Goal: Task Accomplishment & Management: Complete application form

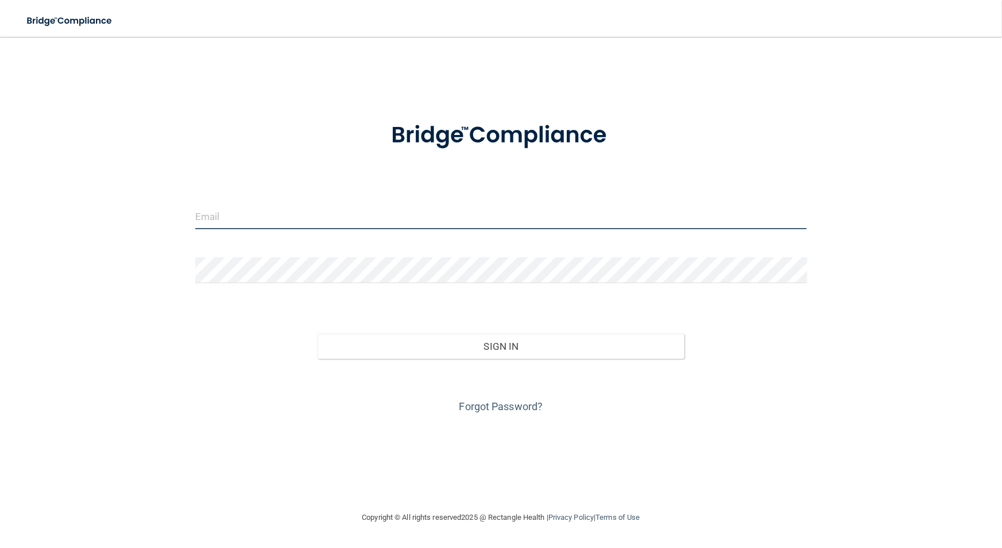
type input "[EMAIL_ADDRESS][DOMAIN_NAME]"
click at [472, 332] on div "Sign In" at bounding box center [501, 335] width 629 height 48
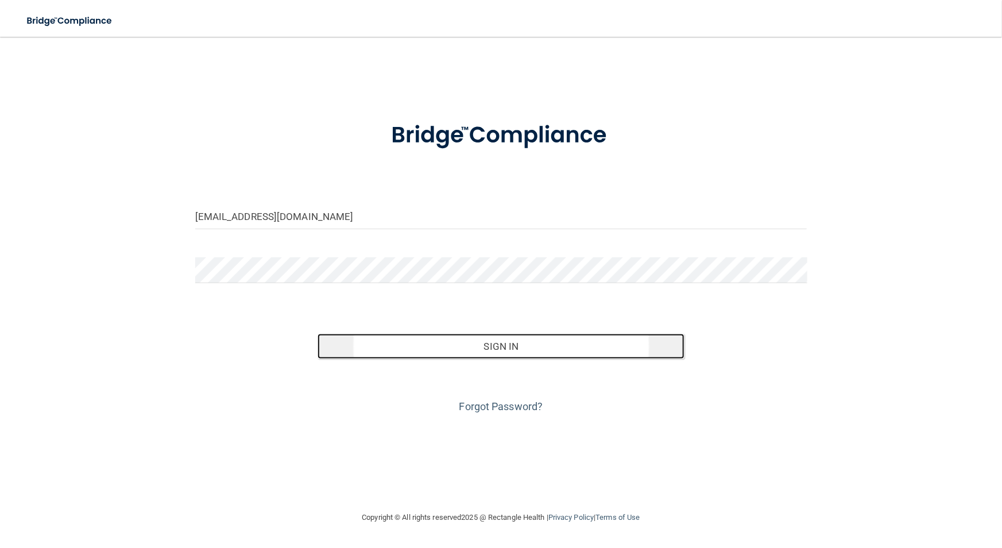
click at [474, 343] on button "Sign In" at bounding box center [501, 346] width 367 height 25
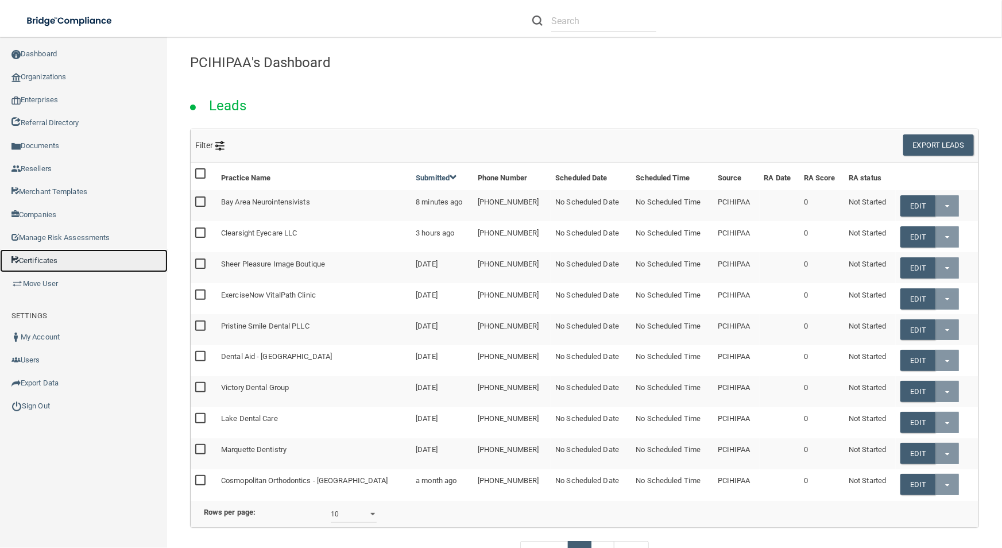
click at [72, 260] on link "Certificates" at bounding box center [84, 260] width 168 height 23
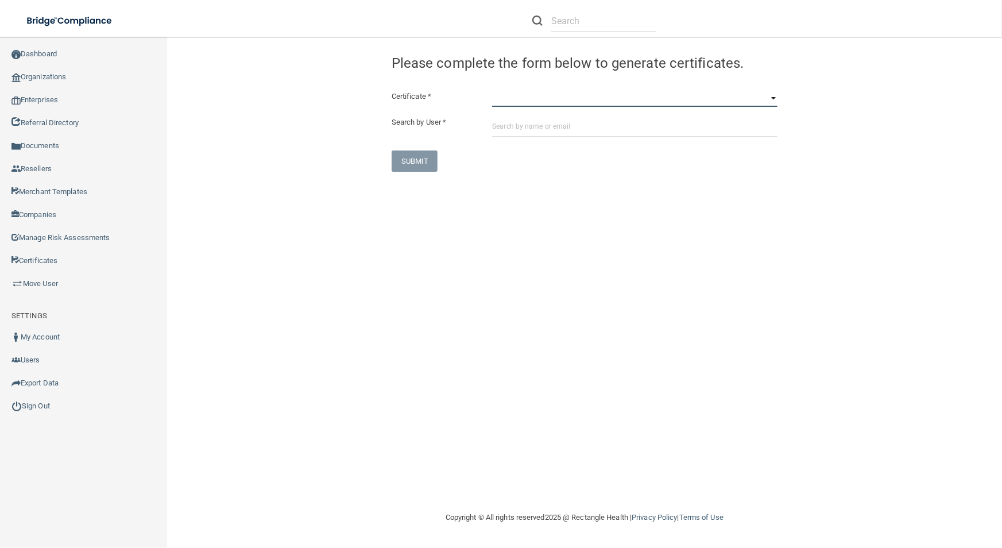
click at [644, 98] on select "HIPAA Officer Certification Training OSHA Bloodborne Pathogens OSHA [MEDICAL_DA…" at bounding box center [634, 98] width 285 height 17
select select "0"
click at [492, 90] on select "HIPAA Officer Certification Training OSHA Bloodborne Pathogens OSHA [MEDICAL_DA…" at bounding box center [634, 98] width 285 height 17
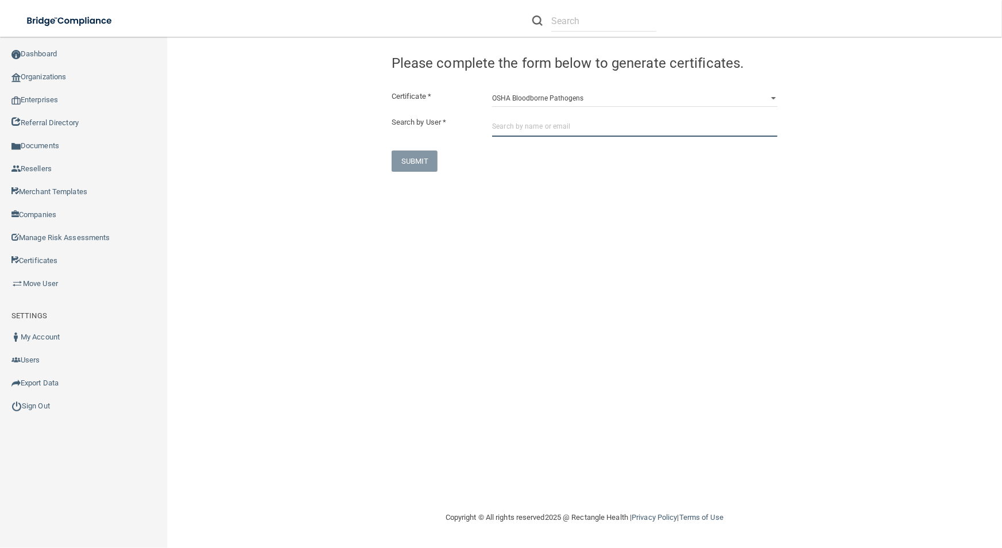
click at [642, 129] on input "text" at bounding box center [634, 125] width 285 height 21
paste input "[EMAIL_ADDRESS][PERSON_NAME][DOMAIN_NAME]"
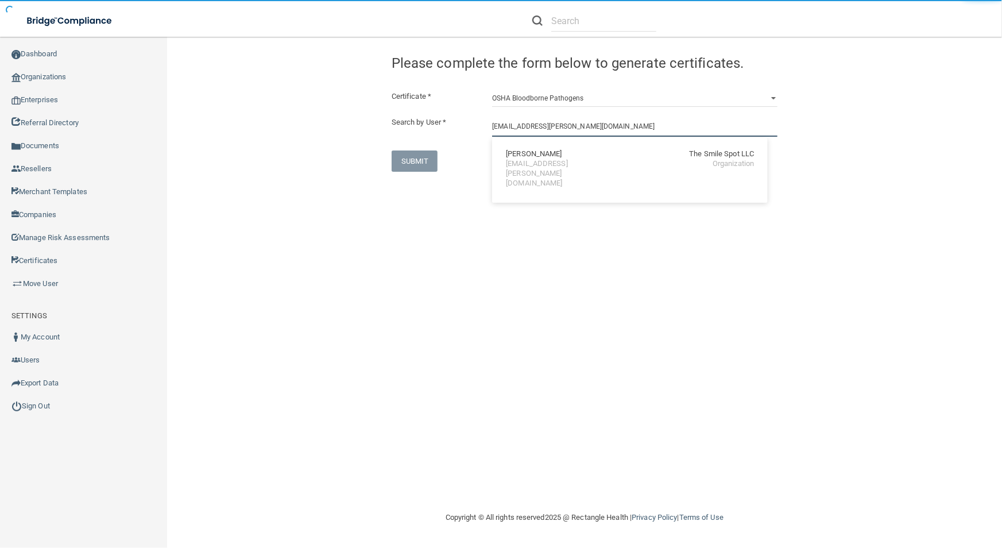
click at [642, 129] on input "[EMAIL_ADDRESS][PERSON_NAME][DOMAIN_NAME]" at bounding box center [634, 125] width 285 height 21
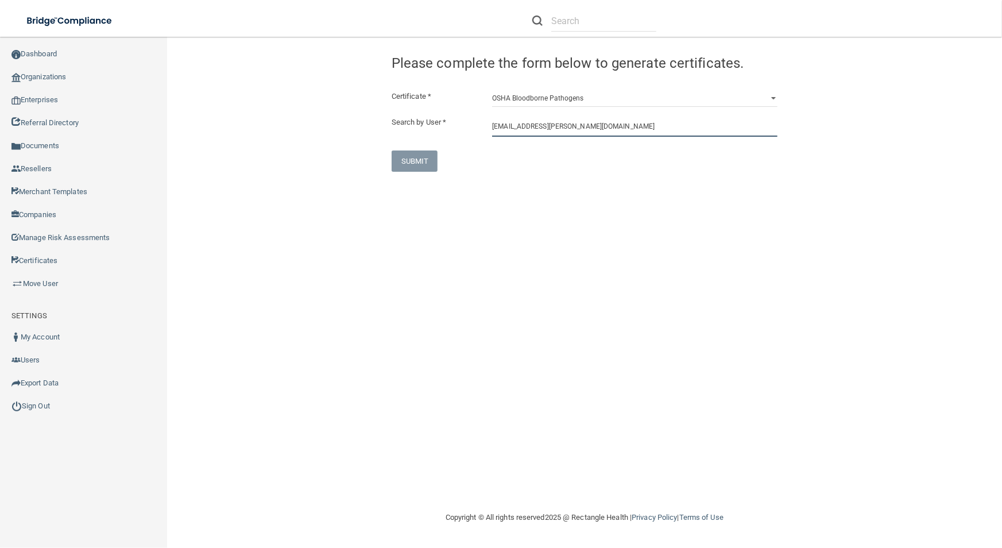
click at [622, 117] on input "[EMAIL_ADDRESS][PERSON_NAME][DOMAIN_NAME]" at bounding box center [634, 125] width 285 height 21
click at [617, 173] on div "[PERSON_NAME] The Smile Spot LLC [EMAIL_ADDRESS][PERSON_NAME][DOMAIN_NAME] Orga…" at bounding box center [630, 168] width 266 height 53
type input "[PERSON_NAME]"
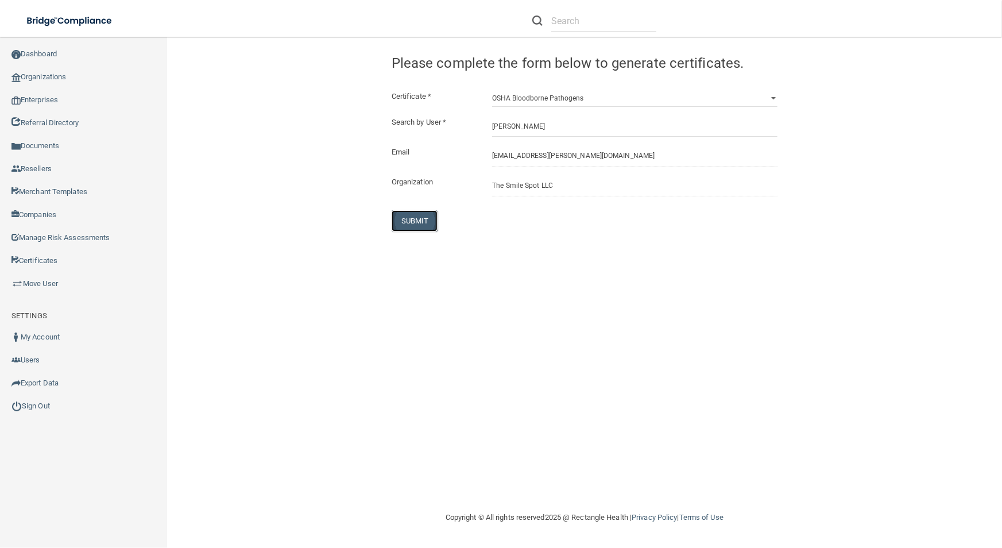
click at [409, 223] on button "SUBMIT" at bounding box center [415, 220] width 47 height 21
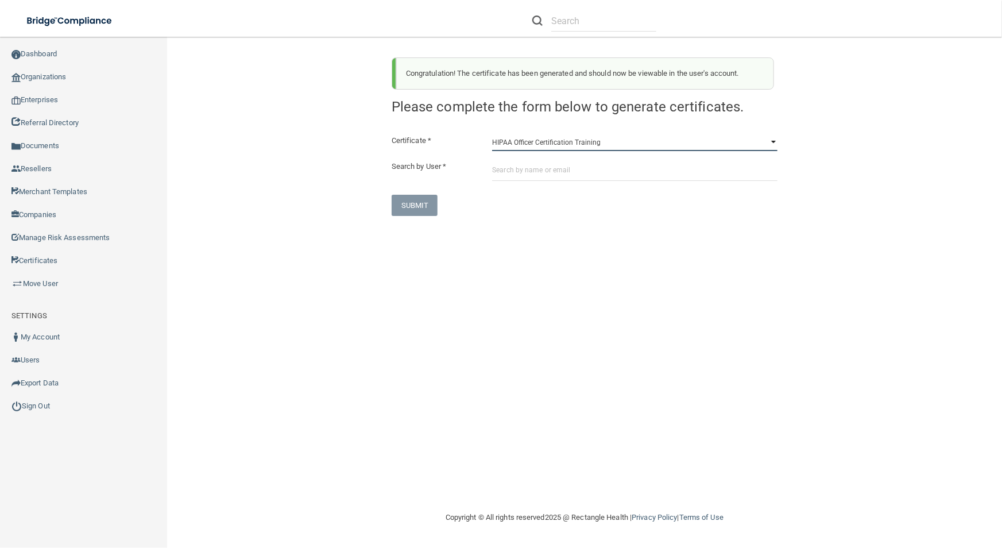
click at [555, 138] on select "HIPAA Officer Certification Training OSHA Bloodborne Pathogens OSHA [MEDICAL_DA…" at bounding box center [634, 142] width 285 height 17
click at [492, 134] on select "HIPAA Officer Certification Training OSHA Bloodborne Pathogens OSHA [MEDICAL_DA…" at bounding box center [634, 142] width 285 height 17
click at [556, 138] on select "HIPAA Officer Certification Training OSHA Bloodborne Pathogens OSHA [MEDICAL_DA…" at bounding box center [634, 142] width 285 height 17
select select "1"
click at [492, 134] on select "HIPAA Officer Certification Training OSHA Bloodborne Pathogens OSHA [MEDICAL_DA…" at bounding box center [634, 142] width 285 height 17
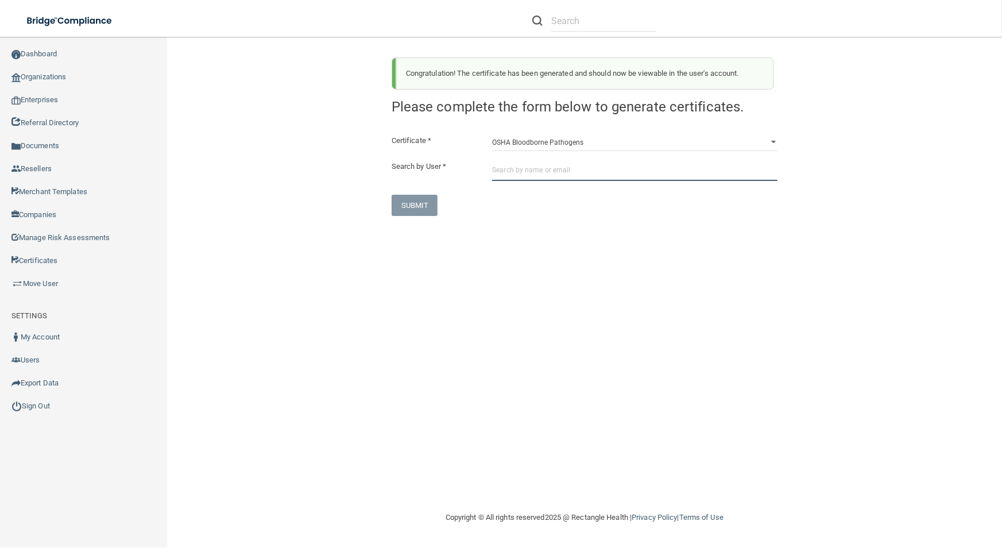
click at [557, 172] on input "text" at bounding box center [634, 170] width 285 height 21
paste input "[EMAIL_ADDRESS][PERSON_NAME][DOMAIN_NAME]"
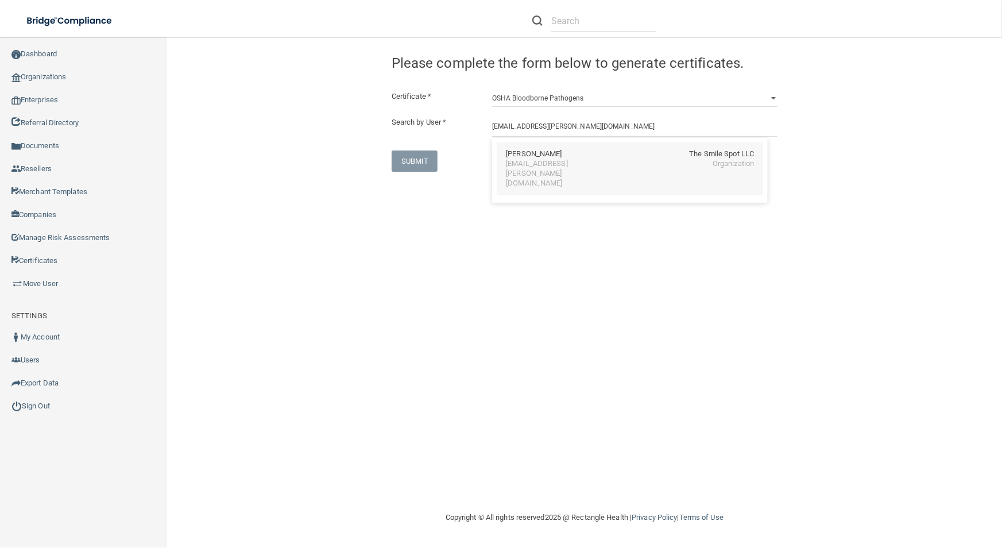
click at [567, 162] on div "[EMAIL_ADDRESS][PERSON_NAME][DOMAIN_NAME]" at bounding box center [555, 173] width 99 height 29
type input "[PERSON_NAME]"
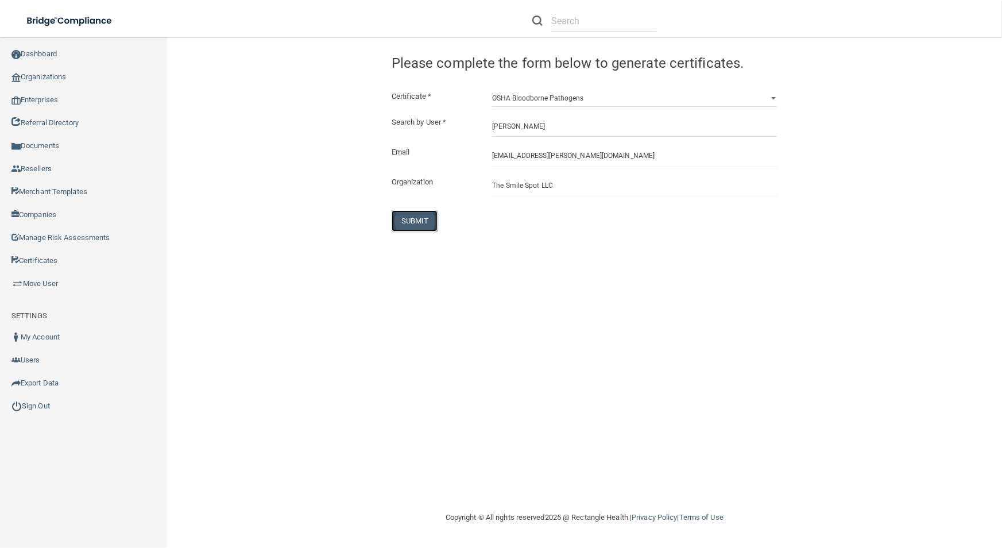
click at [428, 224] on button "SUBMIT" at bounding box center [415, 220] width 47 height 21
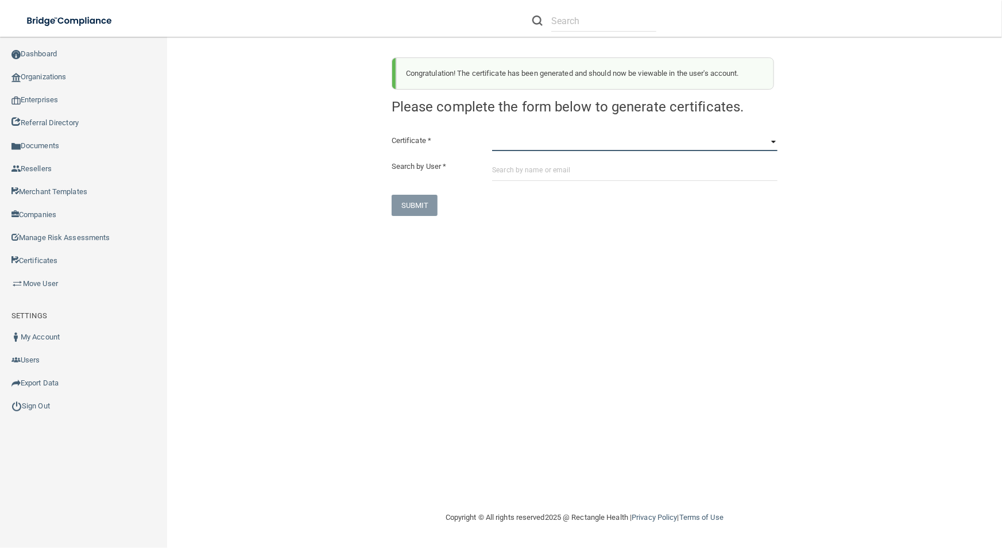
click at [585, 136] on select "HIPAA Officer Certification Training OSHA Bloodborne Pathogens OSHA [MEDICAL_DA…" at bounding box center [634, 142] width 285 height 17
click at [492, 134] on select "HIPAA Officer Certification Training OSHA Bloodborne Pathogens OSHA [MEDICAL_DA…" at bounding box center [634, 142] width 285 height 17
click at [586, 145] on select "HIPAA Officer Certification Training OSHA Bloodborne Pathogens OSHA [MEDICAL_DA…" at bounding box center [634, 142] width 285 height 17
select select "3"
click at [492, 134] on select "HIPAA Officer Certification Training OSHA Bloodborne Pathogens OSHA [MEDICAL_DA…" at bounding box center [634, 142] width 285 height 17
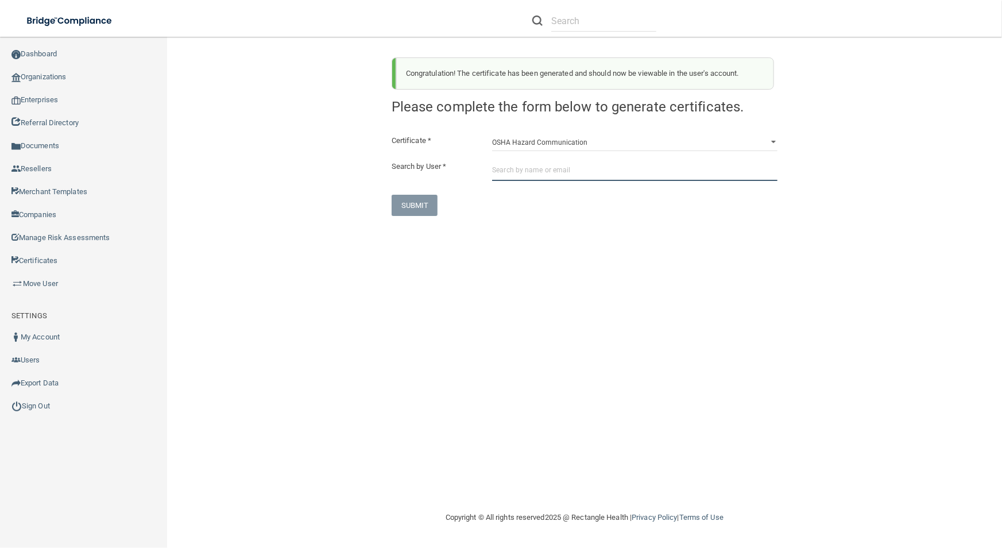
click at [587, 178] on input "text" at bounding box center [634, 170] width 285 height 21
paste input "[EMAIL_ADDRESS][PERSON_NAME][DOMAIN_NAME]"
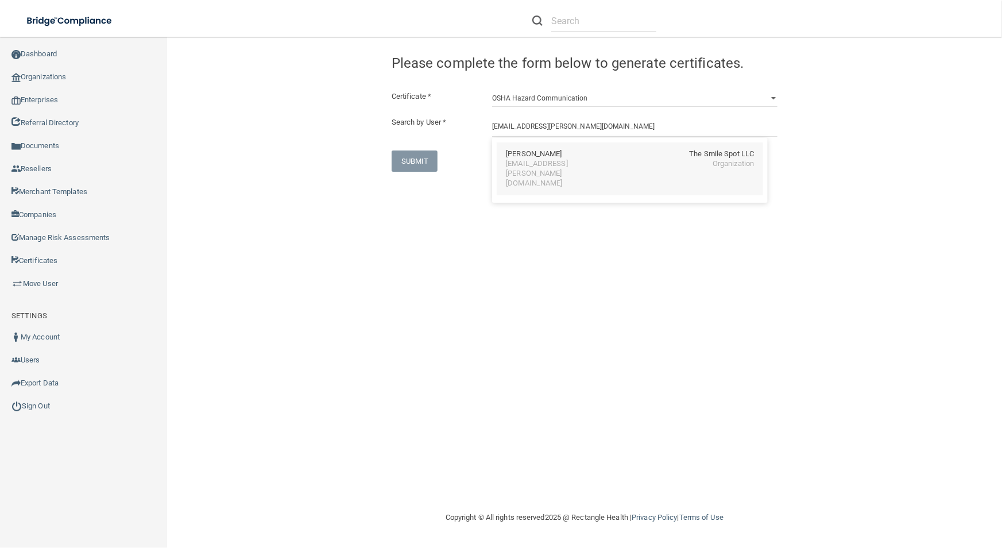
click at [609, 153] on div "[PERSON_NAME] The Smile Spot LLC" at bounding box center [630, 154] width 248 height 10
type input "[PERSON_NAME]"
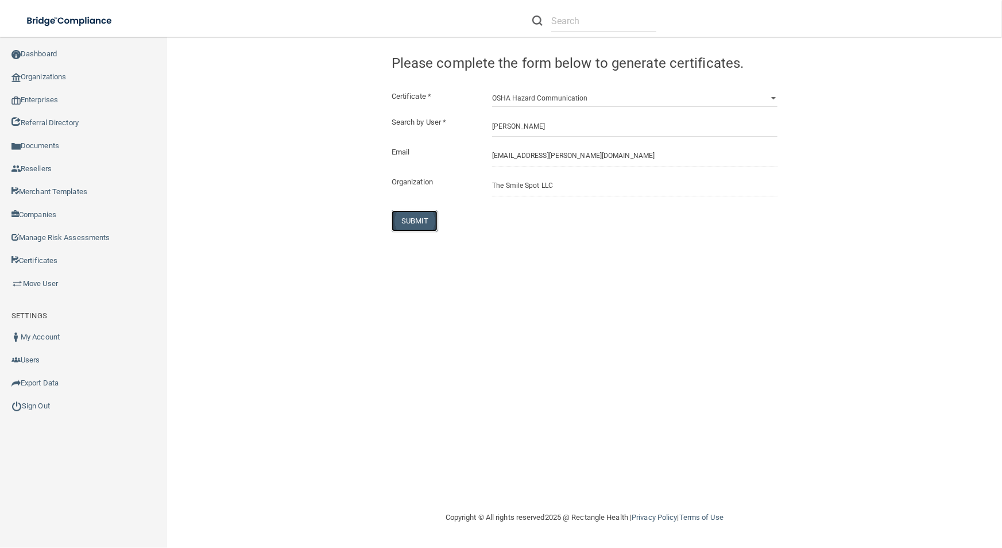
click at [425, 223] on button "SUBMIT" at bounding box center [415, 220] width 47 height 21
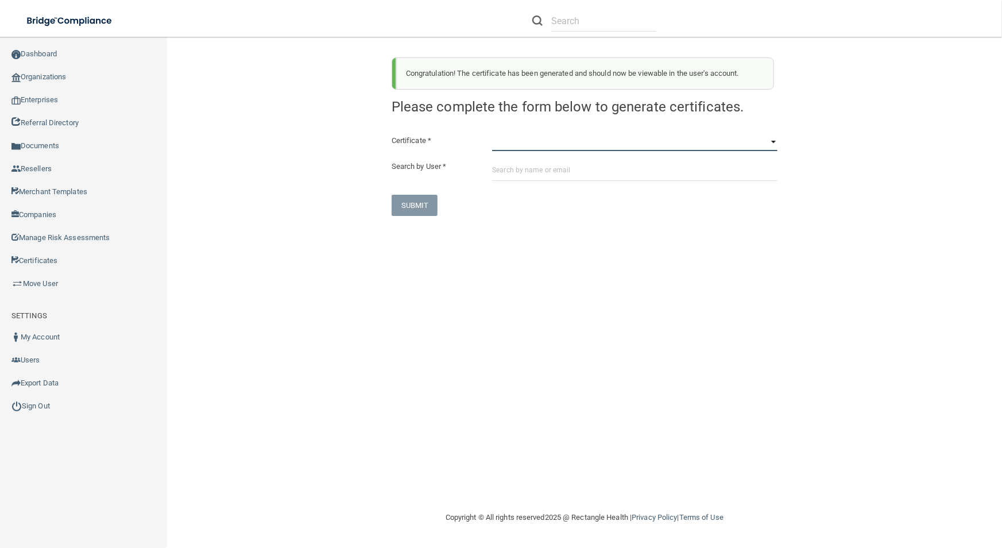
click at [534, 146] on select "HIPAA Officer Certification Training OSHA Bloodborne Pathogens OSHA [MEDICAL_DA…" at bounding box center [634, 142] width 285 height 17
click at [492, 134] on select "HIPAA Officer Certification Training OSHA Bloodborne Pathogens OSHA [MEDICAL_DA…" at bounding box center [634, 142] width 285 height 17
click at [536, 151] on div "Certificate * HIPAA Officer Certification Training OSHA Bloodborne Pathogens OS…" at bounding box center [585, 175] width 386 height 82
click at [534, 137] on select "HIPAA Officer Certification Training OSHA Bloodborne Pathogens OSHA [MEDICAL_DA…" at bounding box center [634, 142] width 285 height 17
select select "1"
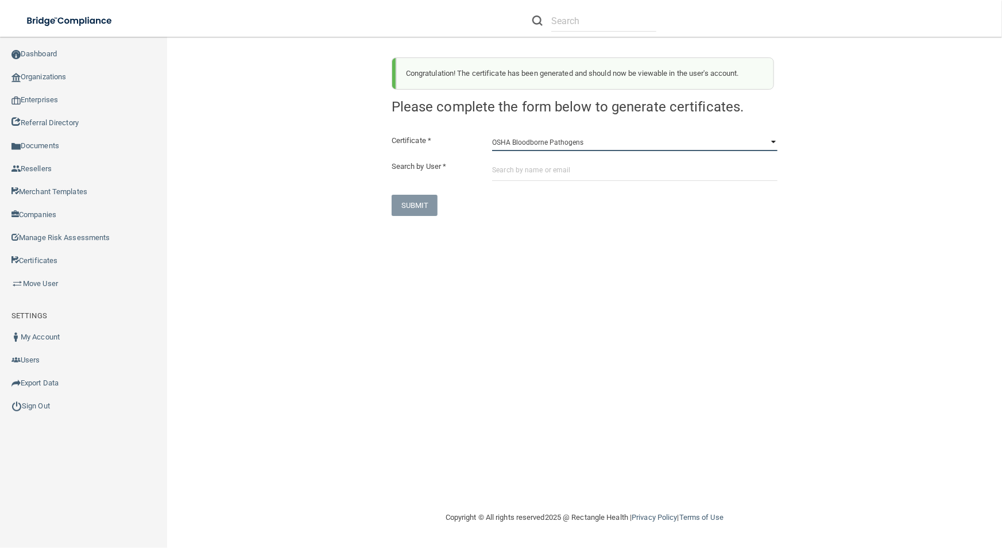
click at [492, 134] on select "HIPAA Officer Certification Training OSHA Bloodborne Pathogens OSHA [MEDICAL_DA…" at bounding box center [634, 142] width 285 height 17
click at [540, 173] on input "text" at bounding box center [634, 170] width 285 height 21
paste input "[EMAIL_ADDRESS][PERSON_NAME][DOMAIN_NAME]"
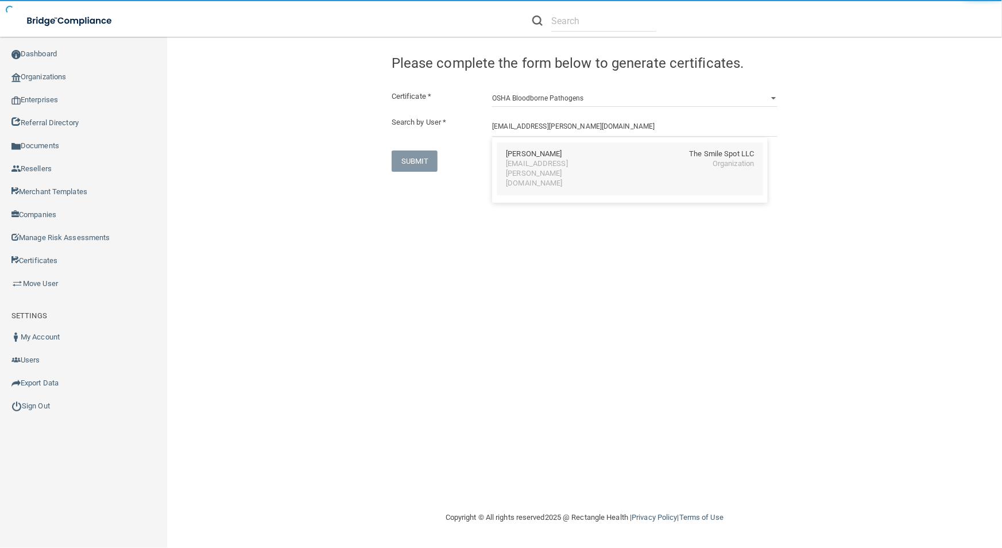
click at [554, 152] on div "[PERSON_NAME]" at bounding box center [534, 154] width 56 height 10
type input "[PERSON_NAME]"
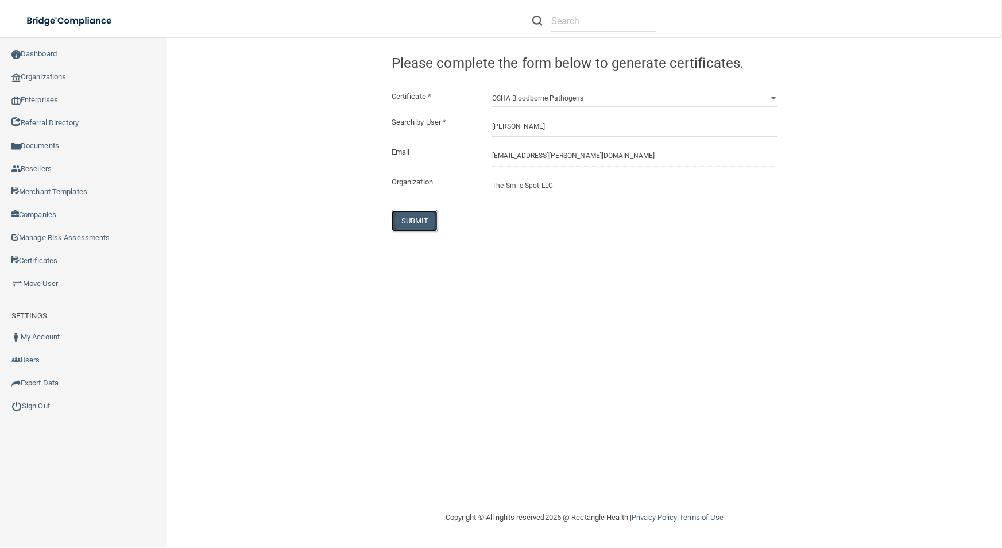
click at [417, 223] on button "SUBMIT" at bounding box center [415, 220] width 47 height 21
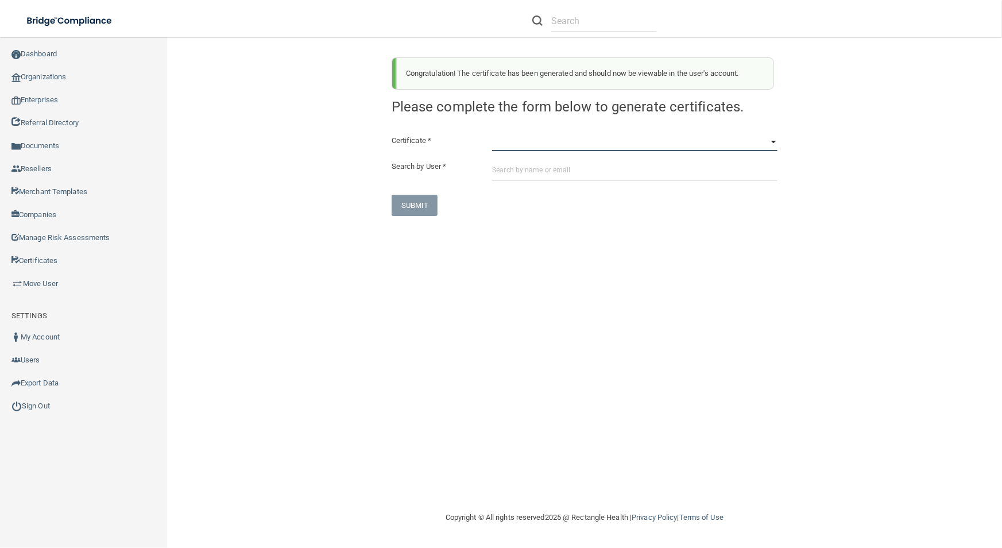
click at [564, 146] on select "HIPAA Officer Certification Training OSHA Bloodborne Pathogens OSHA [MEDICAL_DA…" at bounding box center [634, 142] width 285 height 17
select select "3"
click at [492, 134] on select "HIPAA Officer Certification Training OSHA Bloodborne Pathogens OSHA [MEDICAL_DA…" at bounding box center [634, 142] width 285 height 17
click at [571, 175] on input "text" at bounding box center [634, 170] width 285 height 21
paste input "[EMAIL_ADDRESS][PERSON_NAME][DOMAIN_NAME]"
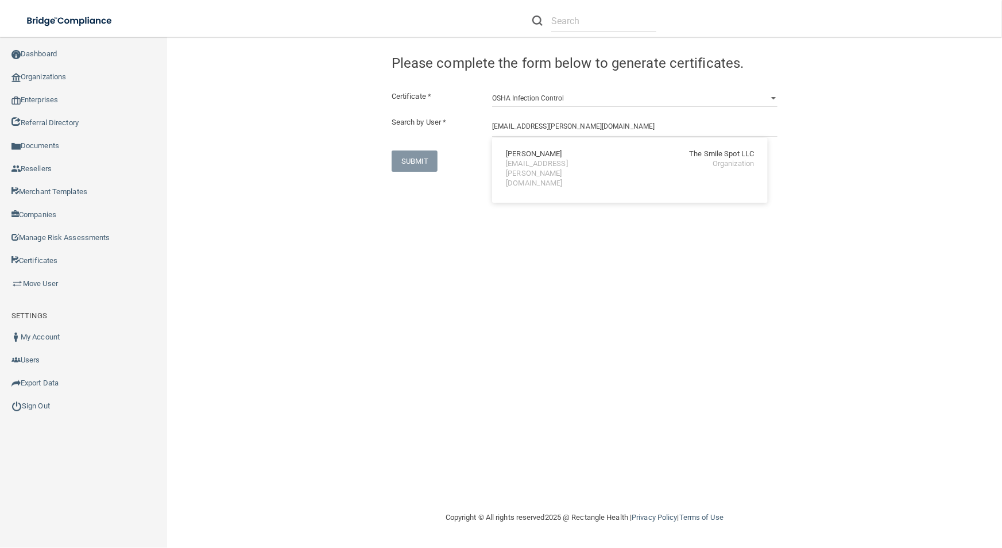
click at [598, 176] on div "[PERSON_NAME] The Smile Spot LLC [EMAIL_ADDRESS][PERSON_NAME][DOMAIN_NAME] Orga…" at bounding box center [630, 170] width 276 height 65
click at [567, 113] on div "Certificate * HIPAA Officer Certification Training OSHA Bloodborne Pathogens OS…" at bounding box center [585, 131] width 386 height 82
click at [569, 118] on input "[EMAIL_ADDRESS][PERSON_NAME][DOMAIN_NAME]" at bounding box center [634, 125] width 285 height 21
click at [578, 146] on div "[PERSON_NAME] The Smile Spot LLC [EMAIL_ADDRESS][PERSON_NAME][DOMAIN_NAME] Orga…" at bounding box center [630, 168] width 266 height 53
type input "[PERSON_NAME]"
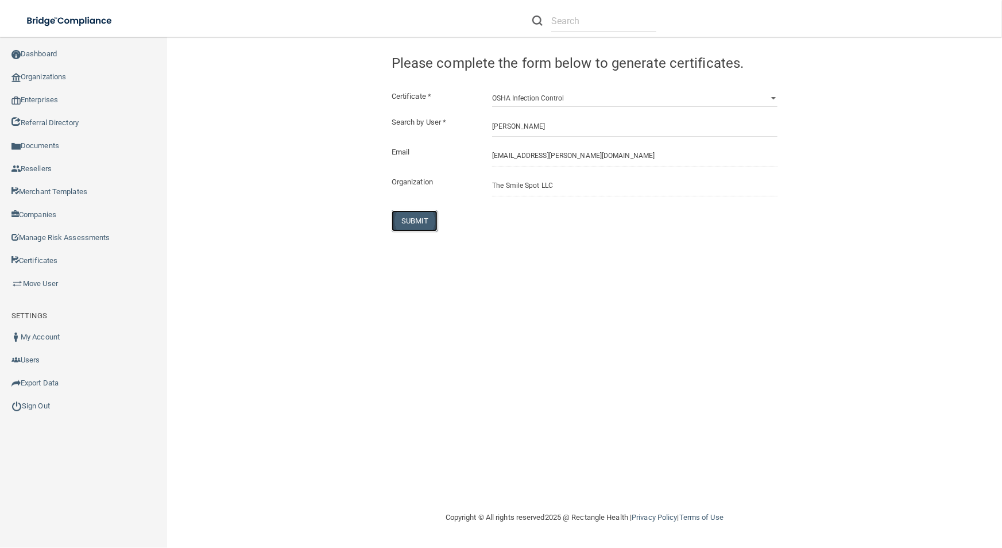
click at [405, 216] on button "SUBMIT" at bounding box center [415, 220] width 47 height 21
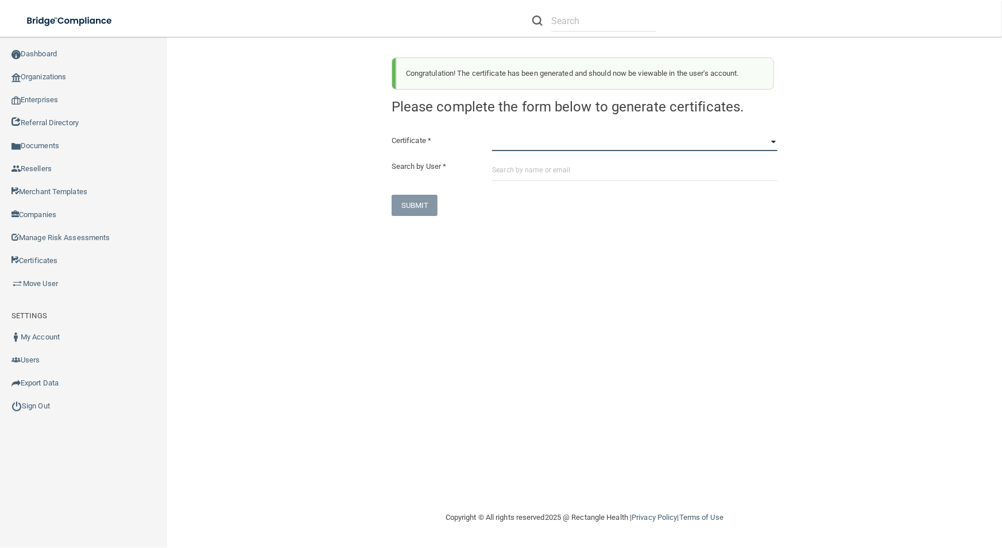
click at [563, 136] on select "HIPAA Officer Certification Training OSHA Bloodborne Pathogens OSHA [MEDICAL_DA…" at bounding box center [634, 142] width 285 height 17
select select "4"
click at [492, 134] on select "HIPAA Officer Certification Training OSHA Bloodborne Pathogens OSHA [MEDICAL_DA…" at bounding box center [634, 142] width 285 height 17
click at [566, 173] on input "text" at bounding box center [634, 170] width 285 height 21
paste input "[EMAIL_ADDRESS][PERSON_NAME][DOMAIN_NAME]"
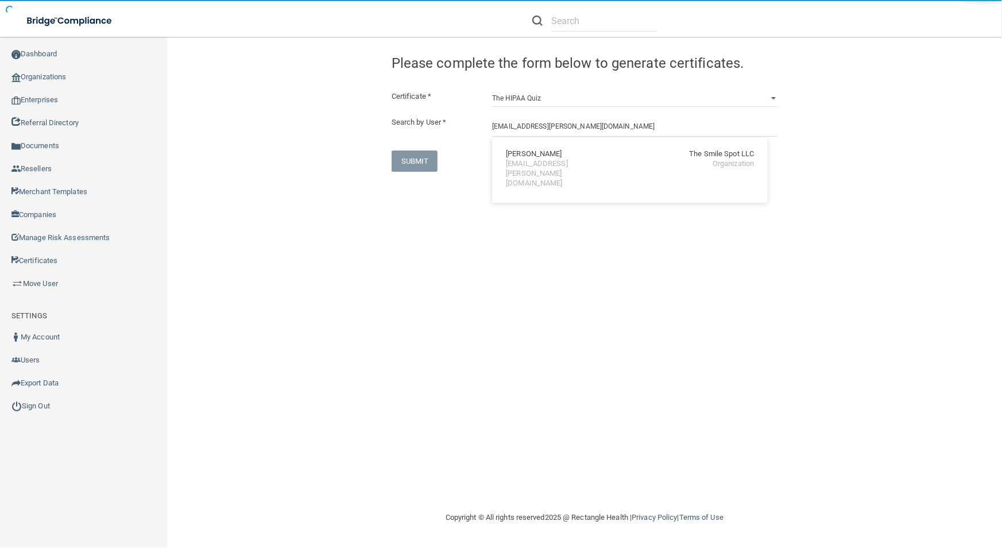
click at [564, 161] on div "[EMAIL_ADDRESS][PERSON_NAME][DOMAIN_NAME]" at bounding box center [555, 173] width 99 height 29
type input "[PERSON_NAME]"
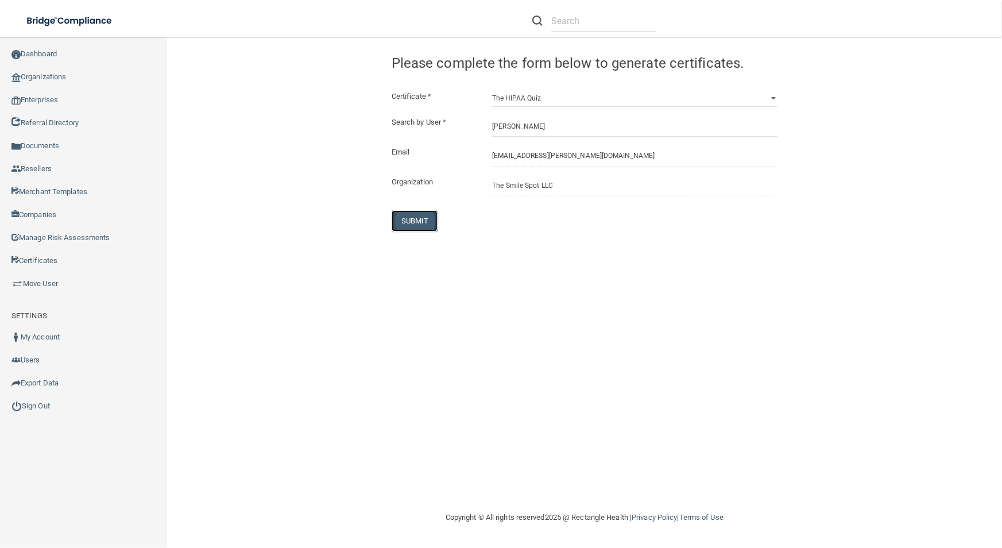
click at [416, 220] on button "SUBMIT" at bounding box center [415, 220] width 47 height 21
select select "?"
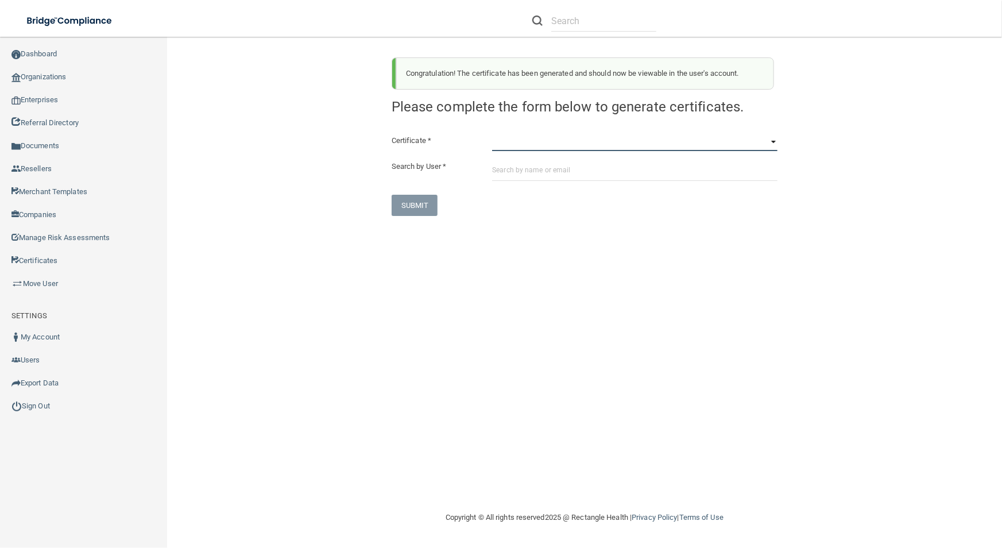
click at [534, 141] on select "HIPAA Officer Certification Training OSHA Bloodborne Pathogens OSHA [MEDICAL_DA…" at bounding box center [634, 142] width 285 height 17
drag, startPoint x: 534, startPoint y: 136, endPoint x: 528, endPoint y: 154, distance: 19.4
click at [534, 136] on select "HIPAA Officer Certification Training OSHA Bloodborne Pathogens OSHA [MEDICAL_DA…" at bounding box center [634, 142] width 285 height 17
click at [520, 174] on input "text" at bounding box center [634, 170] width 285 height 21
paste input "[EMAIL_ADDRESS][PERSON_NAME][DOMAIN_NAME]"
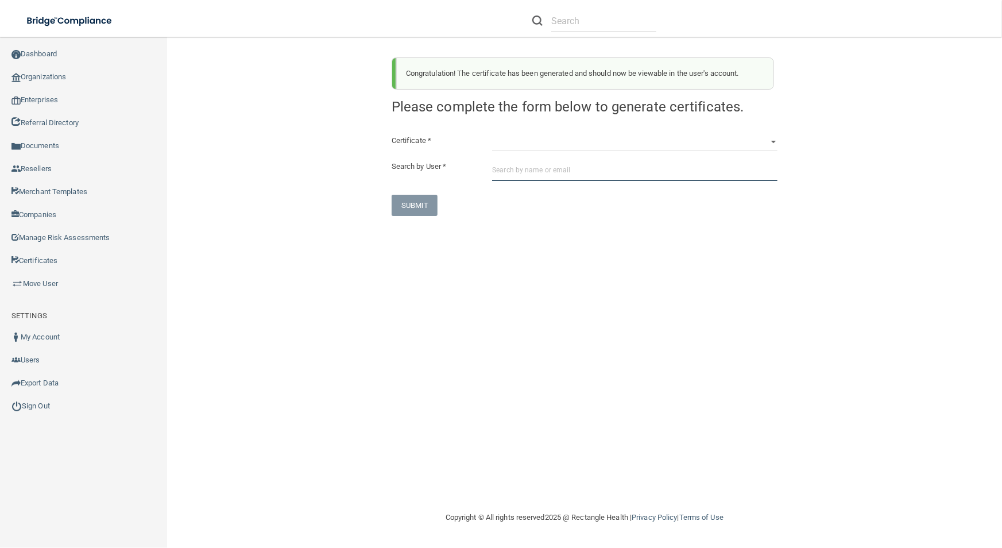
type input "[EMAIL_ADDRESS][PERSON_NAME][DOMAIN_NAME]"
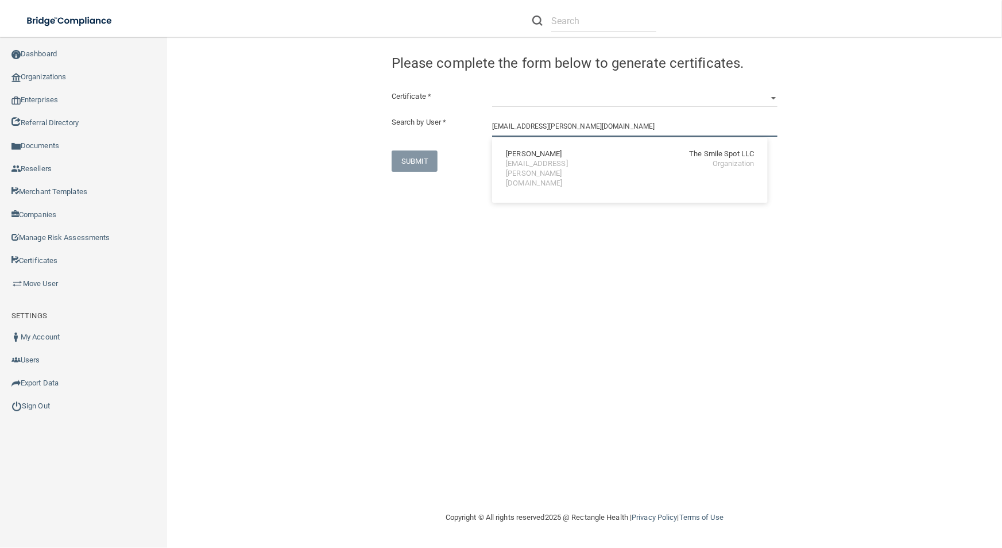
drag, startPoint x: 601, startPoint y: 131, endPoint x: 337, endPoint y: 121, distance: 264.3
click at [337, 121] on div "Congratulation! The certificate has been generated and should now be viewable i…" at bounding box center [584, 109] width 806 height 123
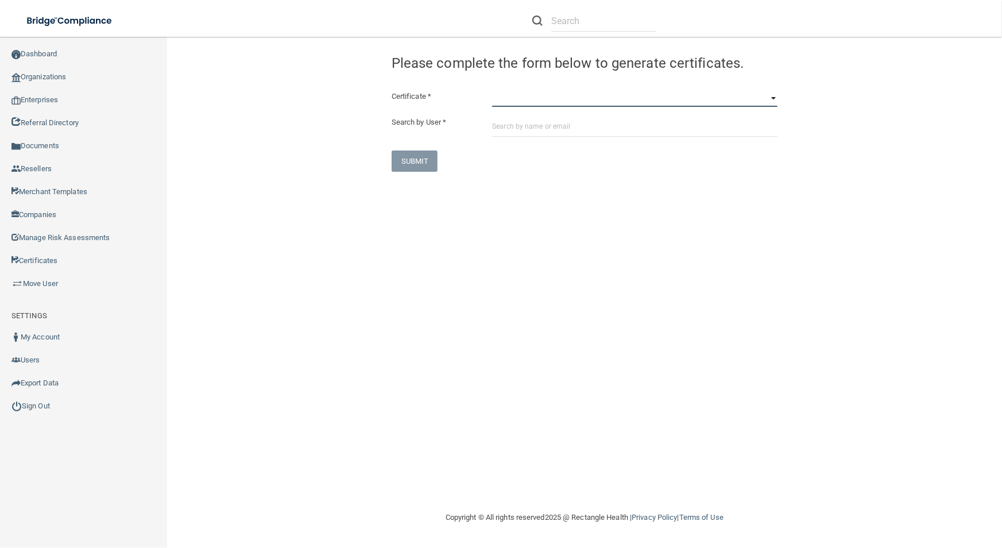
click at [548, 99] on select "HIPAA Officer Certification Training OSHA Bloodborne Pathogens OSHA [MEDICAL_DA…" at bounding box center [634, 98] width 285 height 17
select select "1"
click at [492, 90] on select "HIPAA Officer Certification Training OSHA Bloodborne Pathogens OSHA [MEDICAL_DA…" at bounding box center [634, 98] width 285 height 17
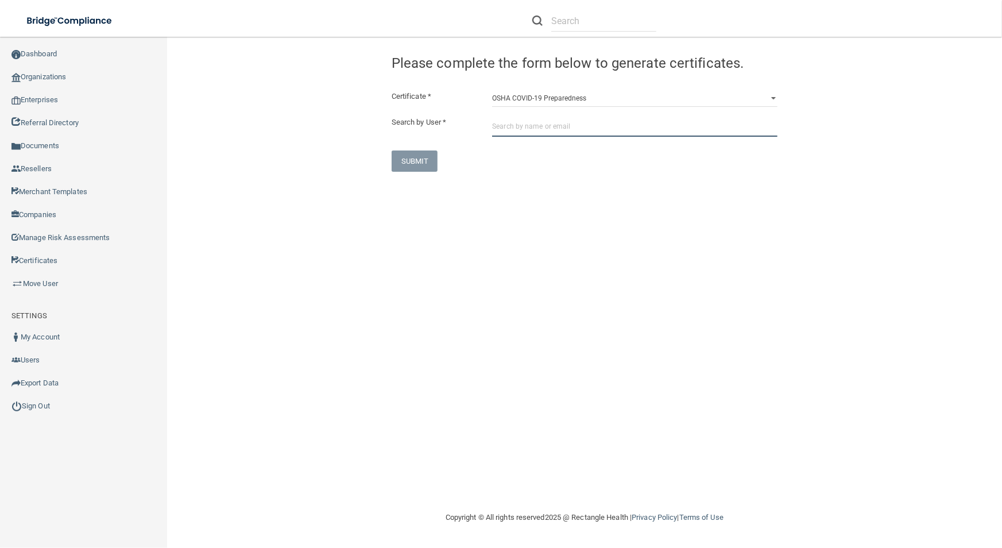
click at [543, 132] on input "text" at bounding box center [634, 125] width 285 height 21
paste input "[EMAIL_ADDRESS][PERSON_NAME][DOMAIN_NAME]"
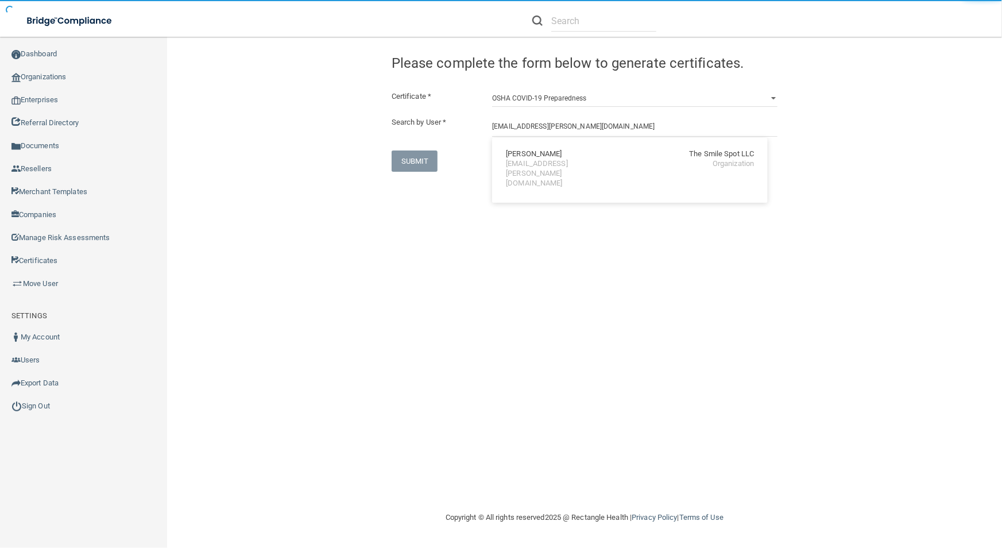
click at [533, 147] on div "[PERSON_NAME] The Smile Spot LLC [EMAIL_ADDRESS][PERSON_NAME][DOMAIN_NAME] Orga…" at bounding box center [630, 168] width 266 height 53
type input "[PERSON_NAME]"
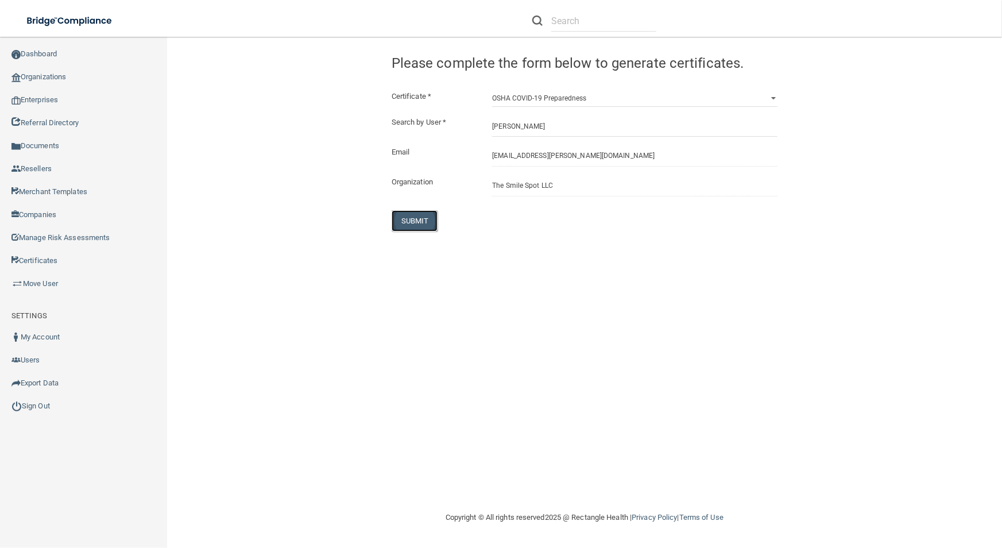
click at [414, 224] on button "SUBMIT" at bounding box center [415, 220] width 47 height 21
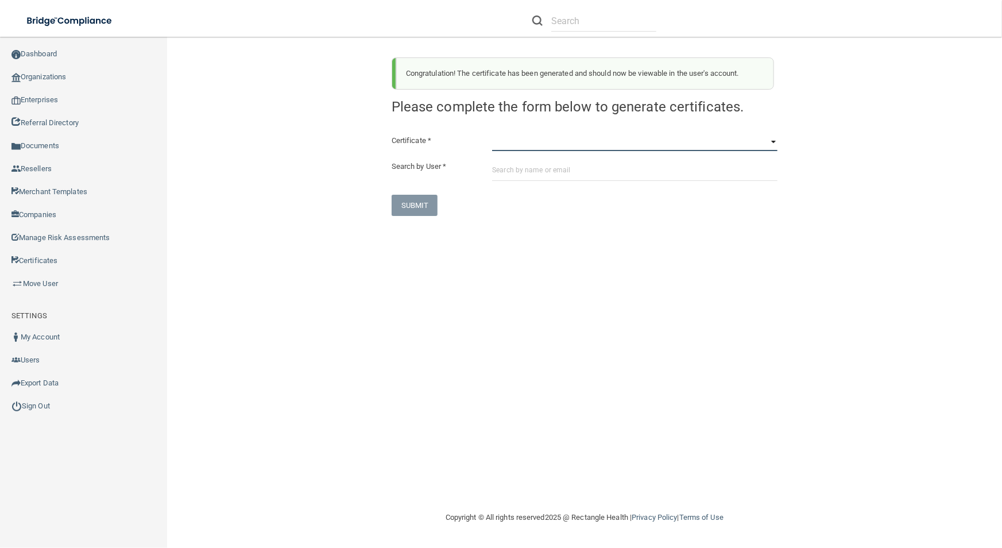
click at [590, 144] on select "HIPAA Officer Certification Training OSHA Bloodborne Pathogens OSHA [MEDICAL_DA…" at bounding box center [634, 142] width 285 height 17
select select "3"
click at [492, 134] on select "HIPAA Officer Certification Training OSHA Bloodborne Pathogens OSHA [MEDICAL_DA…" at bounding box center [634, 142] width 285 height 17
click at [596, 175] on input "text" at bounding box center [634, 170] width 285 height 21
paste input "[EMAIL_ADDRESS][PERSON_NAME][DOMAIN_NAME]"
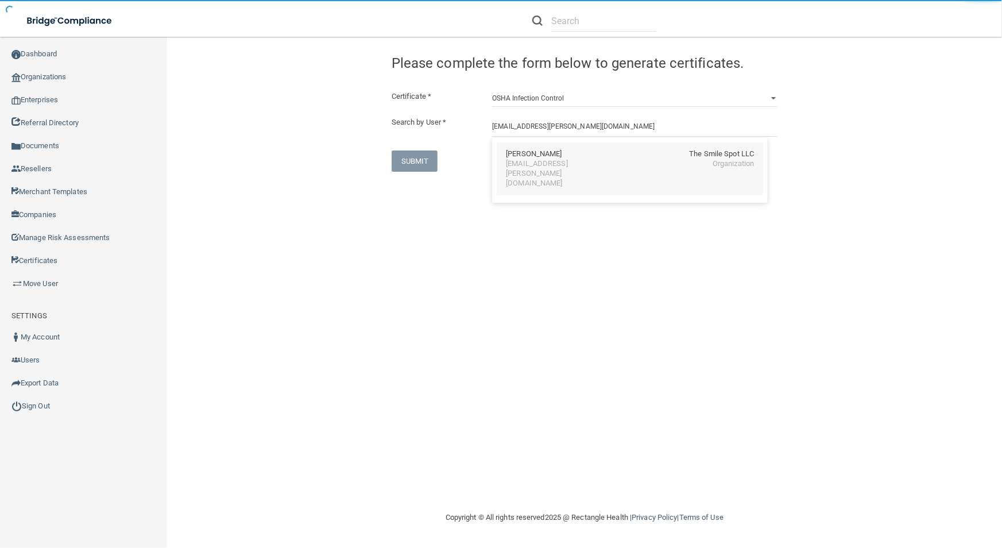
click at [556, 161] on div "[EMAIL_ADDRESS][PERSON_NAME][DOMAIN_NAME]" at bounding box center [555, 173] width 99 height 29
type input "[PERSON_NAME]"
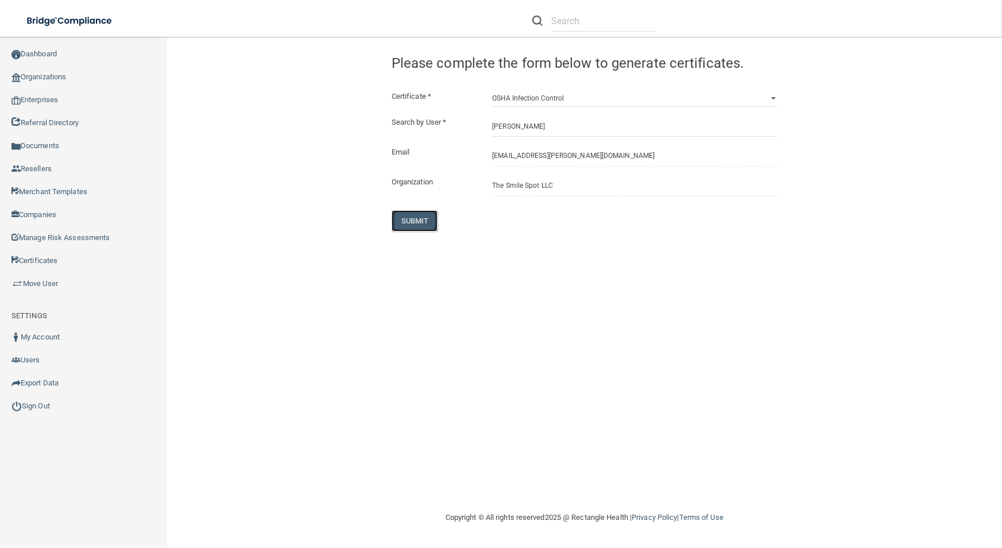
click at [412, 224] on button "SUBMIT" at bounding box center [415, 220] width 47 height 21
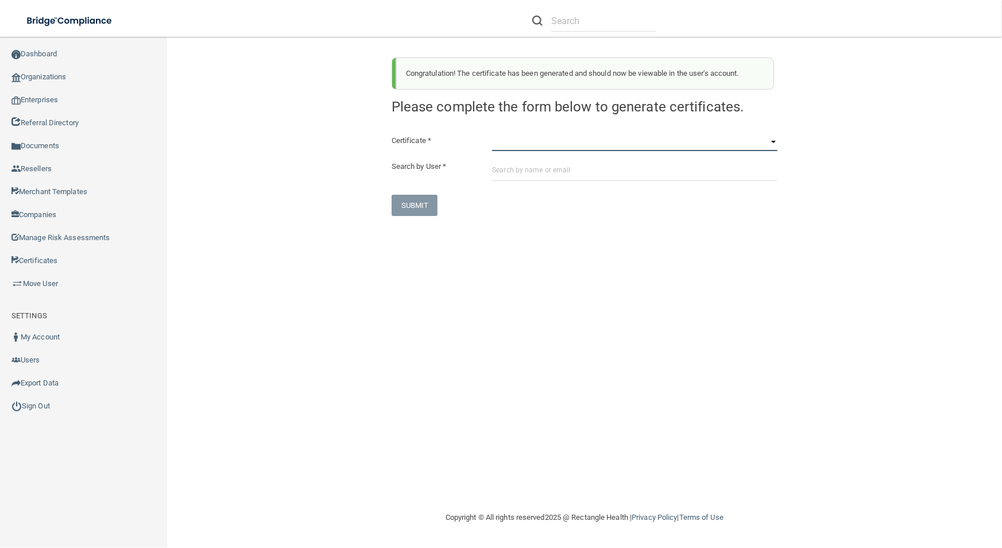
click at [589, 137] on select "HIPAA Officer Certification Training OSHA Bloodborne Pathogens OSHA [MEDICAL_DA…" at bounding box center [634, 142] width 285 height 17
select select "4"
click at [492, 134] on select "HIPAA Officer Certification Training OSHA Bloodborne Pathogens OSHA [MEDICAL_DA…" at bounding box center [634, 142] width 285 height 17
click at [584, 178] on input "text" at bounding box center [634, 170] width 285 height 21
paste input "[EMAIL_ADDRESS][PERSON_NAME][DOMAIN_NAME]"
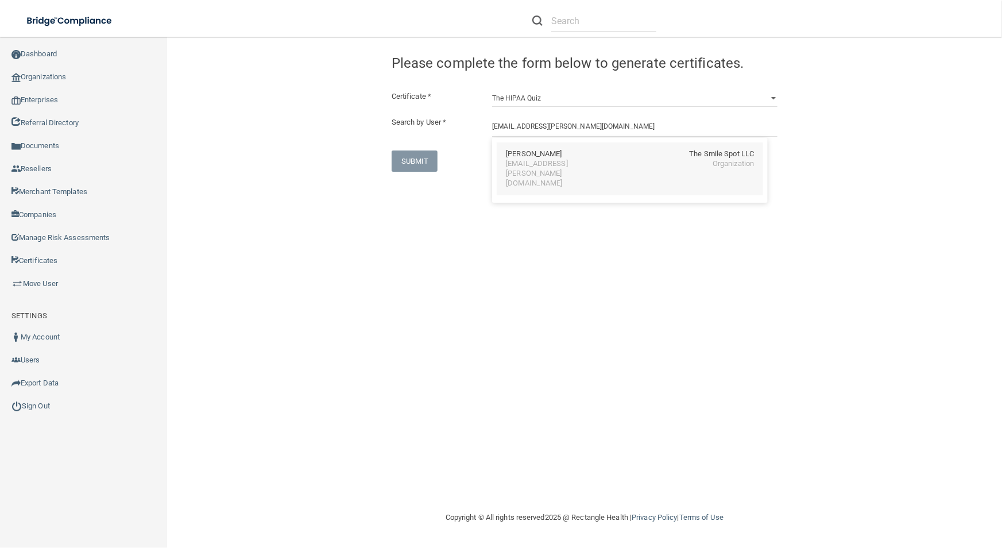
click at [548, 154] on div "[PERSON_NAME]" at bounding box center [534, 154] width 56 height 10
type input "[PERSON_NAME]"
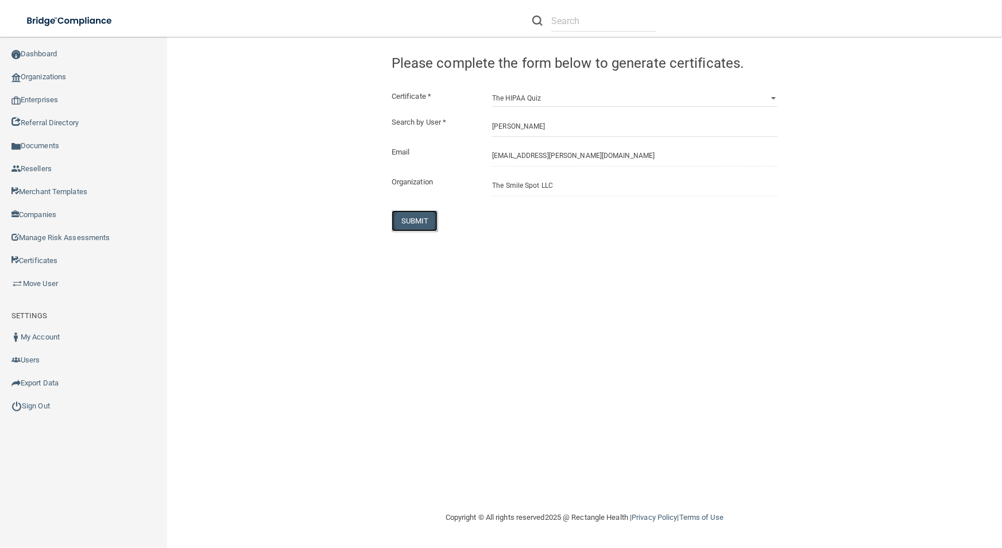
click at [419, 221] on button "SUBMIT" at bounding box center [415, 220] width 47 height 21
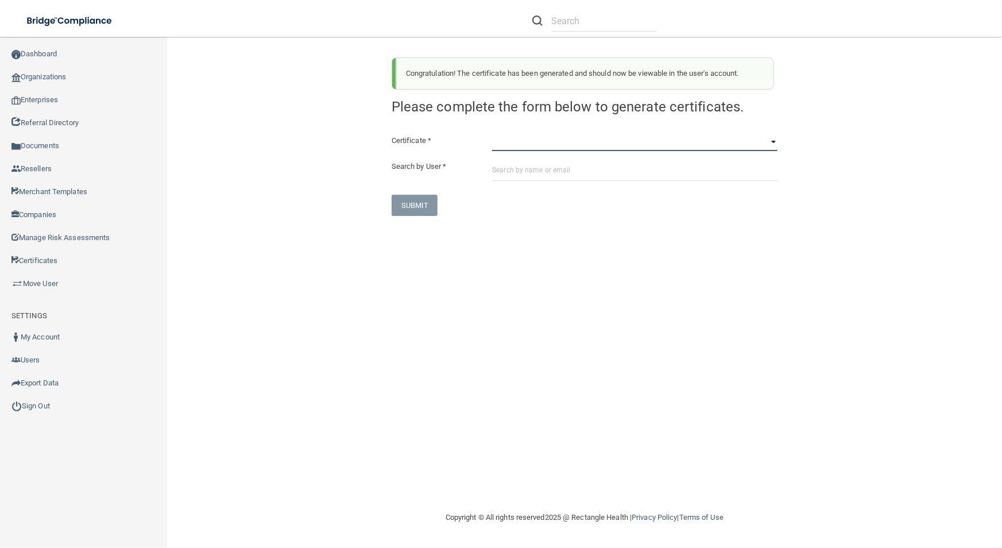
click at [582, 150] on select "HIPAA Officer Certification Training OSHA Bloodborne Pathogens OSHA [MEDICAL_DA…" at bounding box center [634, 142] width 285 height 17
select select "3"
click at [492, 134] on select "HIPAA Officer Certification Training OSHA Bloodborne Pathogens OSHA [MEDICAL_DA…" at bounding box center [634, 142] width 285 height 17
click at [562, 161] on input "text" at bounding box center [634, 170] width 285 height 21
paste input "[EMAIL_ADDRESS][PERSON_NAME][DOMAIN_NAME]"
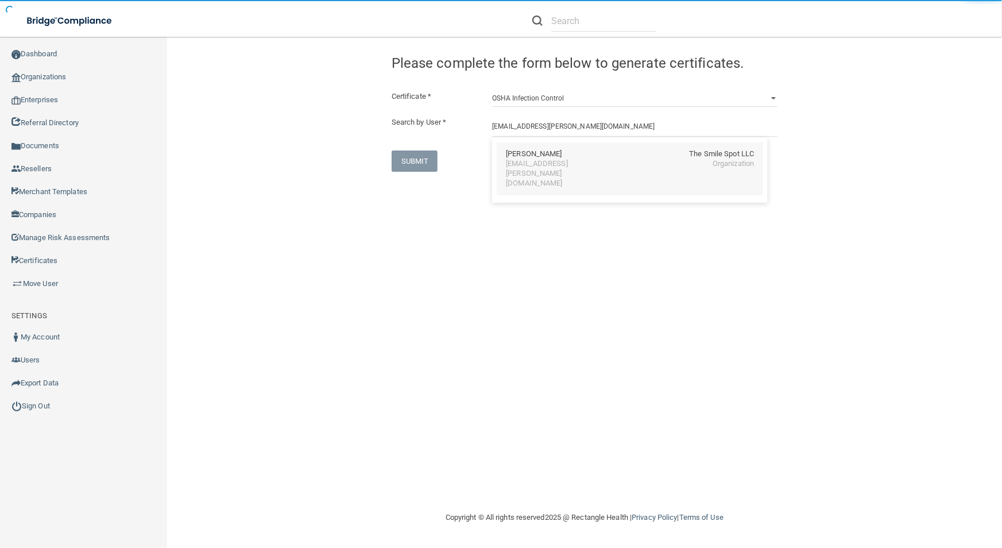
click at [565, 148] on div "[PERSON_NAME] The Smile Spot LLC [EMAIL_ADDRESS][PERSON_NAME][DOMAIN_NAME] Orga…" at bounding box center [630, 168] width 266 height 53
type input "[PERSON_NAME]"
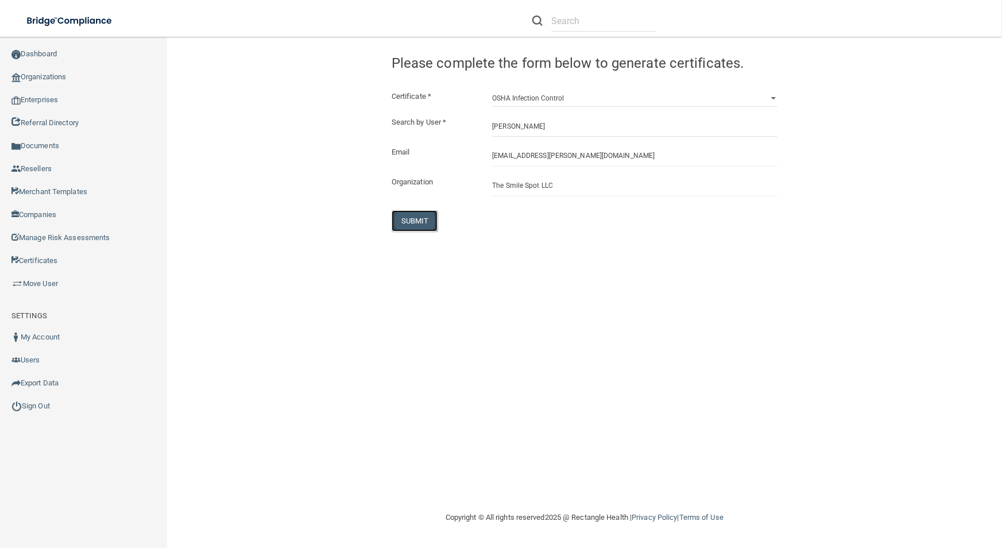
click at [408, 227] on button "SUBMIT" at bounding box center [415, 220] width 47 height 21
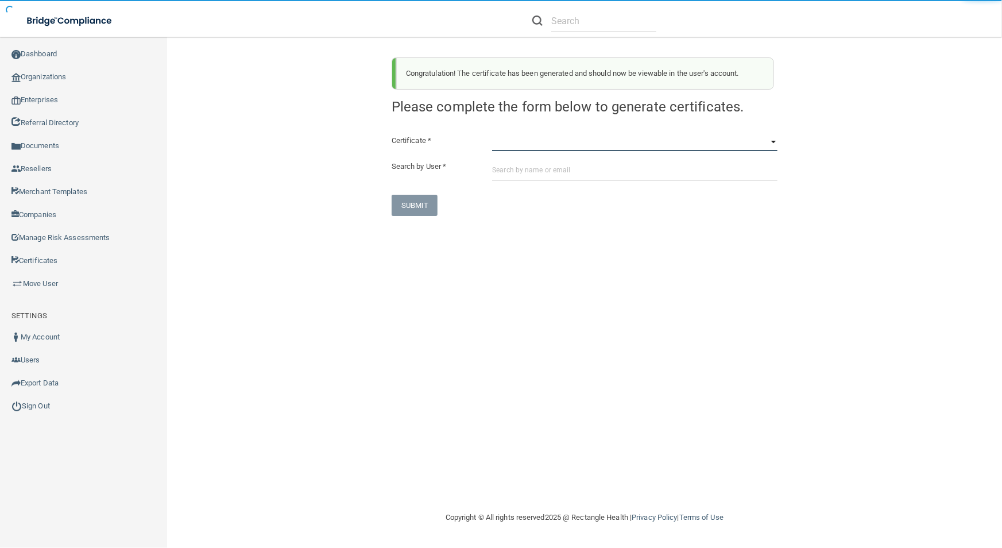
click at [543, 140] on select "HIPAA Officer Certification Training OSHA Bloodborne Pathogens OSHA [MEDICAL_DA…" at bounding box center [634, 142] width 285 height 17
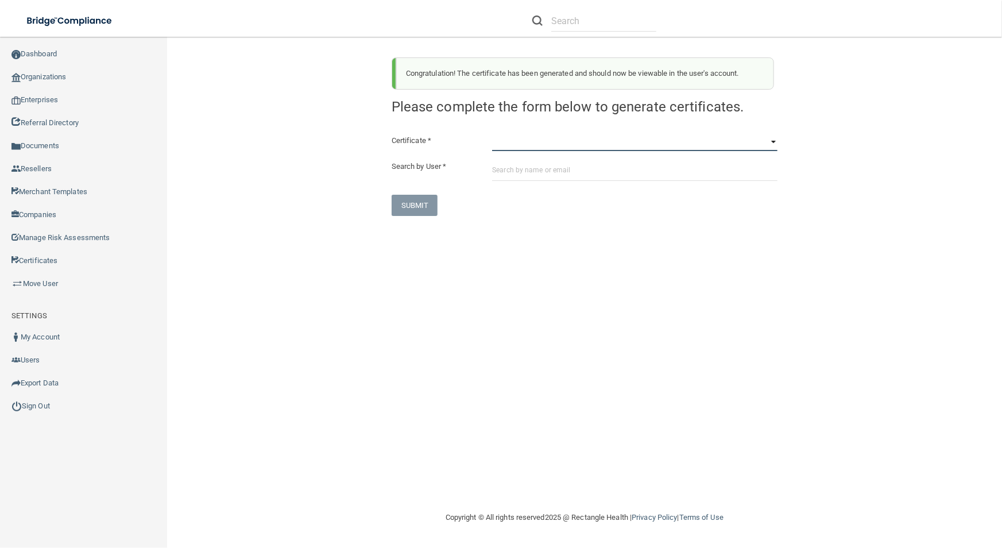
select select "4"
click at [492, 134] on select "HIPAA Officer Certification Training OSHA Bloodborne Pathogens OSHA [MEDICAL_DA…" at bounding box center [634, 142] width 285 height 17
click at [536, 177] on input "text" at bounding box center [634, 170] width 285 height 21
paste input "[EMAIL_ADDRESS][PERSON_NAME][DOMAIN_NAME]"
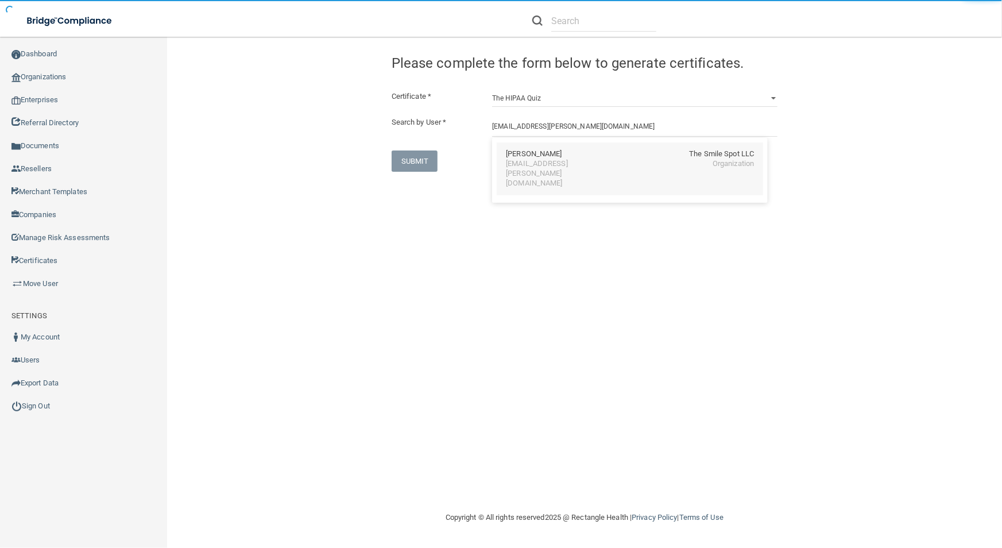
click at [536, 161] on div "[EMAIL_ADDRESS][PERSON_NAME][DOMAIN_NAME]" at bounding box center [555, 173] width 99 height 29
type input "[PERSON_NAME]"
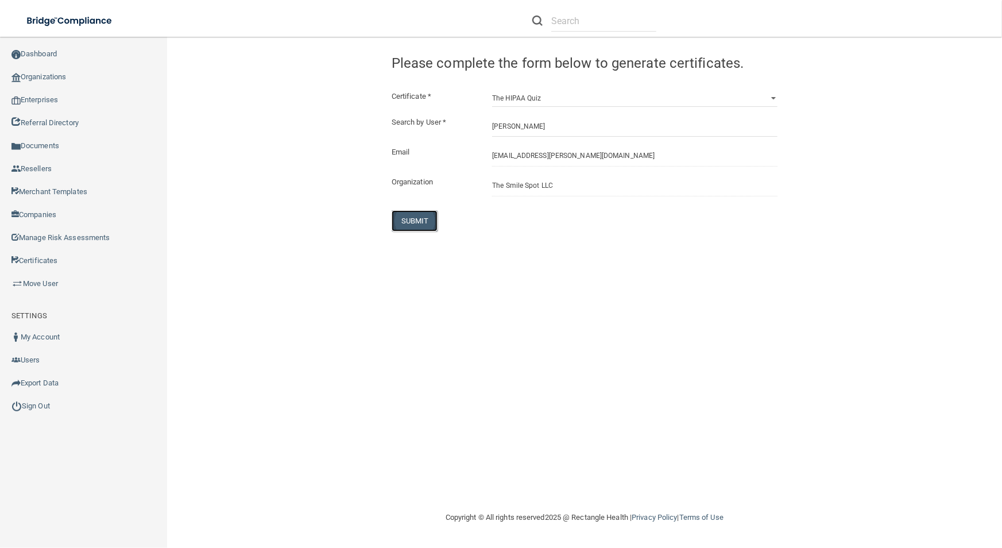
click at [407, 228] on button "SUBMIT" at bounding box center [415, 220] width 47 height 21
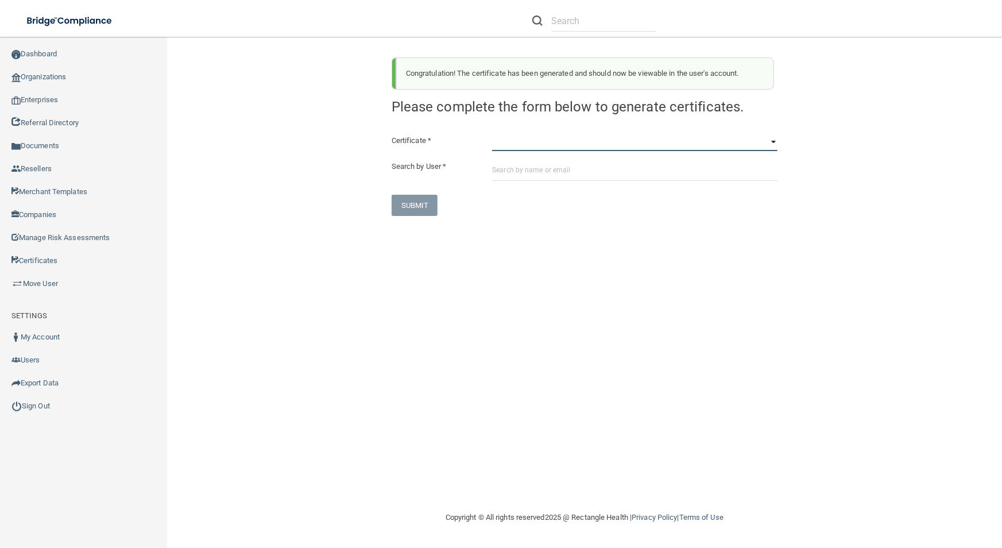
click at [541, 143] on select "HIPAA Officer Certification Training OSHA Bloodborne Pathogens OSHA [MEDICAL_DA…" at bounding box center [634, 142] width 285 height 17
click at [586, 140] on select "HIPAA Officer Certification Training OSHA Bloodborne Pathogens OSHA [MEDICAL_DA…" at bounding box center [634, 142] width 285 height 17
click at [492, 134] on select "HIPAA Officer Certification Training OSHA Bloodborne Pathogens OSHA [MEDICAL_DA…" at bounding box center [634, 142] width 285 height 17
click at [600, 180] on input "text" at bounding box center [634, 170] width 285 height 21
click at [577, 134] on select "HIPAA Officer Certification Training OSHA Bloodborne Pathogens OSHA [MEDICAL_DA…" at bounding box center [634, 142] width 285 height 17
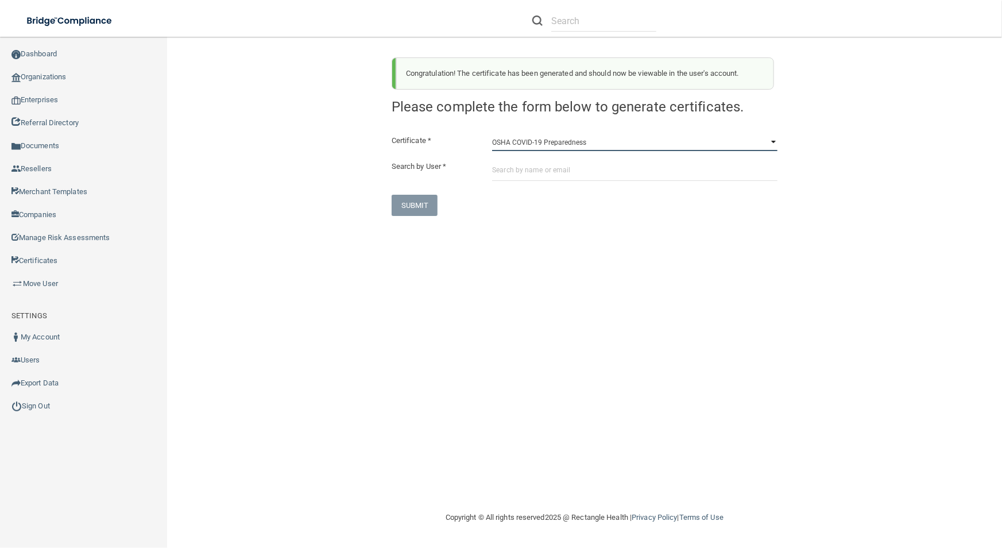
select select "0"
click at [492, 134] on select "HIPAA Officer Certification Training OSHA Bloodborne Pathogens OSHA [MEDICAL_DA…" at bounding box center [634, 142] width 285 height 17
click at [575, 157] on div "Certificate * HIPAA Officer Certification Training OSHA Bloodborne Pathogens OS…" at bounding box center [585, 175] width 386 height 82
click at [576, 167] on input "text" at bounding box center [634, 170] width 285 height 21
paste input "[PERSON_NAME][EMAIL_ADDRESS][PERSON_NAME][DOMAIN_NAME]"
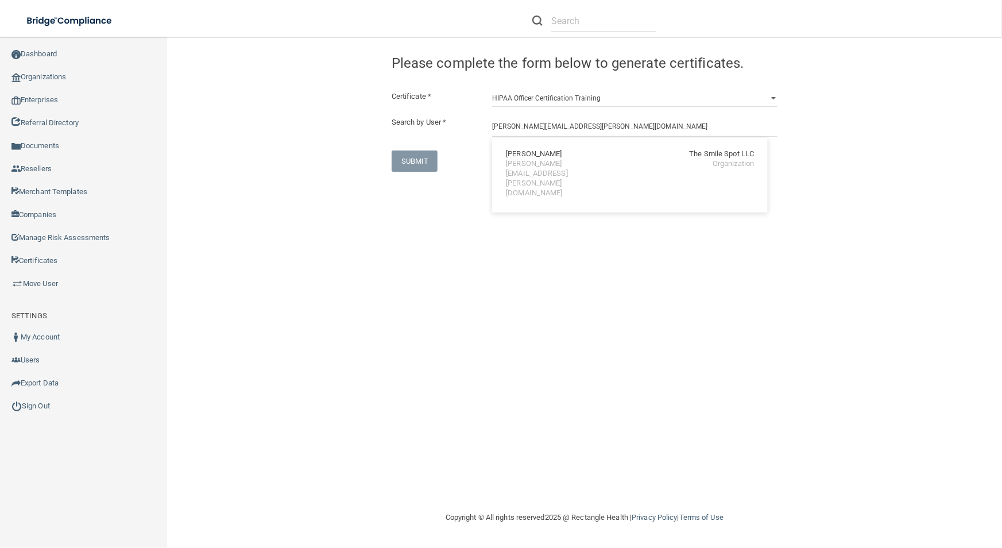
click at [576, 167] on div "[PERSON_NAME][EMAIL_ADDRESS][PERSON_NAME][DOMAIN_NAME]" at bounding box center [555, 178] width 99 height 39
type input "[PERSON_NAME]"
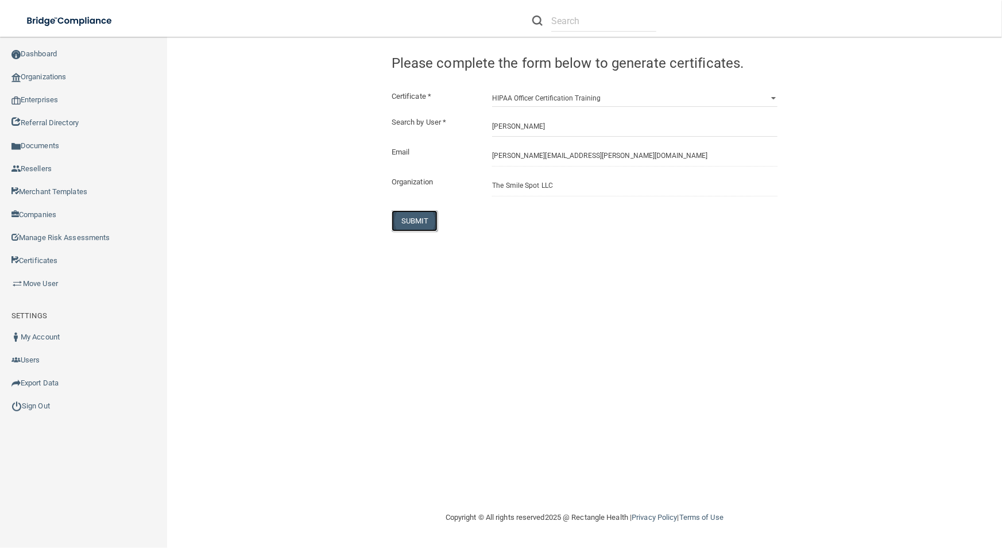
click at [425, 216] on button "SUBMIT" at bounding box center [415, 220] width 47 height 21
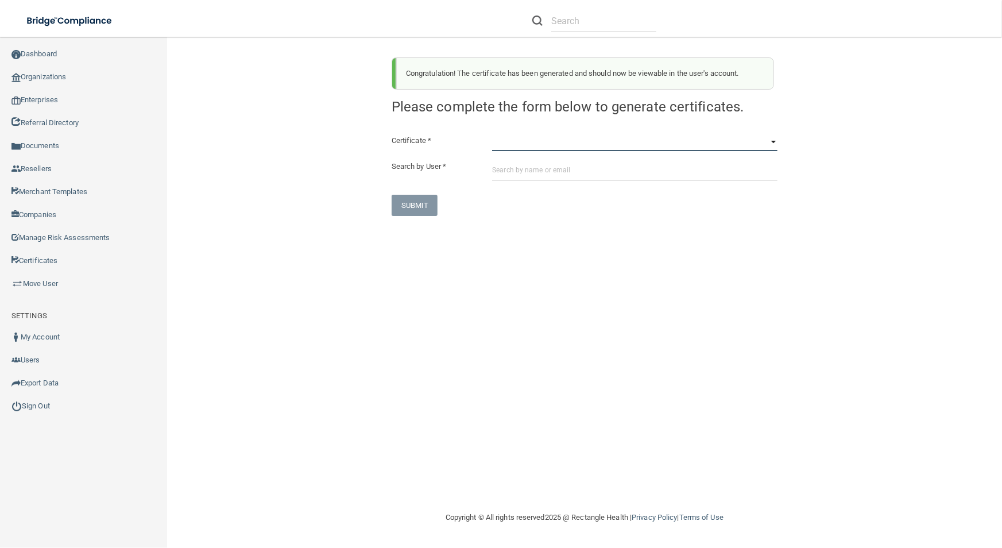
click at [655, 146] on select "HIPAA Officer Certification Training OSHA Bloodborne Pathogens OSHA [MEDICAL_DA…" at bounding box center [634, 142] width 285 height 17
select select "0"
click at [492, 134] on select "HIPAA Officer Certification Training OSHA Bloodborne Pathogens OSHA [MEDICAL_DA…" at bounding box center [634, 142] width 285 height 17
click at [702, 167] on input "text" at bounding box center [634, 170] width 285 height 21
paste input "[PERSON_NAME][EMAIL_ADDRESS][PERSON_NAME][DOMAIN_NAME]"
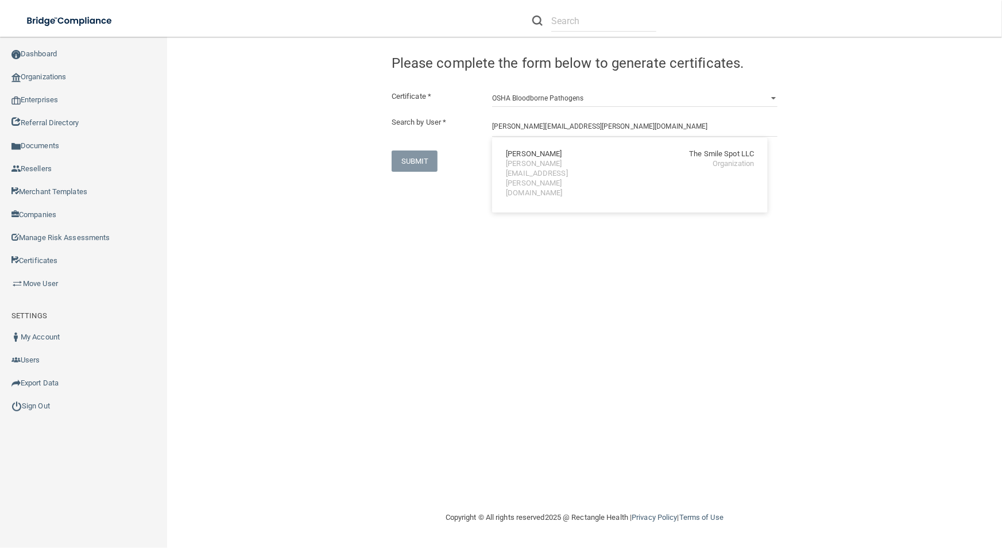
click at [702, 167] on div "[PERSON_NAME][EMAIL_ADDRESS][PERSON_NAME][DOMAIN_NAME] Organization" at bounding box center [630, 178] width 248 height 39
type input "[PERSON_NAME]"
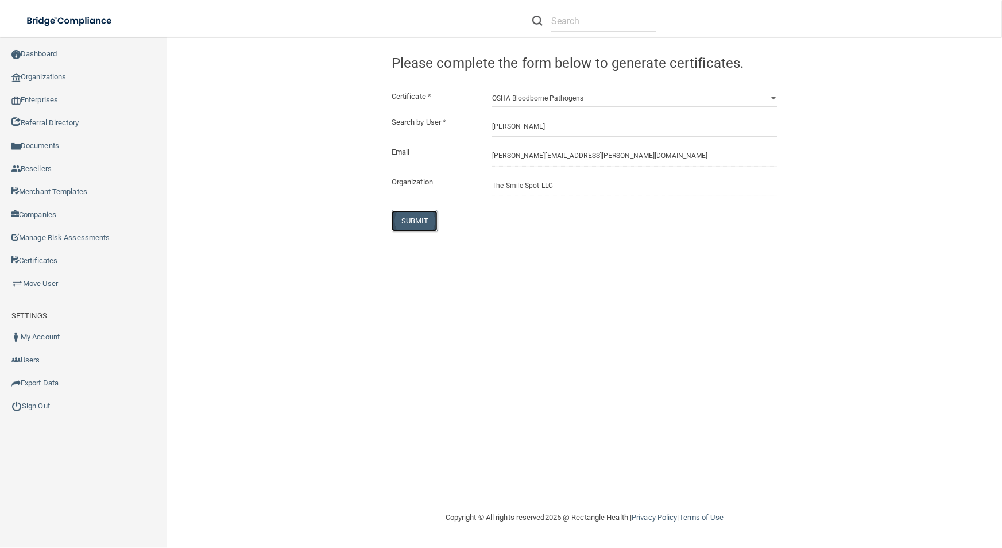
click at [396, 219] on button "SUBMIT" at bounding box center [415, 220] width 47 height 21
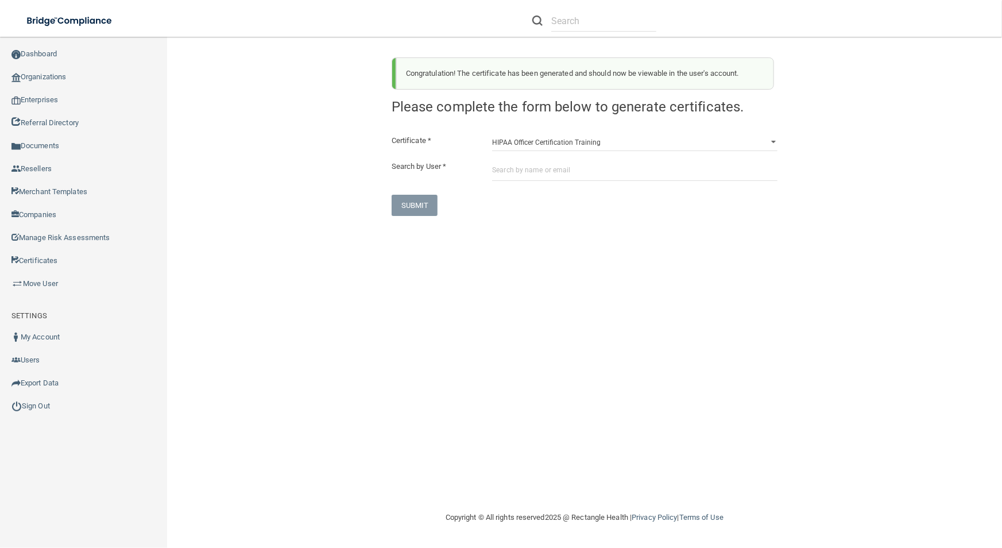
click at [690, 129] on div "Congratulation! The certificate has been generated and should now be viewable i…" at bounding box center [584, 132] width 403 height 168
click at [689, 134] on select "HIPAA Officer Certification Training OSHA Bloodborne Pathogens OSHA [MEDICAL_DA…" at bounding box center [634, 142] width 285 height 17
select select "1"
click at [492, 134] on select "HIPAA Officer Certification Training OSHA Bloodborne Pathogens OSHA [MEDICAL_DA…" at bounding box center [634, 142] width 285 height 17
click at [640, 169] on input "text" at bounding box center [634, 170] width 285 height 21
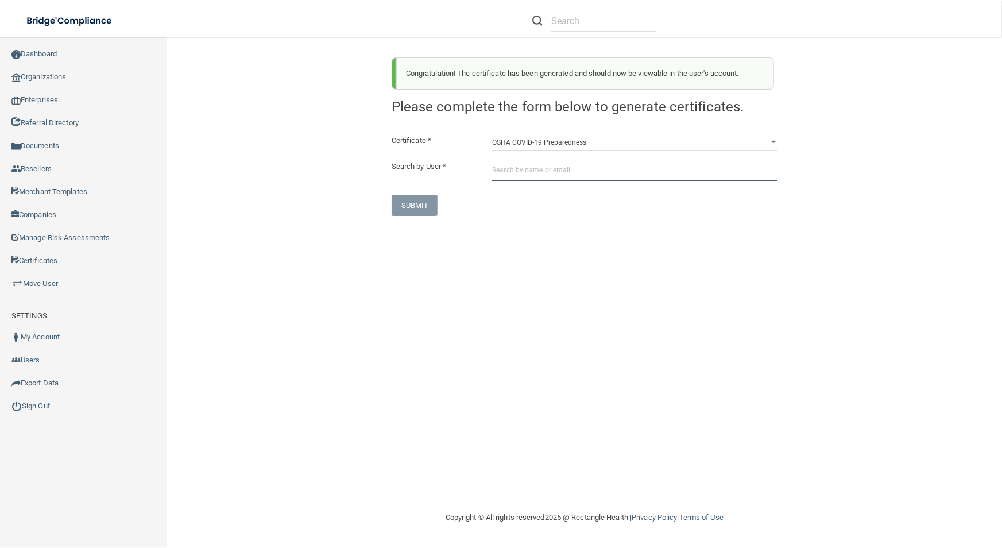
paste input "[PERSON_NAME][EMAIL_ADDRESS][PERSON_NAME][DOMAIN_NAME]"
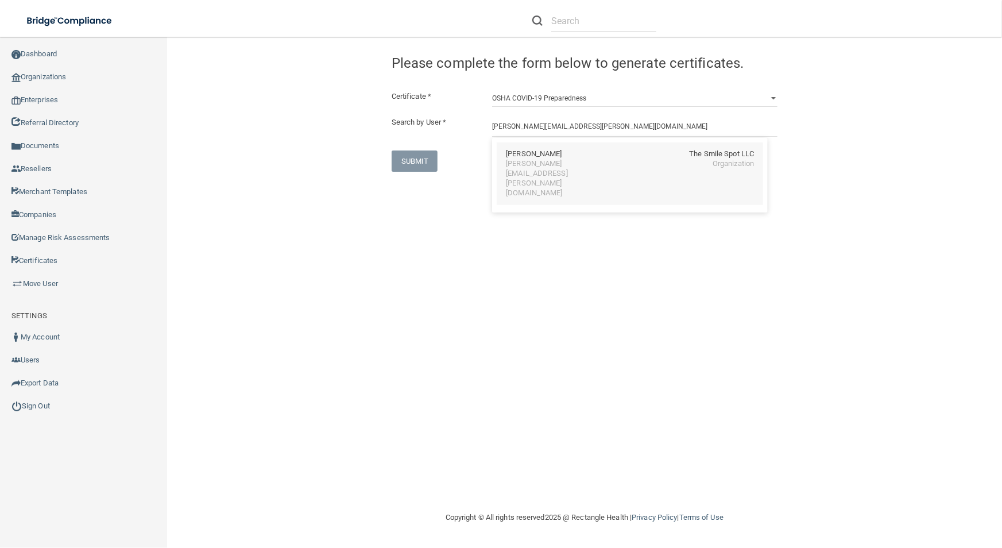
click at [516, 164] on div "[PERSON_NAME][EMAIL_ADDRESS][PERSON_NAME][DOMAIN_NAME]" at bounding box center [555, 178] width 99 height 39
type input "[PERSON_NAME]"
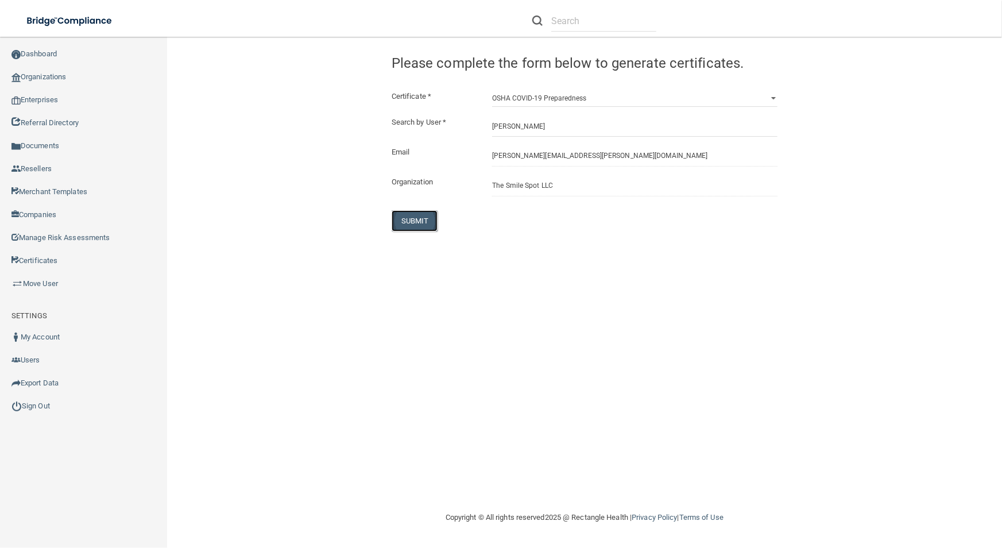
click at [421, 223] on button "SUBMIT" at bounding box center [415, 220] width 47 height 21
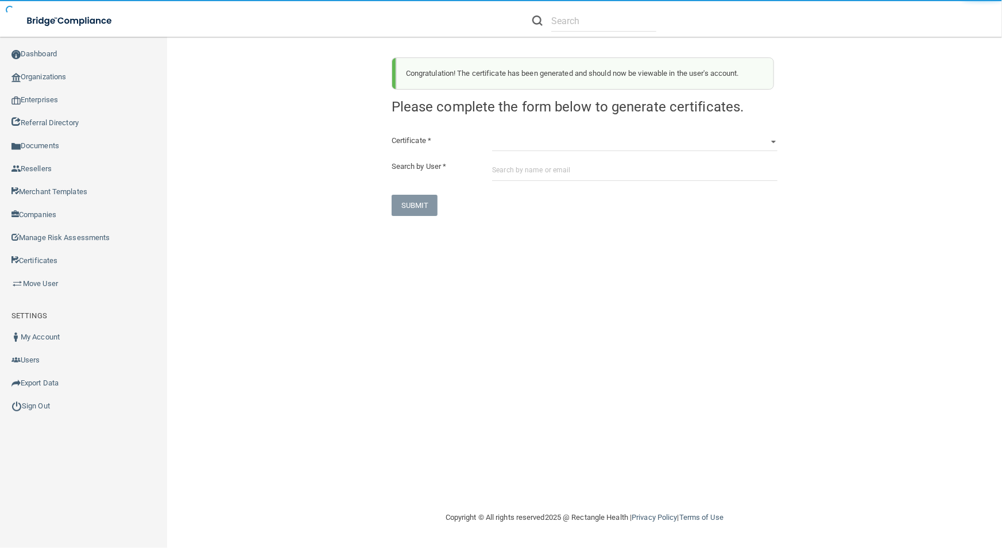
click at [544, 157] on div "Certificate * HIPAA Officer Certification Training OSHA Bloodborne Pathogens OS…" at bounding box center [585, 175] width 386 height 82
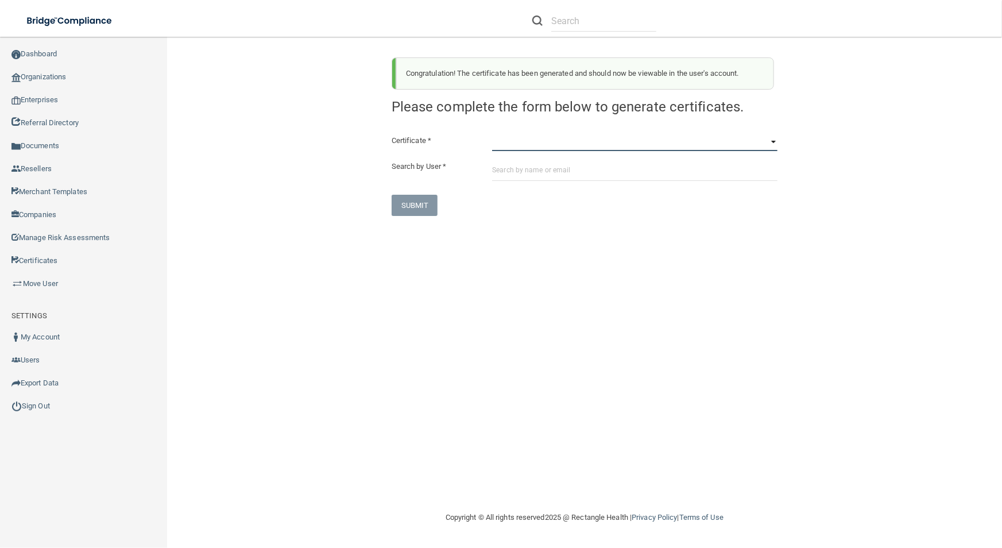
click at [538, 145] on select "HIPAA Officer Certification Training OSHA Bloodborne Pathogens OSHA [MEDICAL_DA…" at bounding box center [634, 142] width 285 height 17
select select "3"
click at [492, 134] on select "HIPAA Officer Certification Training OSHA Bloodborne Pathogens OSHA [MEDICAL_DA…" at bounding box center [634, 142] width 285 height 17
click at [556, 179] on input "text" at bounding box center [634, 170] width 285 height 21
paste input "[PERSON_NAME][EMAIL_ADDRESS][PERSON_NAME][DOMAIN_NAME]"
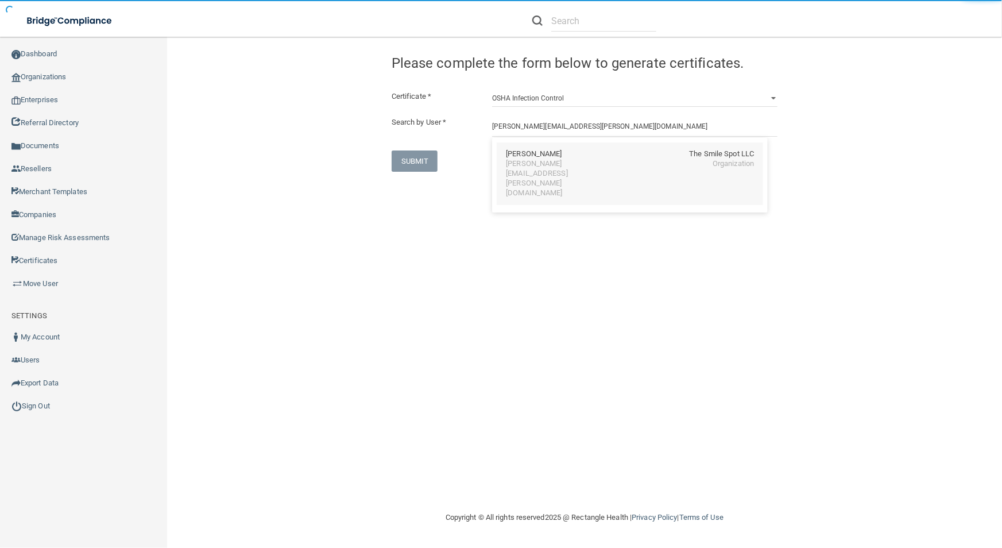
click at [543, 163] on div "[PERSON_NAME][EMAIL_ADDRESS][PERSON_NAME][DOMAIN_NAME]" at bounding box center [555, 178] width 99 height 39
type input "[PERSON_NAME]"
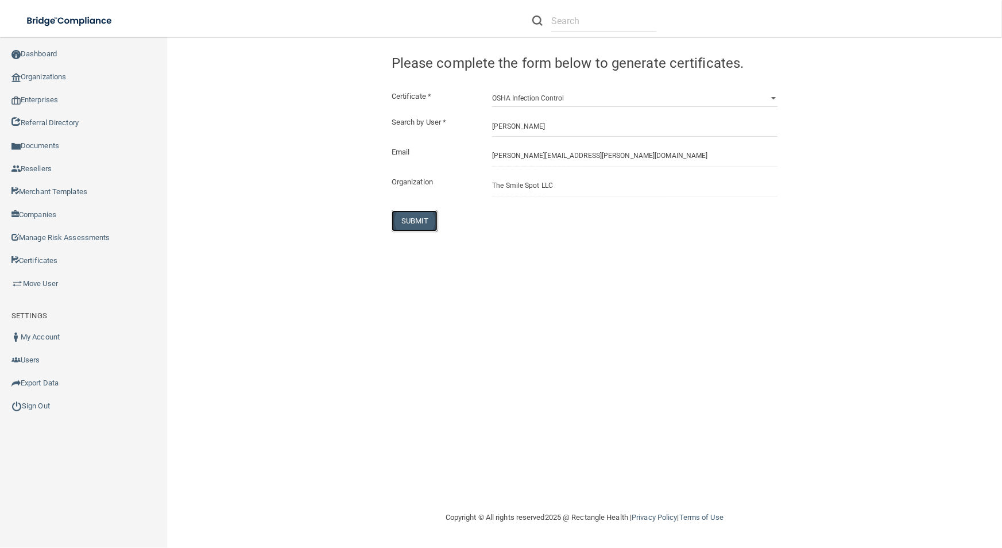
click at [416, 212] on button "SUBMIT" at bounding box center [415, 220] width 47 height 21
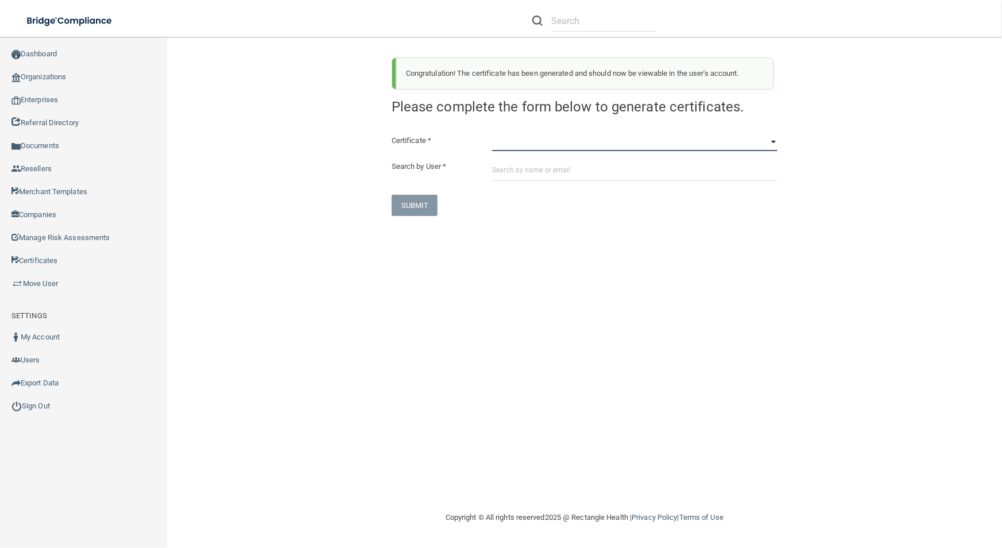
click at [555, 137] on select "HIPAA Officer Certification Training OSHA Bloodborne Pathogens OSHA [MEDICAL_DA…" at bounding box center [634, 142] width 285 height 17
select select "4"
click at [492, 134] on select "HIPAA Officer Certification Training OSHA Bloodborne Pathogens OSHA [MEDICAL_DA…" at bounding box center [634, 142] width 285 height 17
click at [543, 153] on div "Certificate * HIPAA Officer Certification Training OSHA Bloodborne Pathogens OS…" at bounding box center [585, 175] width 386 height 82
click at [543, 170] on input "text" at bounding box center [634, 170] width 285 height 21
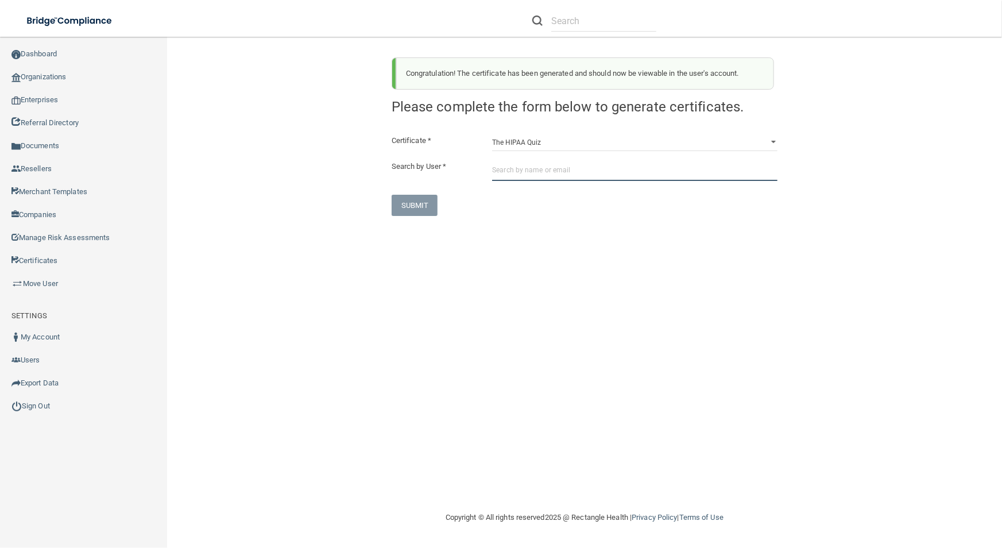
paste input "[PERSON_NAME][EMAIL_ADDRESS][PERSON_NAME][DOMAIN_NAME]"
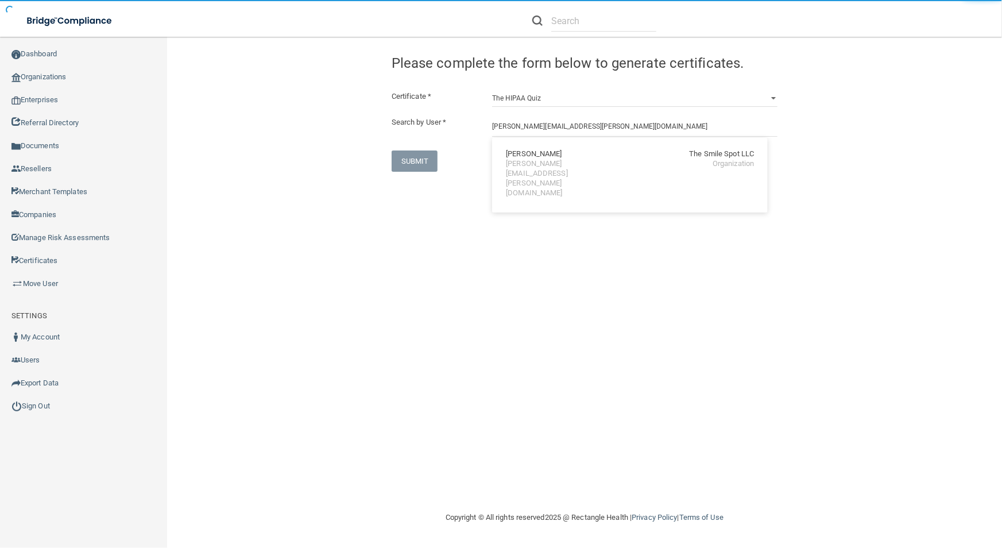
click at [541, 152] on div "[PERSON_NAME]" at bounding box center [534, 154] width 56 height 10
type input "[PERSON_NAME]"
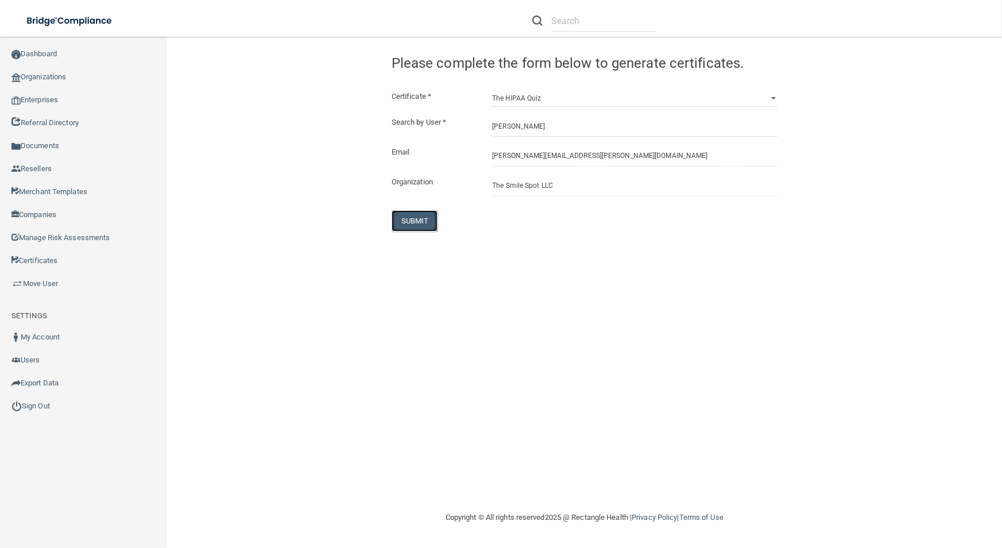
click at [425, 212] on button "SUBMIT" at bounding box center [415, 220] width 47 height 21
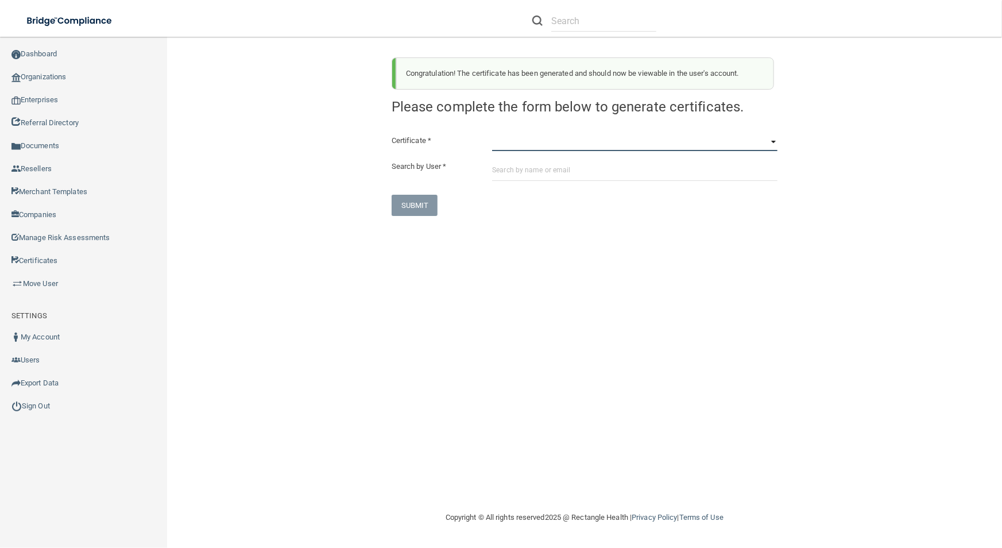
click at [575, 142] on select "HIPAA Officer Certification Training OSHA Bloodborne Pathogens OSHA [MEDICAL_DA…" at bounding box center [634, 142] width 285 height 17
select select "1"
click at [492, 134] on select "HIPAA Officer Certification Training OSHA Bloodborne Pathogens OSHA [MEDICAL_DA…" at bounding box center [634, 142] width 285 height 17
paste input "[PERSON_NAME][EMAIL_ADDRESS][PERSON_NAME][DOMAIN_NAME]"
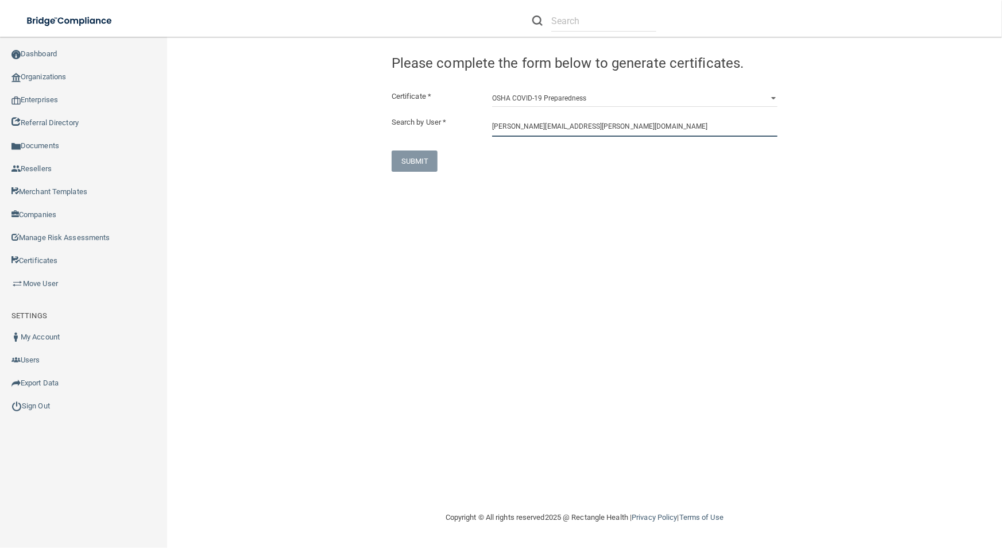
click at [602, 131] on input "[PERSON_NAME][EMAIL_ADDRESS][PERSON_NAME][DOMAIN_NAME]" at bounding box center [634, 125] width 285 height 21
click at [601, 168] on div "[PERSON_NAME][EMAIL_ADDRESS][PERSON_NAME][DOMAIN_NAME]" at bounding box center [555, 178] width 99 height 39
type input "[PERSON_NAME]"
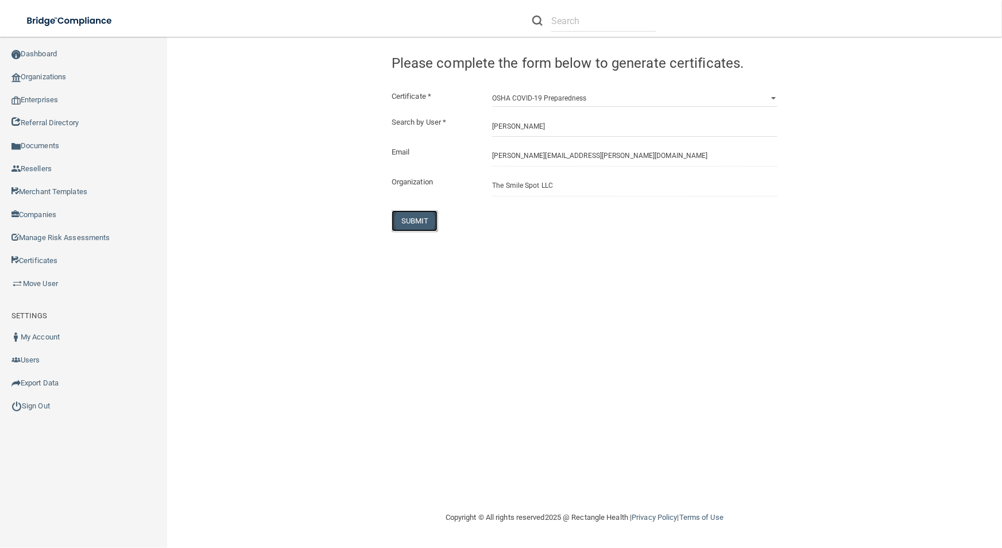
click at [402, 215] on button "SUBMIT" at bounding box center [415, 220] width 47 height 21
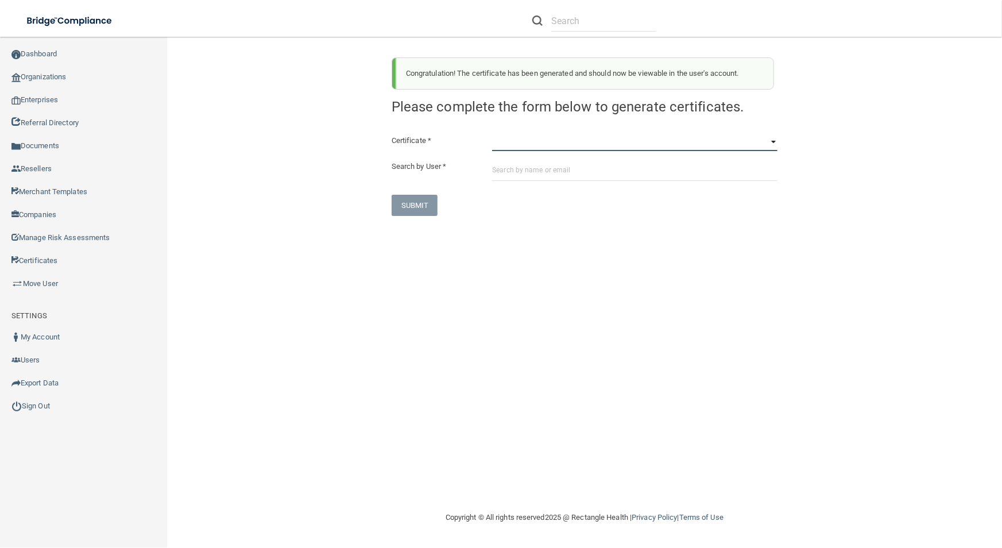
click at [551, 146] on select "HIPAA Officer Certification Training OSHA Bloodborne Pathogens OSHA [MEDICAL_DA…" at bounding box center [634, 142] width 285 height 17
select select "3"
click at [492, 134] on select "HIPAA Officer Certification Training OSHA Bloodborne Pathogens OSHA [MEDICAL_DA…" at bounding box center [634, 142] width 285 height 17
click at [555, 168] on input "text" at bounding box center [634, 170] width 285 height 21
paste input "[PERSON_NAME][EMAIL_ADDRESS][PERSON_NAME][DOMAIN_NAME]"
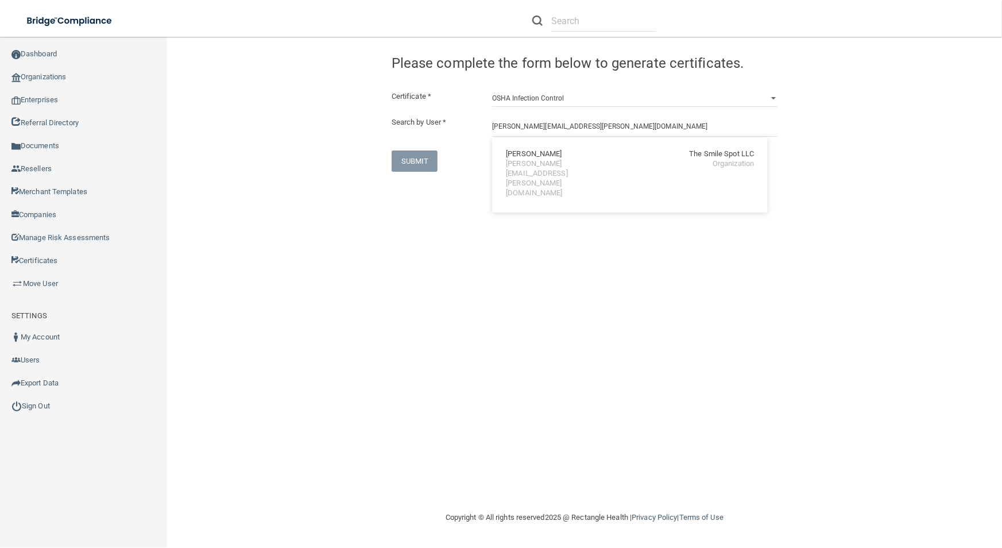
click at [555, 168] on div "[PERSON_NAME][EMAIL_ADDRESS][PERSON_NAME][DOMAIN_NAME]" at bounding box center [555, 178] width 99 height 39
type input "[PERSON_NAME]"
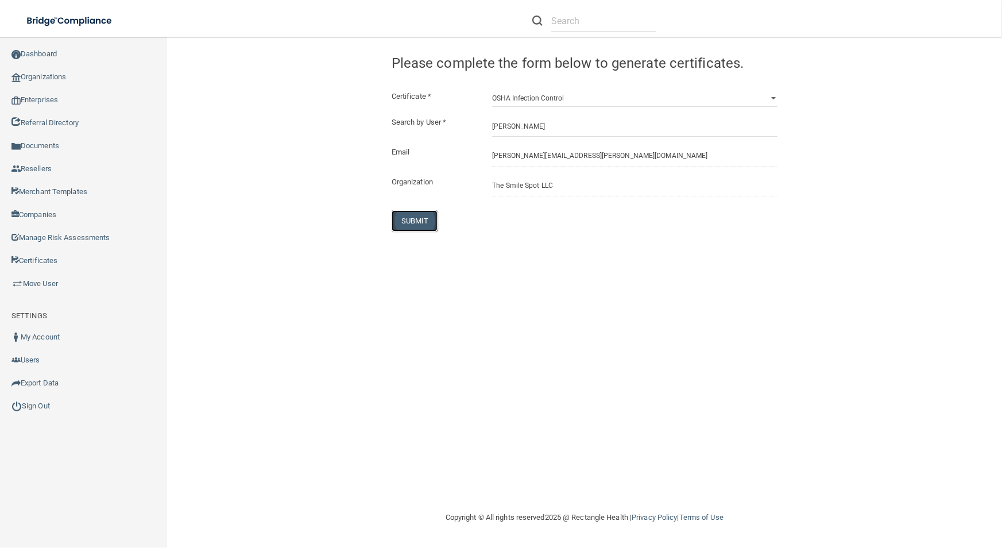
click at [403, 222] on button "SUBMIT" at bounding box center [415, 220] width 47 height 21
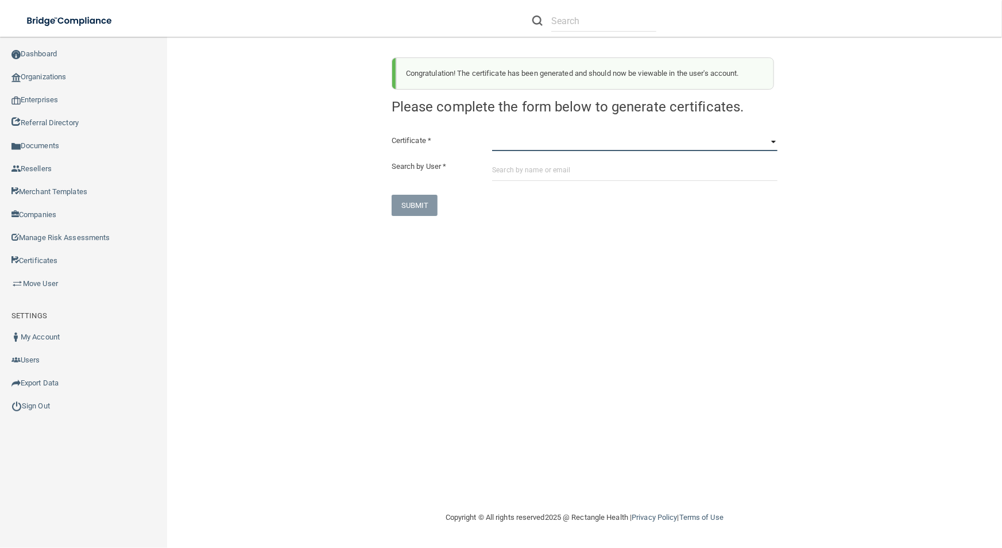
click at [560, 144] on select "HIPAA Officer Certification Training OSHA Bloodborne Pathogens OSHA [MEDICAL_DA…" at bounding box center [634, 142] width 285 height 17
select select "4"
click at [492, 134] on select "HIPAA Officer Certification Training OSHA Bloodborne Pathogens OSHA [MEDICAL_DA…" at bounding box center [634, 142] width 285 height 17
click at [566, 178] on input "text" at bounding box center [634, 170] width 285 height 21
paste input "[PERSON_NAME][EMAIL_ADDRESS][PERSON_NAME][DOMAIN_NAME]"
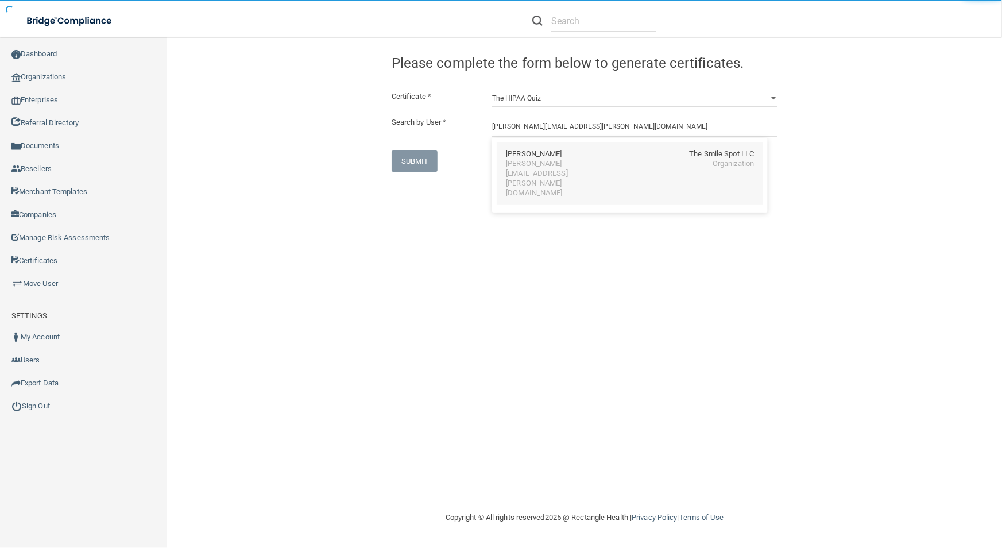
click at [559, 170] on div "[PERSON_NAME] The Smile Spot LLC [PERSON_NAME][EMAIL_ADDRESS][PERSON_NAME][DOMA…" at bounding box center [630, 173] width 266 height 63
type input "[PERSON_NAME]"
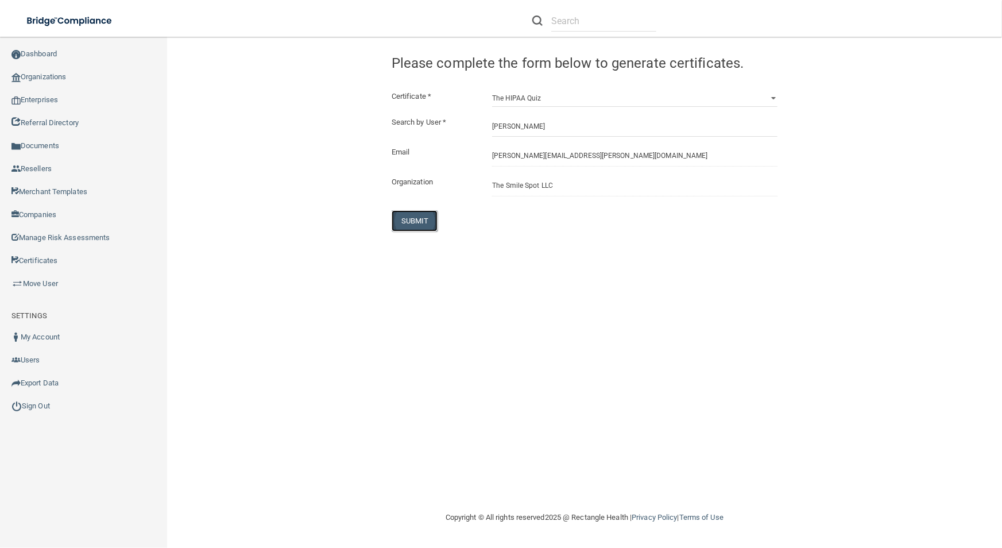
click at [425, 218] on button "SUBMIT" at bounding box center [415, 220] width 47 height 21
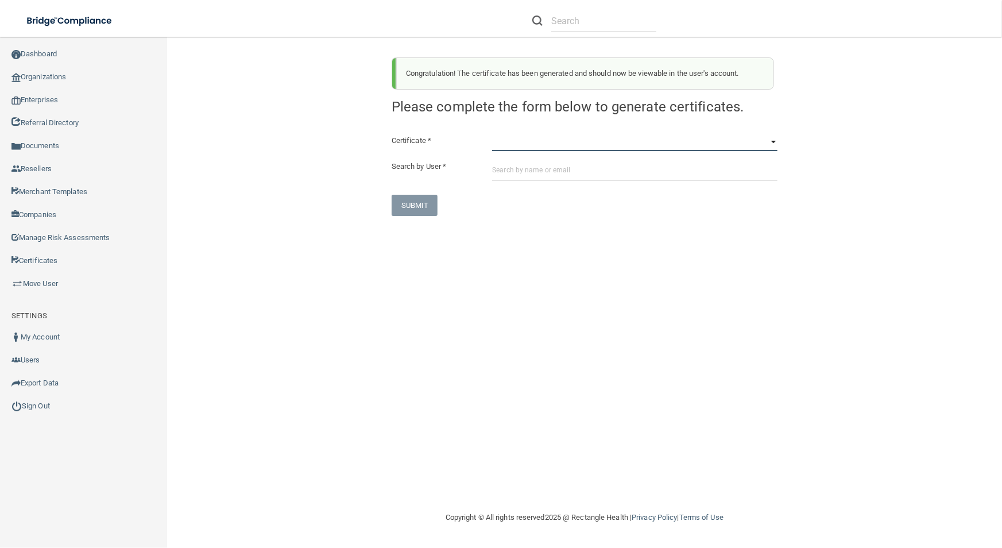
click at [625, 144] on select "HIPAA Officer Certification Training OSHA Bloodborne Pathogens OSHA [MEDICAL_DA…" at bounding box center [634, 142] width 285 height 17
select select "0"
click at [492, 134] on select "HIPAA Officer Certification Training OSHA Bloodborne Pathogens OSHA [MEDICAL_DA…" at bounding box center [634, 142] width 285 height 17
click at [625, 173] on input "text" at bounding box center [634, 170] width 285 height 21
paste input "[PERSON_NAME][EMAIL_ADDRESS][PERSON_NAME][DOMAIN_NAME]"
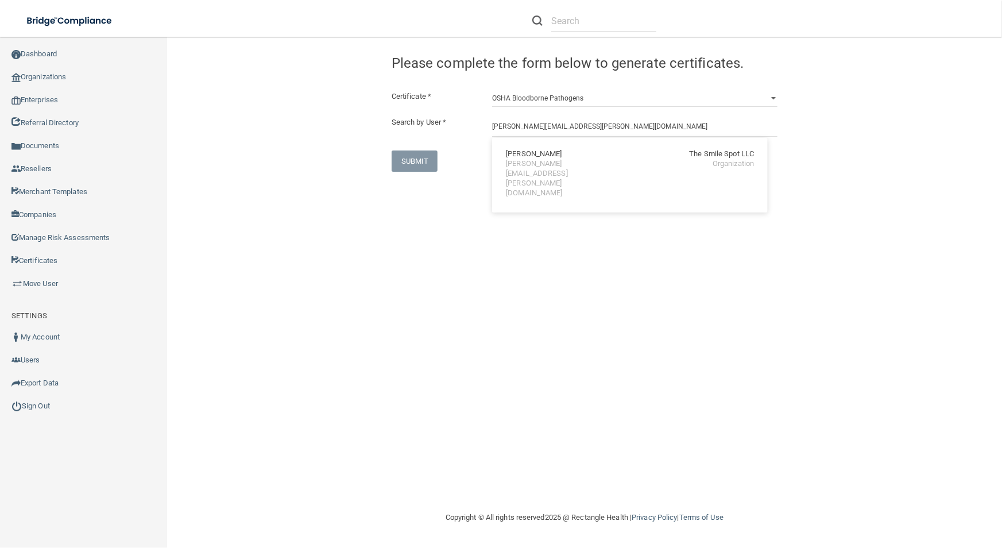
click at [625, 173] on div "[PERSON_NAME] The Smile Spot LLC [PERSON_NAME][EMAIL_ADDRESS][PERSON_NAME][DOMA…" at bounding box center [630, 173] width 266 height 63
type input "[PERSON_NAME]"
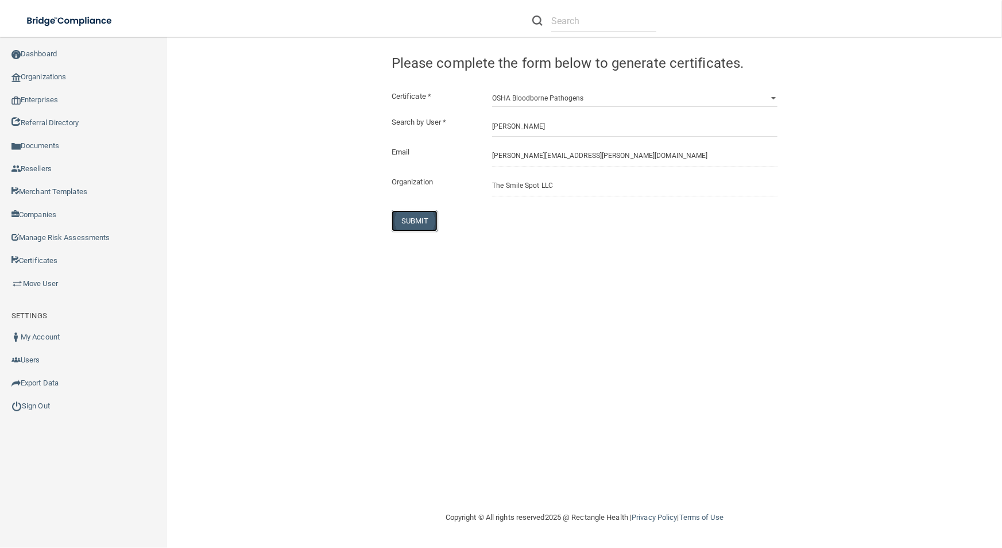
click at [427, 224] on button "SUBMIT" at bounding box center [415, 220] width 47 height 21
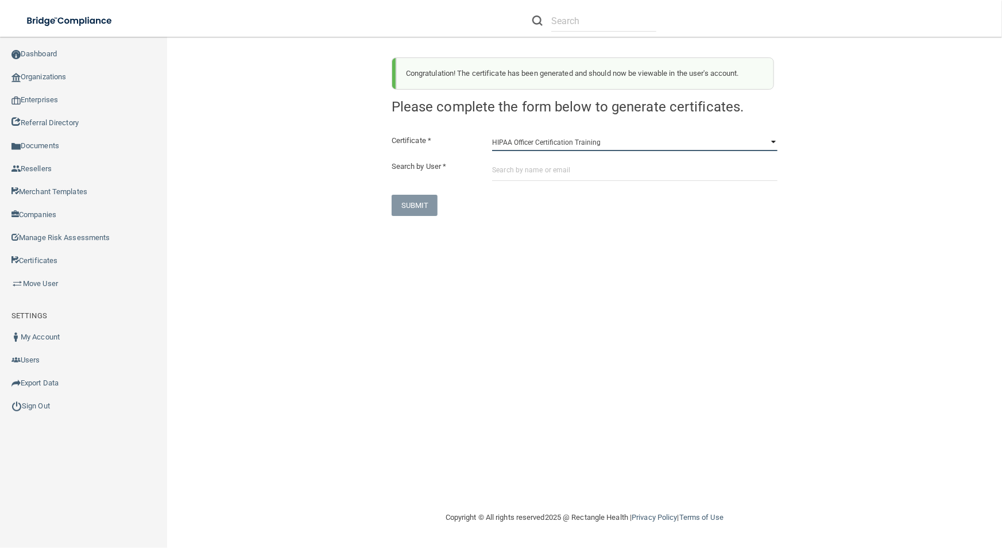
click at [545, 137] on select "HIPAA Officer Certification Training OSHA Bloodborne Pathogens OSHA [MEDICAL_DA…" at bounding box center [634, 142] width 285 height 17
select select "1"
click at [492, 134] on select "HIPAA Officer Certification Training OSHA Bloodborne Pathogens OSHA [MEDICAL_DA…" at bounding box center [634, 142] width 285 height 17
click at [545, 173] on input "text" at bounding box center [634, 170] width 285 height 21
paste input "[PERSON_NAME][EMAIL_ADDRESS][PERSON_NAME][DOMAIN_NAME]"
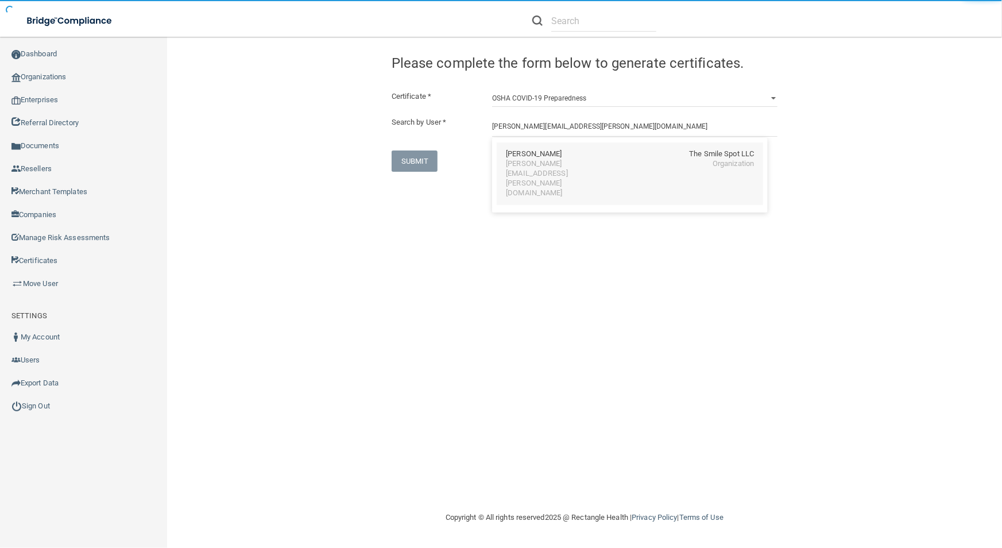
click at [549, 171] on div "[PERSON_NAME] The Smile Spot LLC [PERSON_NAME][EMAIL_ADDRESS][PERSON_NAME][DOMA…" at bounding box center [630, 173] width 266 height 63
type input "[PERSON_NAME]"
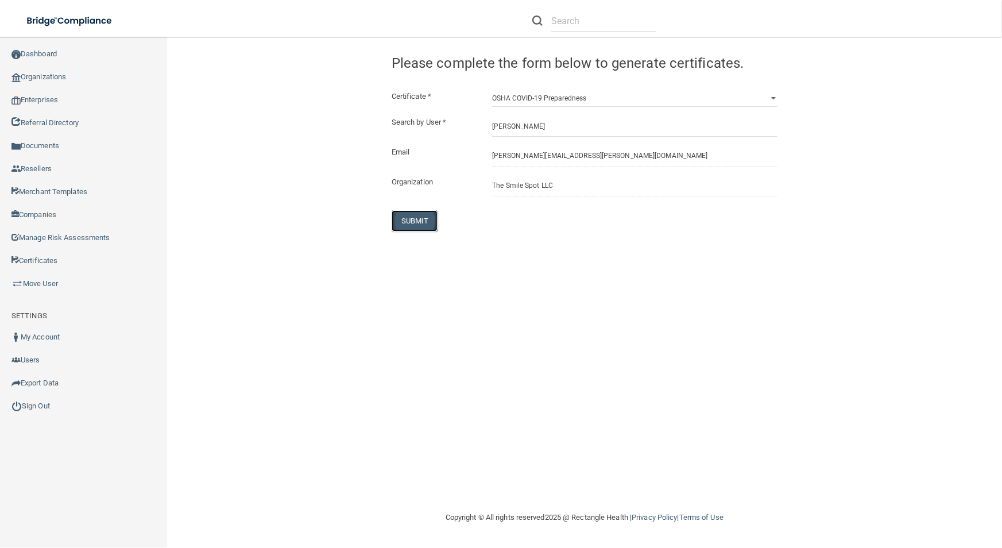
click at [428, 216] on button "SUBMIT" at bounding box center [415, 220] width 47 height 21
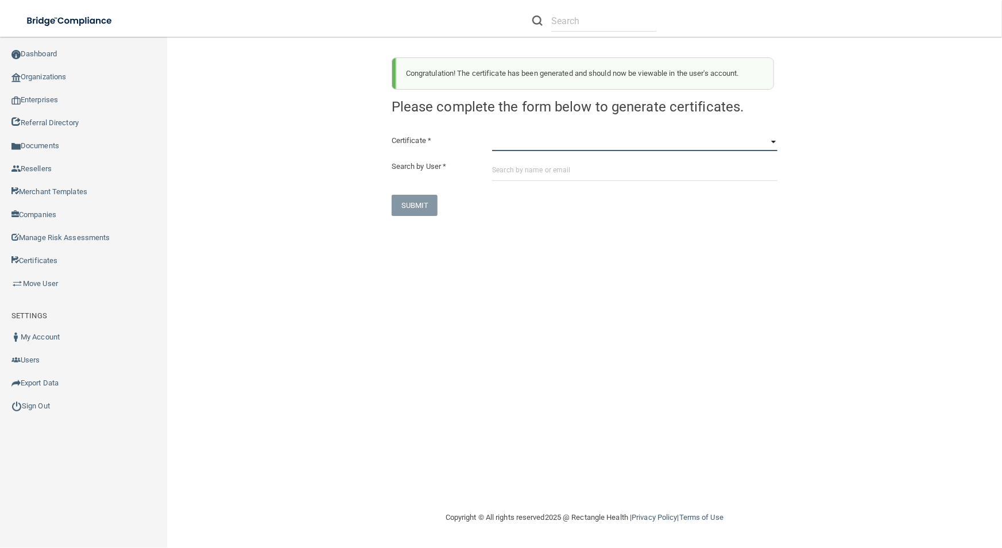
click at [533, 137] on select "HIPAA Officer Certification Training OSHA Bloodborne Pathogens OSHA [MEDICAL_DA…" at bounding box center [634, 142] width 285 height 17
select select "3"
click at [492, 134] on select "HIPAA Officer Certification Training OSHA Bloodborne Pathogens OSHA [MEDICAL_DA…" at bounding box center [634, 142] width 285 height 17
click at [541, 173] on input "text" at bounding box center [634, 170] width 285 height 21
paste input "[PERSON_NAME][EMAIL_ADDRESS][PERSON_NAME][DOMAIN_NAME]"
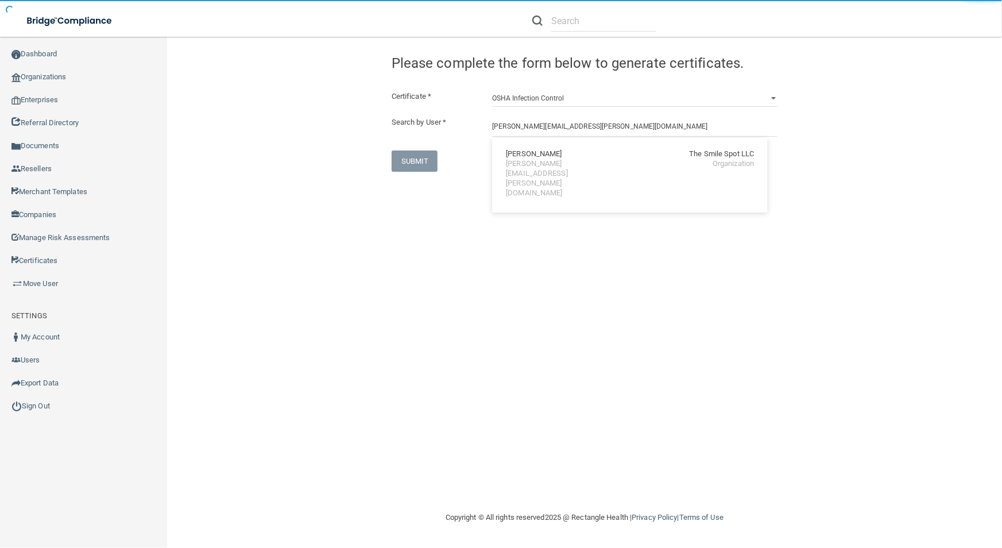
click at [542, 157] on div "[PERSON_NAME]" at bounding box center [534, 154] width 56 height 10
type input "[PERSON_NAME]"
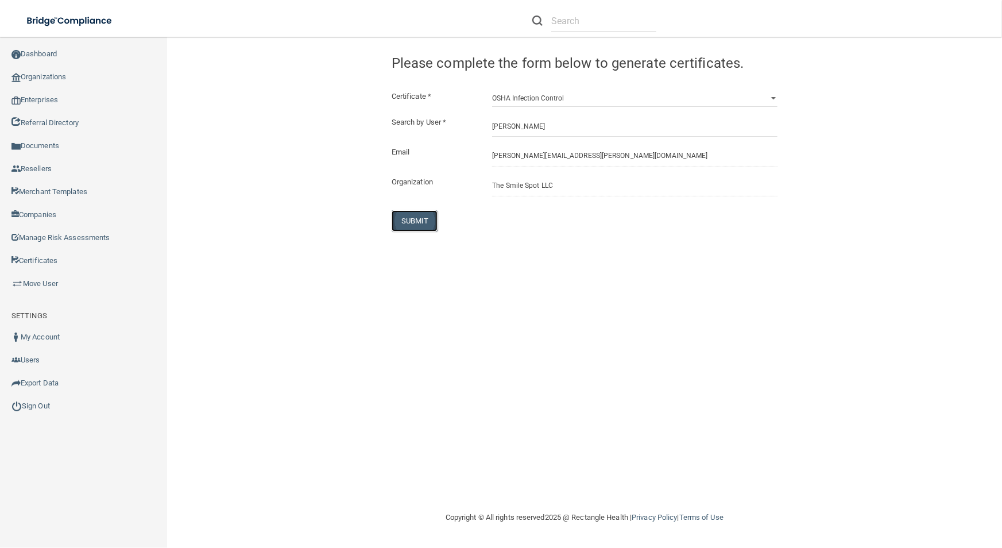
click at [402, 212] on button "SUBMIT" at bounding box center [415, 220] width 47 height 21
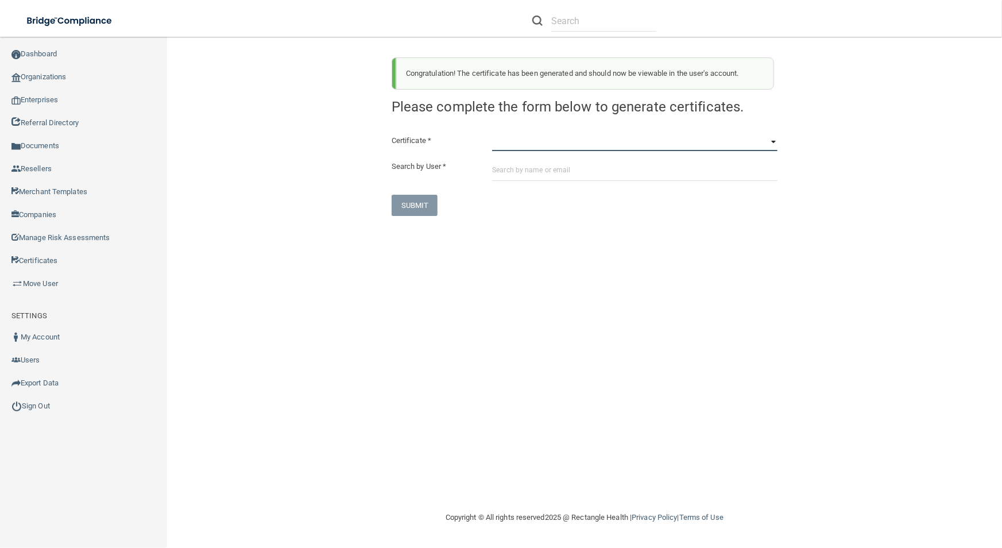
click at [552, 141] on select "HIPAA Officer Certification Training OSHA Bloodborne Pathogens OSHA [MEDICAL_DA…" at bounding box center [634, 142] width 285 height 17
select select "4"
click at [492, 134] on select "HIPAA Officer Certification Training OSHA Bloodborne Pathogens OSHA [MEDICAL_DA…" at bounding box center [634, 142] width 285 height 17
click at [563, 157] on div "Certificate * HIPAA Officer Certification Training OSHA Bloodborne Pathogens OS…" at bounding box center [585, 175] width 386 height 82
click at [562, 165] on input "text" at bounding box center [634, 170] width 285 height 21
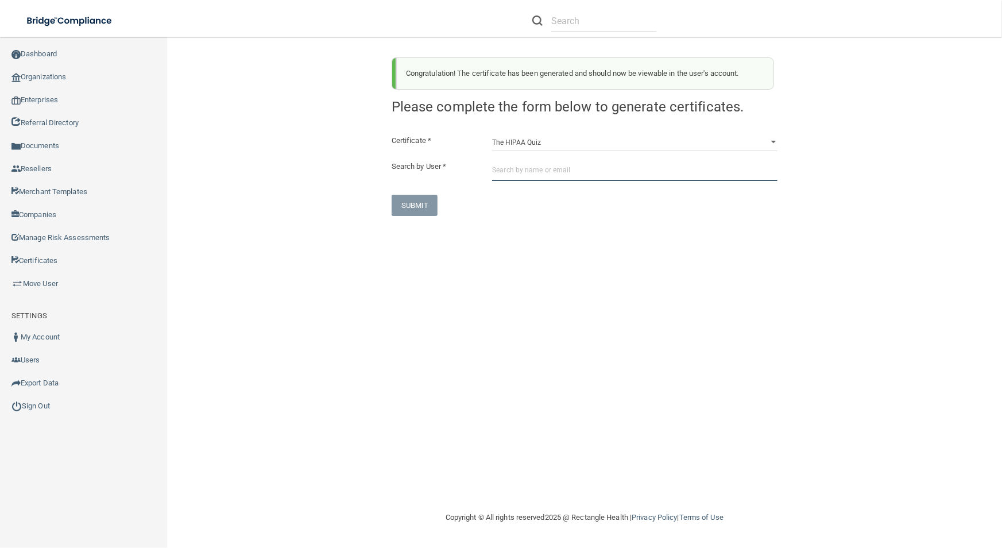
paste input "[PERSON_NAME][EMAIL_ADDRESS][PERSON_NAME][DOMAIN_NAME]"
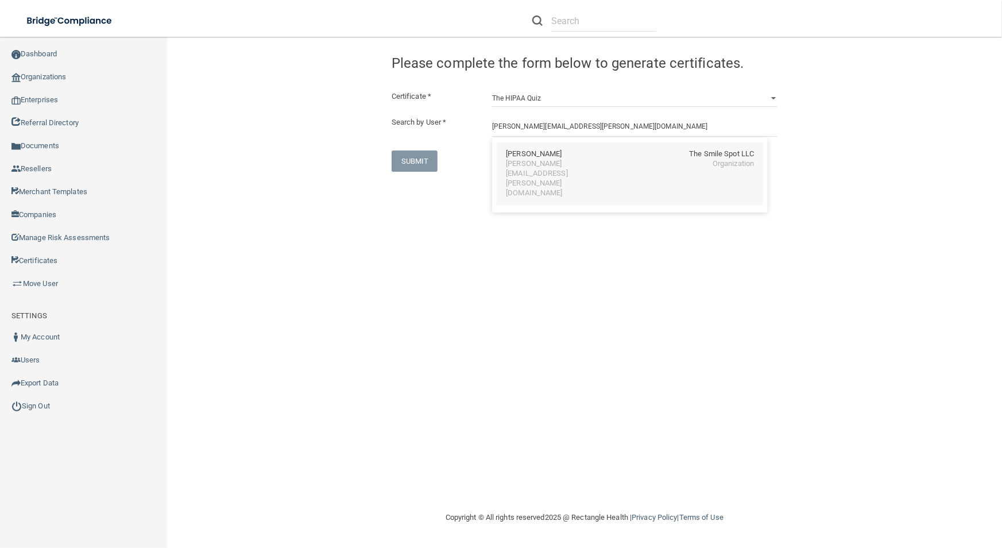
click at [706, 168] on div "[PERSON_NAME][EMAIL_ADDRESS][PERSON_NAME][DOMAIN_NAME] Organization" at bounding box center [630, 178] width 248 height 39
type input "[PERSON_NAME]"
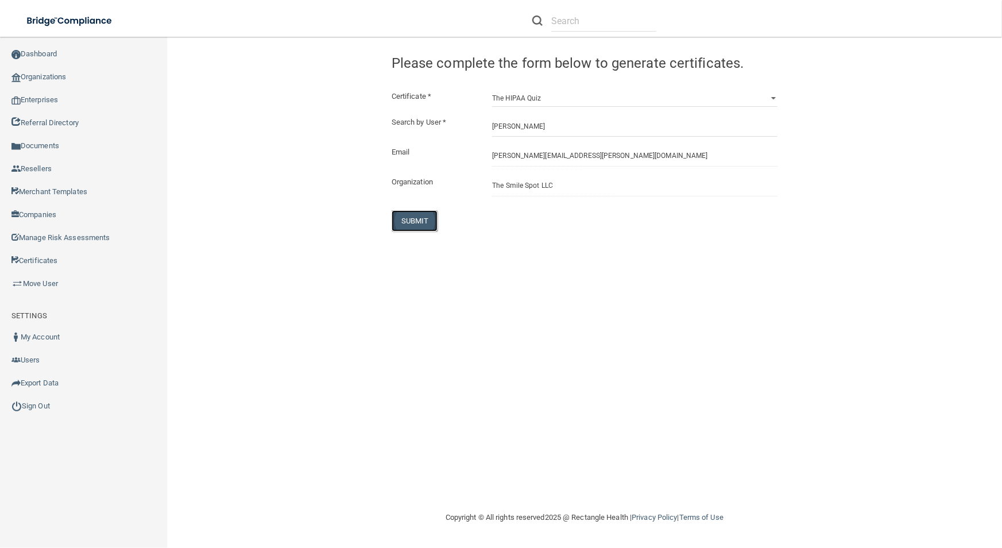
click at [414, 223] on button "SUBMIT" at bounding box center [415, 220] width 47 height 21
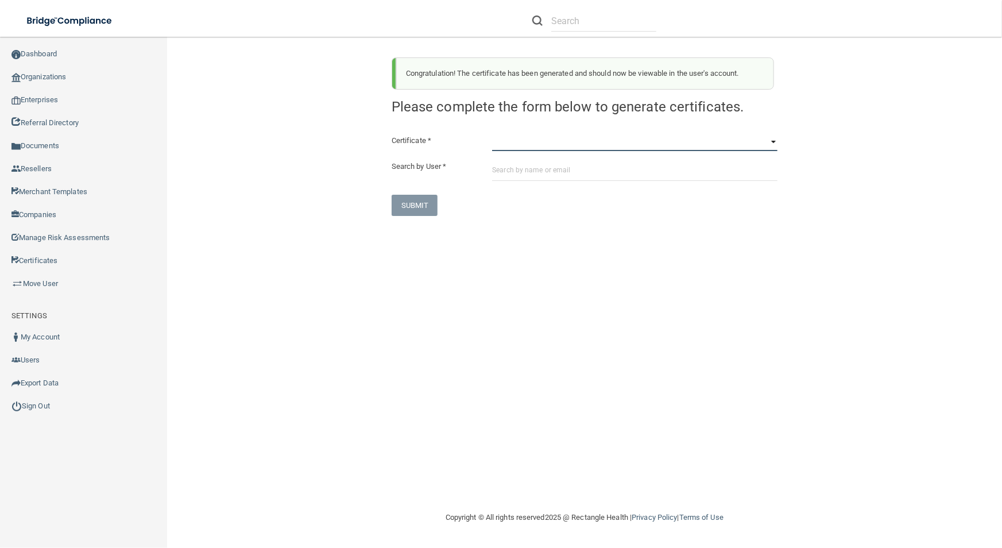
click at [540, 140] on select "HIPAA Officer Certification Training OSHA Bloodborne Pathogens OSHA [MEDICAL_DA…" at bounding box center [634, 142] width 285 height 17
select select "0"
click at [492, 134] on select "HIPAA Officer Certification Training OSHA Bloodborne Pathogens OSHA [MEDICAL_DA…" at bounding box center [634, 142] width 285 height 17
click at [540, 176] on input "text" at bounding box center [634, 170] width 285 height 21
paste input "[PERSON_NAME][EMAIL_ADDRESS][PERSON_NAME][DOMAIN_NAME]"
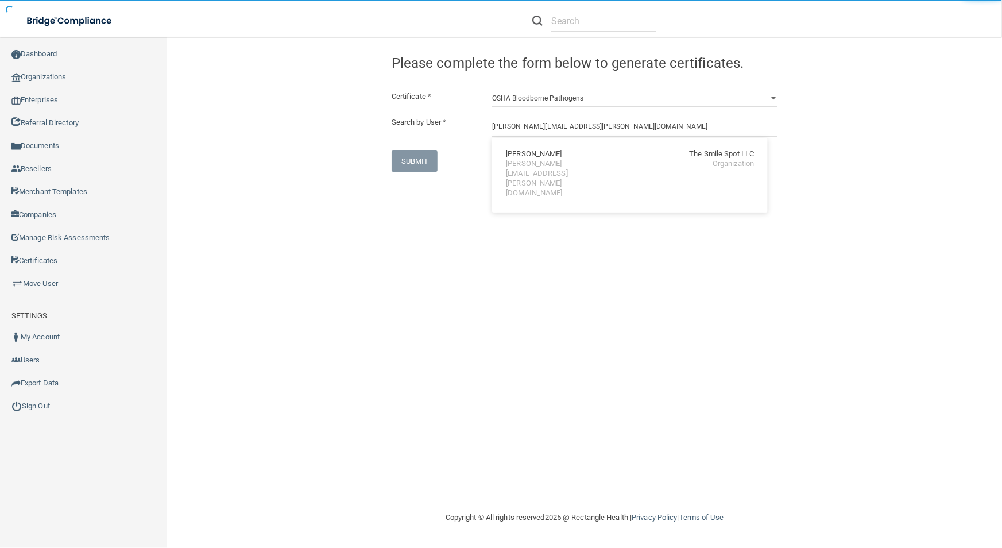
click at [544, 165] on div "[PERSON_NAME][EMAIL_ADDRESS][PERSON_NAME][DOMAIN_NAME]" at bounding box center [555, 178] width 99 height 39
type input "[PERSON_NAME]"
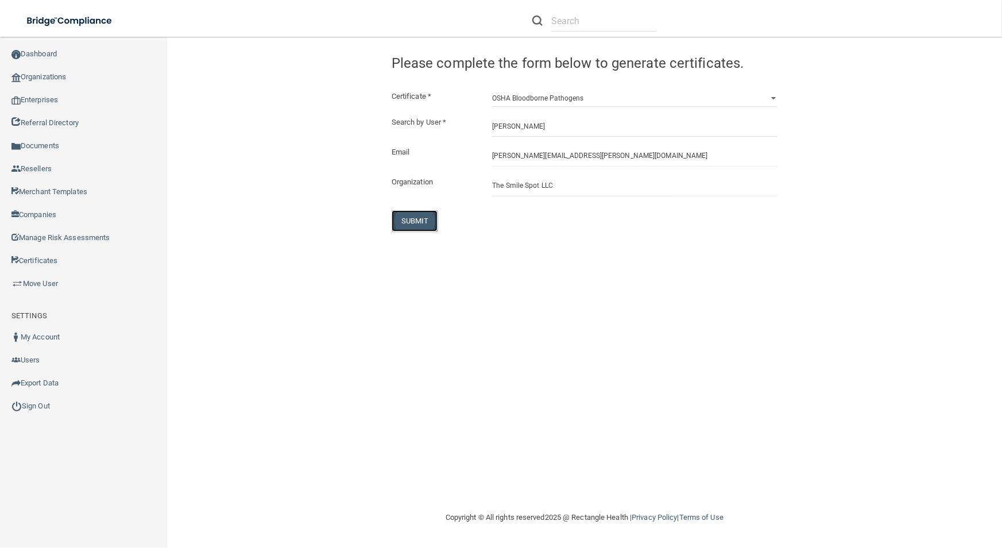
click at [421, 228] on button "SUBMIT" at bounding box center [415, 220] width 47 height 21
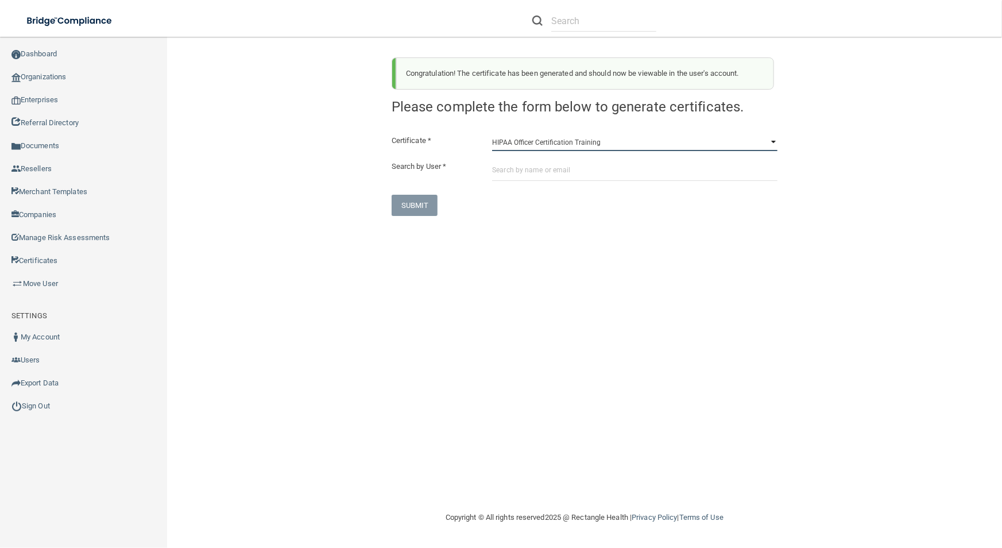
click at [533, 138] on select "HIPAA Officer Certification Training OSHA Bloodborne Pathogens OSHA [MEDICAL_DA…" at bounding box center [634, 142] width 285 height 17
select select "1"
click at [492, 134] on select "HIPAA Officer Certification Training OSHA Bloodborne Pathogens OSHA [MEDICAL_DA…" at bounding box center [634, 142] width 285 height 17
click at [542, 166] on input "text" at bounding box center [634, 170] width 285 height 21
paste input "[PERSON_NAME][EMAIL_ADDRESS][PERSON_NAME][DOMAIN_NAME]"
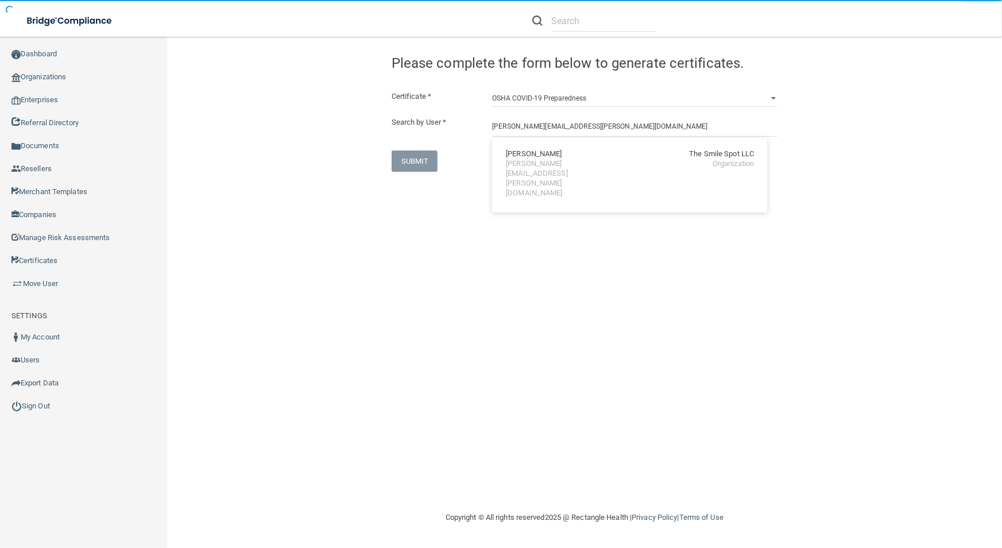
drag, startPoint x: 542, startPoint y: 164, endPoint x: 442, endPoint y: 197, distance: 105.3
click at [539, 171] on div "[PERSON_NAME] The Smile Spot LLC [PERSON_NAME][EMAIL_ADDRESS][PERSON_NAME][DOMA…" at bounding box center [630, 173] width 266 height 63
type input "[PERSON_NAME]"
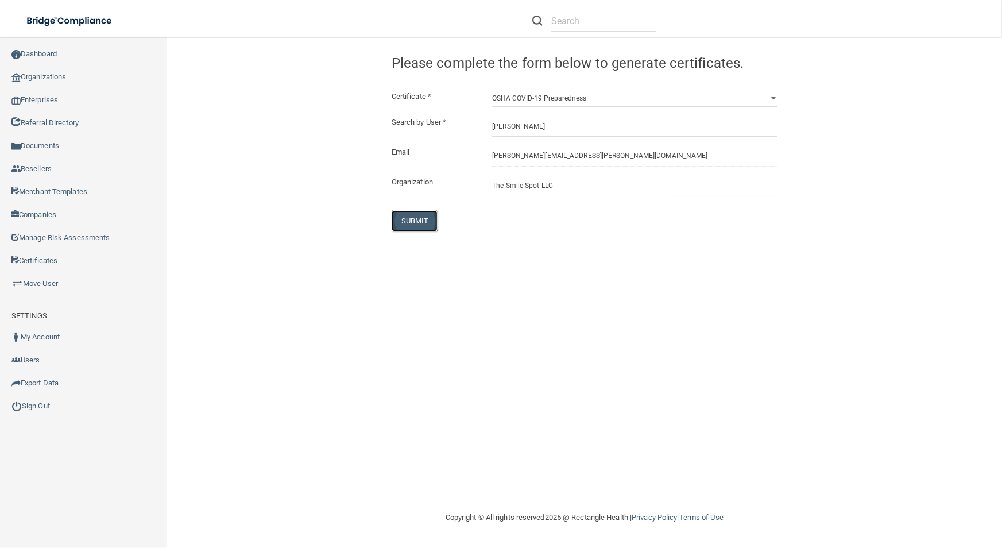
click at [405, 221] on button "SUBMIT" at bounding box center [415, 220] width 47 height 21
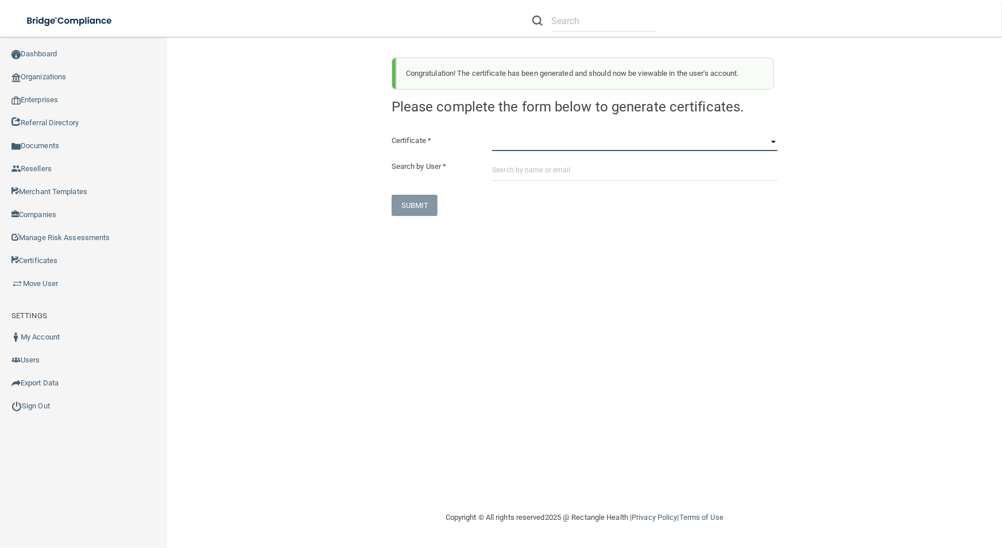
click at [585, 138] on select "HIPAA Officer Certification Training OSHA Bloodborne Pathogens OSHA [MEDICAL_DA…" at bounding box center [634, 142] width 285 height 17
select select "3"
click at [492, 134] on select "HIPAA Officer Certification Training OSHA Bloodborne Pathogens OSHA [MEDICAL_DA…" at bounding box center [634, 142] width 285 height 17
click at [575, 176] on input "text" at bounding box center [634, 170] width 285 height 21
paste input "[PERSON_NAME][EMAIL_ADDRESS][PERSON_NAME][DOMAIN_NAME]"
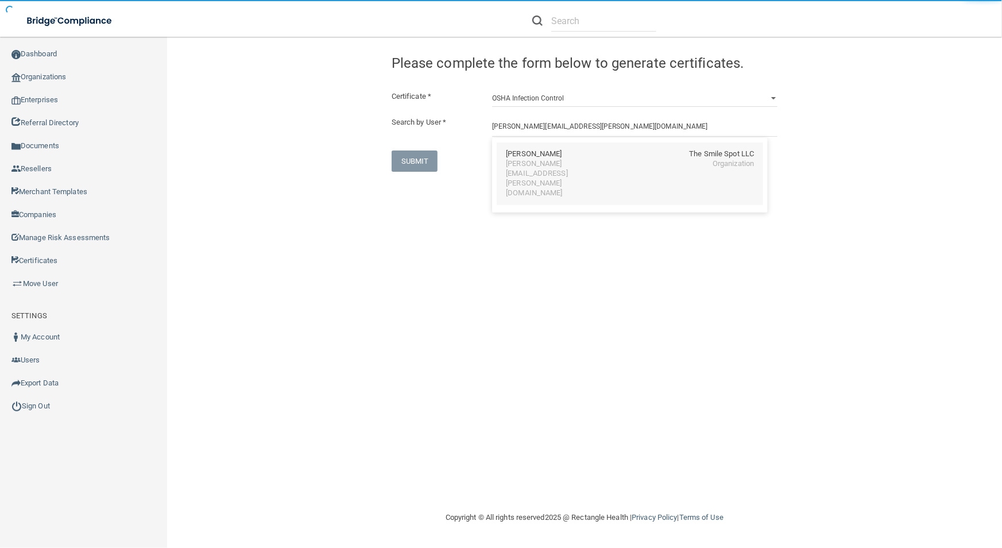
drag, startPoint x: 573, startPoint y: 160, endPoint x: 566, endPoint y: 165, distance: 8.6
click at [566, 165] on div "[PERSON_NAME][EMAIL_ADDRESS][PERSON_NAME][DOMAIN_NAME]" at bounding box center [555, 178] width 99 height 39
type input "[PERSON_NAME]"
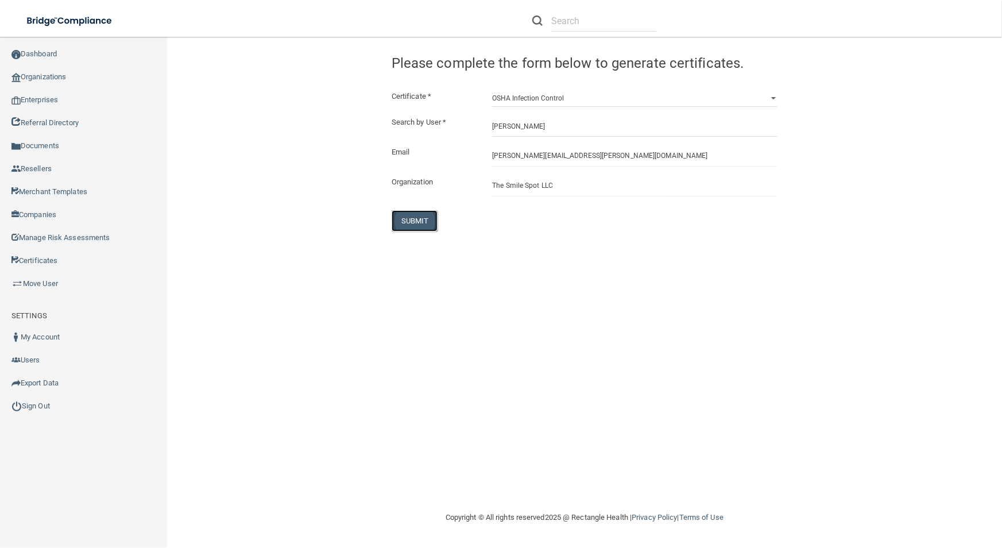
click at [415, 226] on button "SUBMIT" at bounding box center [415, 220] width 47 height 21
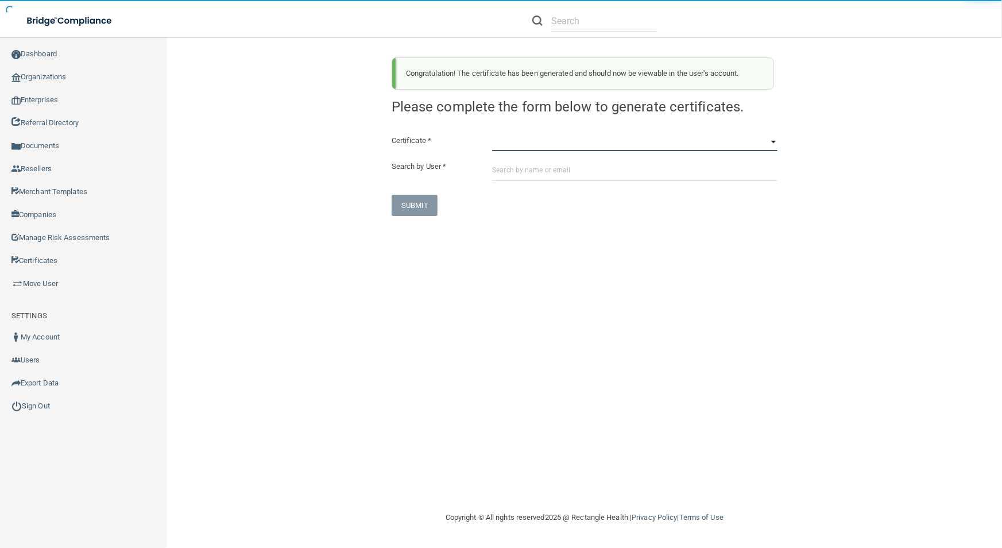
click at [576, 146] on select "HIPAA Officer Certification Training OSHA Bloodborne Pathogens OSHA [MEDICAL_DA…" at bounding box center [634, 142] width 285 height 17
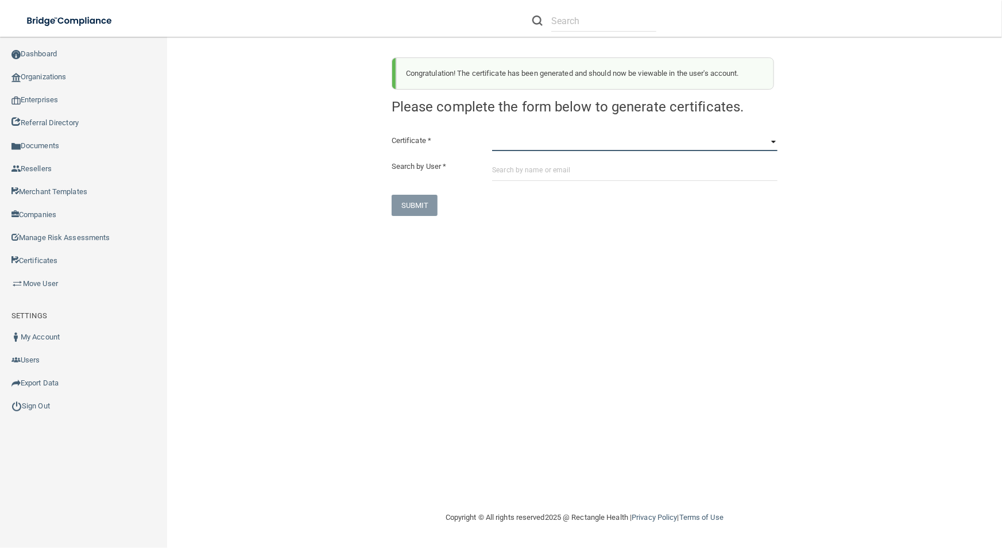
select select "4"
click at [492, 134] on select "HIPAA Officer Certification Training OSHA Bloodborne Pathogens OSHA [MEDICAL_DA…" at bounding box center [634, 142] width 285 height 17
click at [571, 174] on input "text" at bounding box center [634, 170] width 285 height 21
paste input "[PERSON_NAME][EMAIL_ADDRESS][PERSON_NAME][DOMAIN_NAME]"
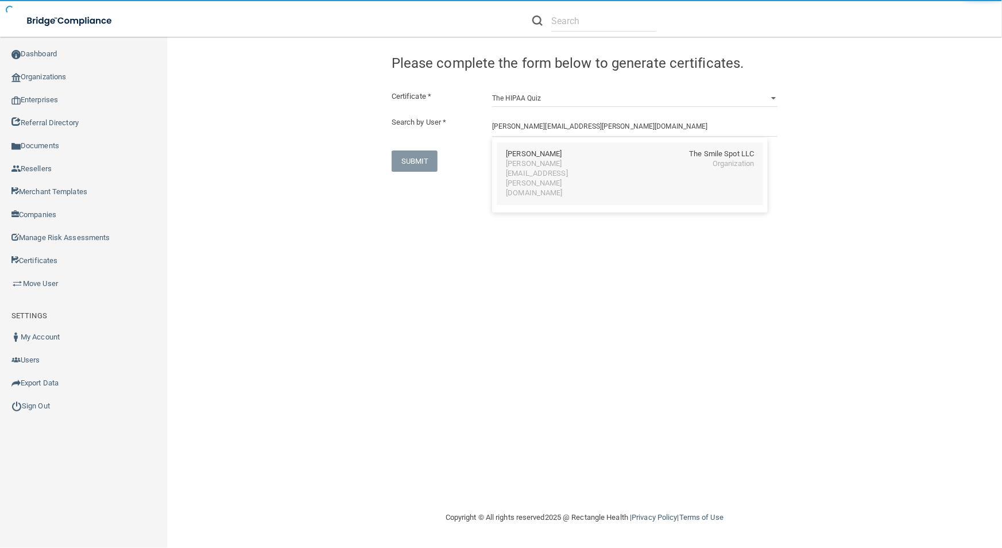
click at [567, 172] on div "[PERSON_NAME] The Smile Spot LLC [PERSON_NAME][EMAIL_ADDRESS][PERSON_NAME][DOMA…" at bounding box center [630, 173] width 266 height 63
type input "[PERSON_NAME]"
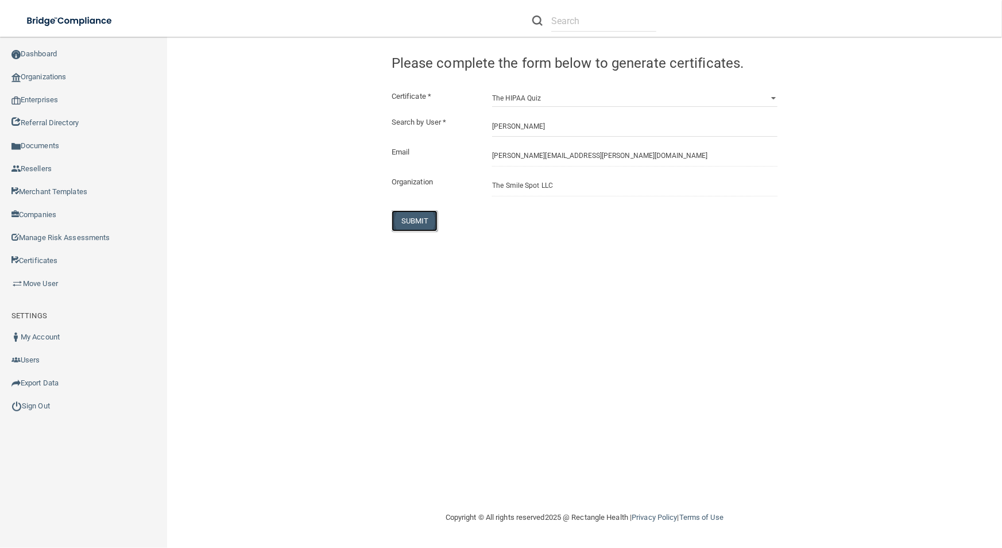
click at [428, 212] on button "SUBMIT" at bounding box center [415, 220] width 47 height 21
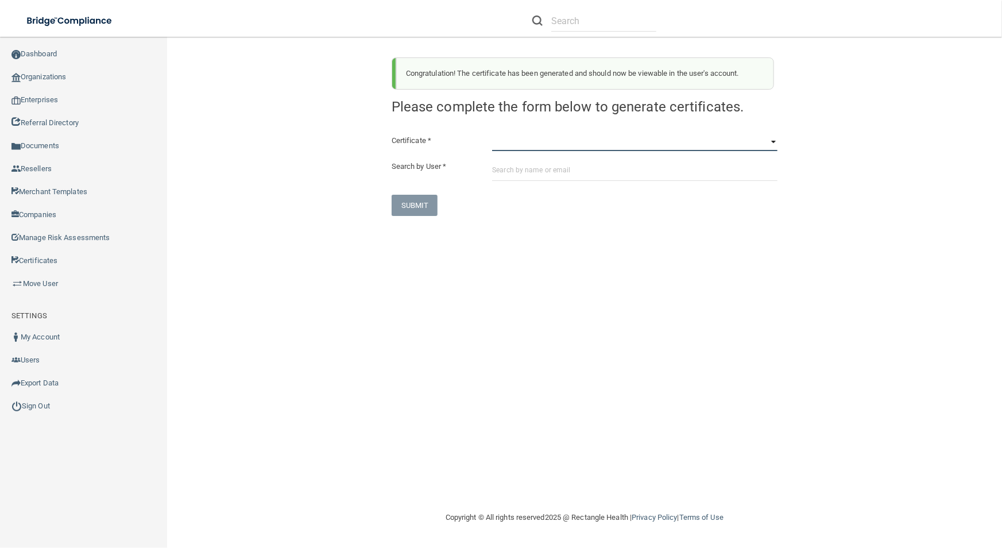
drag, startPoint x: 549, startPoint y: 140, endPoint x: 547, endPoint y: 145, distance: 5.9
click at [549, 140] on select "HIPAA Officer Certification Training OSHA Bloodborne Pathogens OSHA [MEDICAL_DA…" at bounding box center [634, 142] width 285 height 17
select select "0"
click at [492, 134] on select "HIPAA Officer Certification Training OSHA Bloodborne Pathogens OSHA [MEDICAL_DA…" at bounding box center [634, 142] width 285 height 17
click at [547, 171] on input "text" at bounding box center [634, 170] width 285 height 21
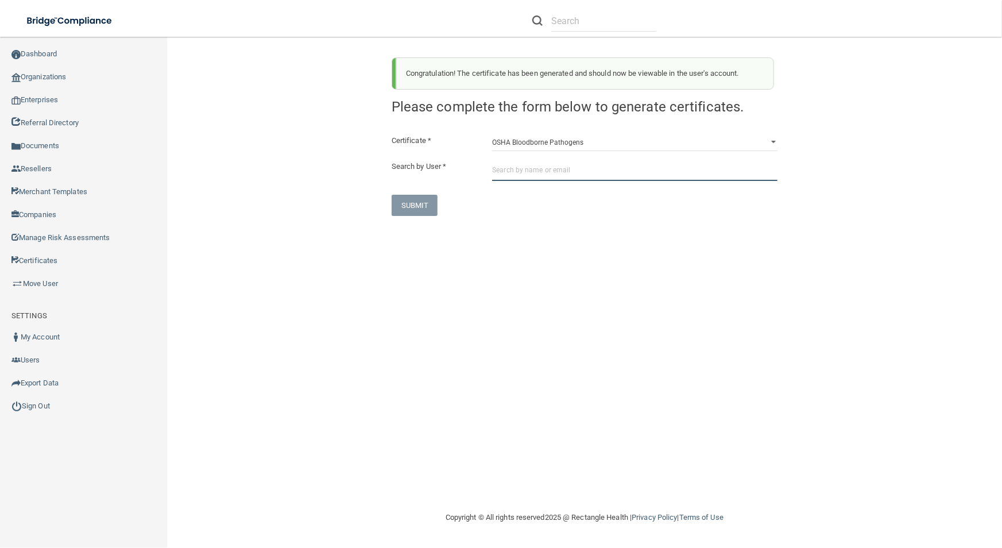
paste input "[PERSON_NAME][EMAIL_ADDRESS][PERSON_NAME][DOMAIN_NAME]"
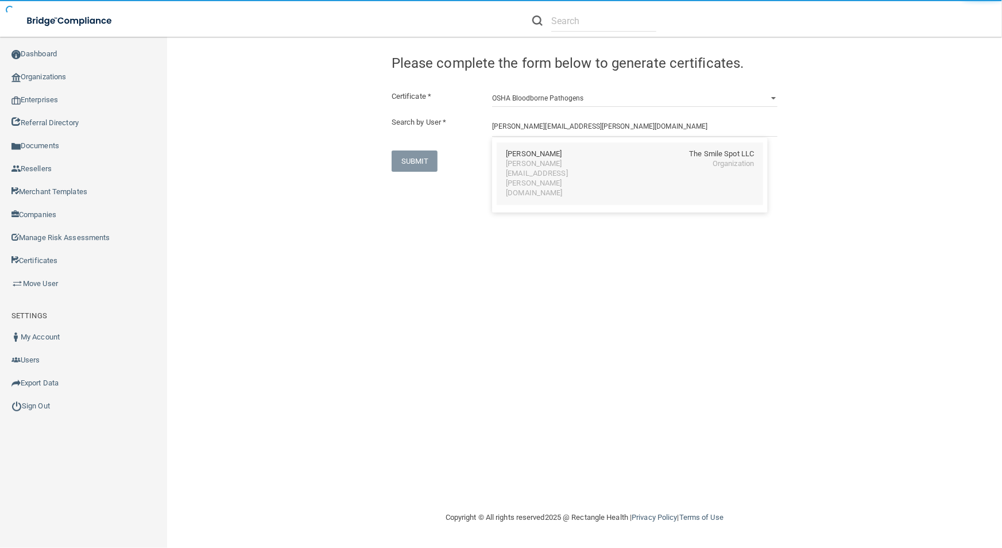
click at [547, 169] on div "[PERSON_NAME] The Smile Spot LLC [PERSON_NAME][EMAIL_ADDRESS][PERSON_NAME][DOMA…" at bounding box center [630, 173] width 266 height 63
type input "[PERSON_NAME]"
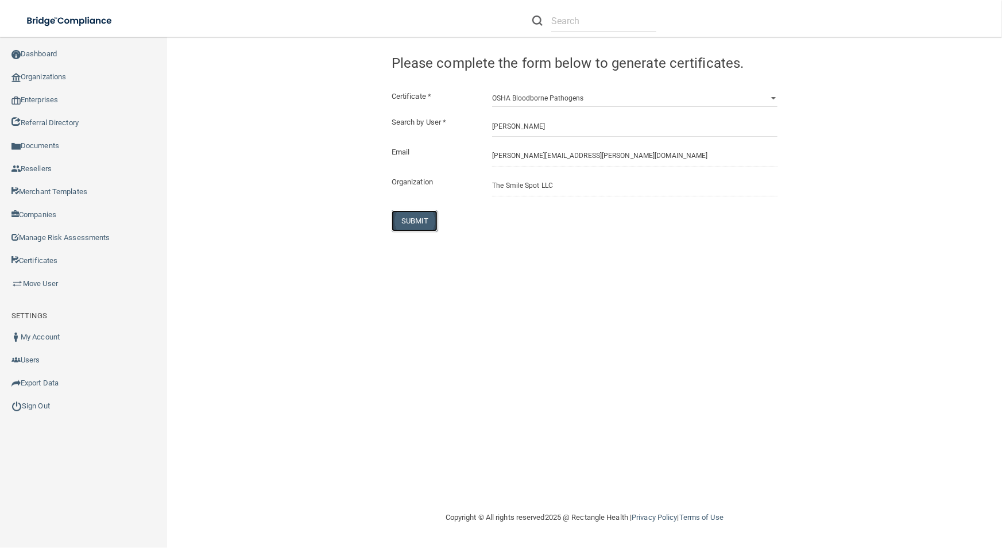
click at [419, 211] on button "SUBMIT" at bounding box center [415, 220] width 47 height 21
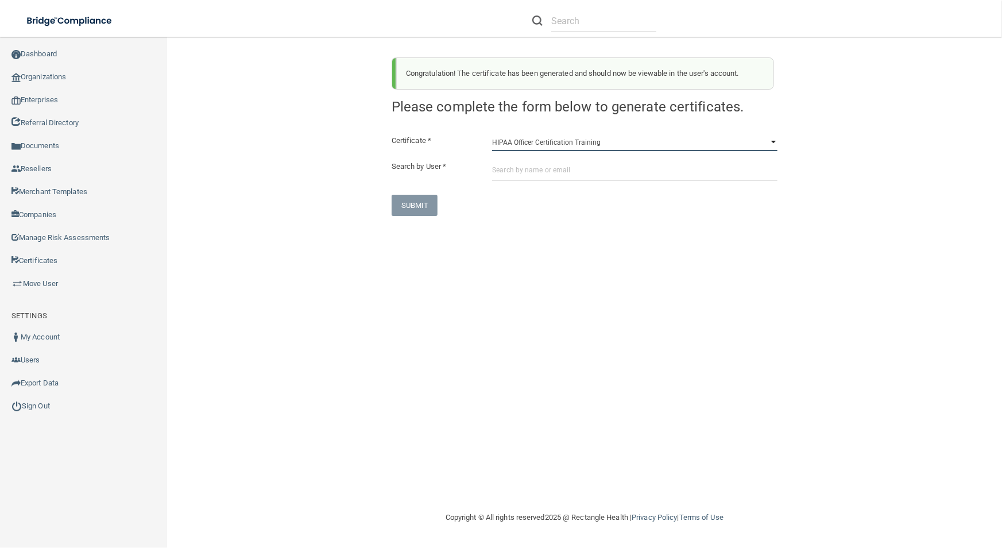
click at [551, 148] on select "HIPAA Officer Certification Training OSHA Bloodborne Pathogens OSHA [MEDICAL_DA…" at bounding box center [634, 142] width 285 height 17
select select "1"
click at [492, 134] on select "HIPAA Officer Certification Training OSHA Bloodborne Pathogens OSHA [MEDICAL_DA…" at bounding box center [634, 142] width 285 height 17
click at [548, 178] on input "text" at bounding box center [634, 170] width 285 height 21
paste input "[PERSON_NAME][EMAIL_ADDRESS][PERSON_NAME][DOMAIN_NAME]"
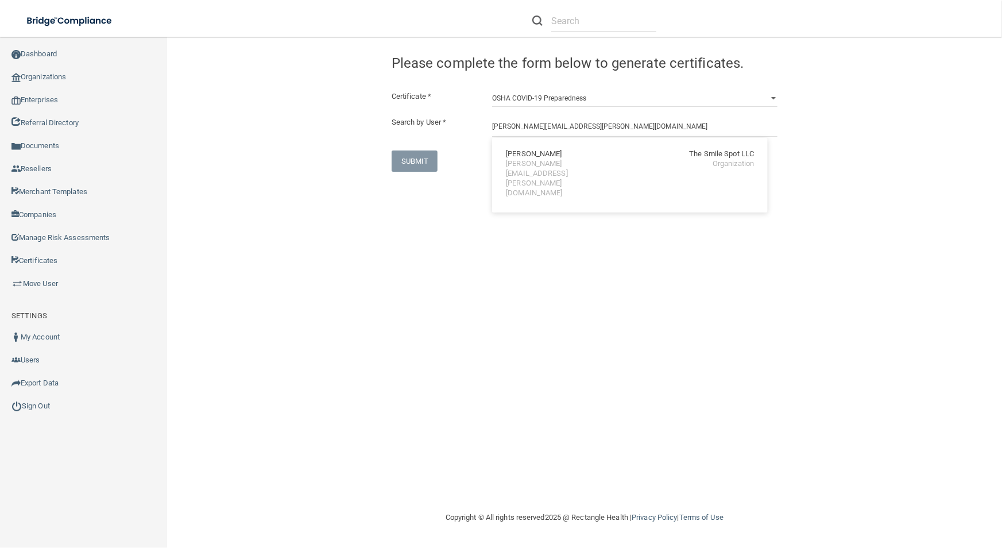
click at [548, 178] on div "[PERSON_NAME] The Smile Spot LLC [PERSON_NAME][EMAIL_ADDRESS][PERSON_NAME][DOMA…" at bounding box center [630, 175] width 276 height 75
click at [500, 131] on input "[PERSON_NAME][EMAIL_ADDRESS][PERSON_NAME][DOMAIN_NAME]" at bounding box center [634, 125] width 285 height 21
click at [521, 163] on div "[PERSON_NAME][EMAIL_ADDRESS][PERSON_NAME][DOMAIN_NAME]" at bounding box center [555, 178] width 99 height 39
type input "[PERSON_NAME]"
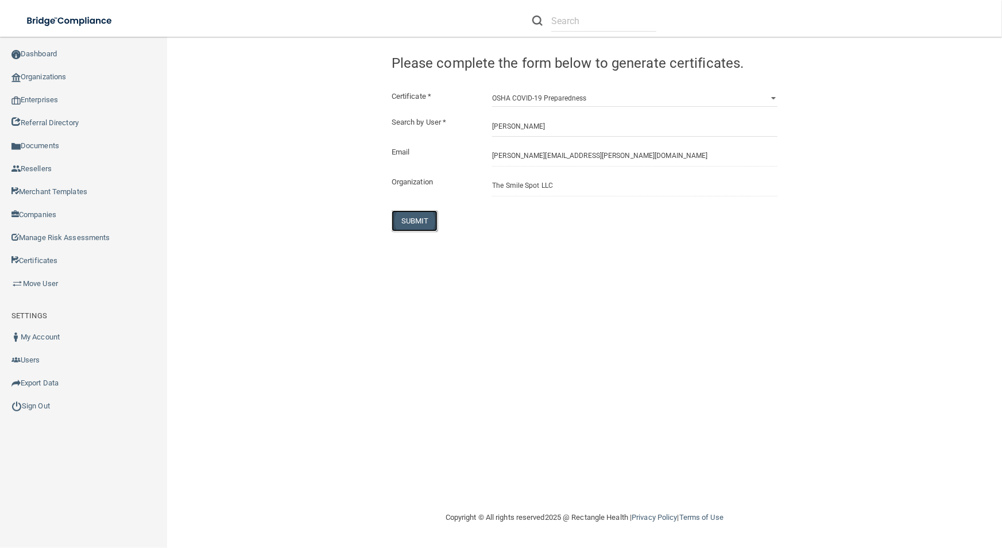
click at [427, 221] on button "SUBMIT" at bounding box center [415, 220] width 47 height 21
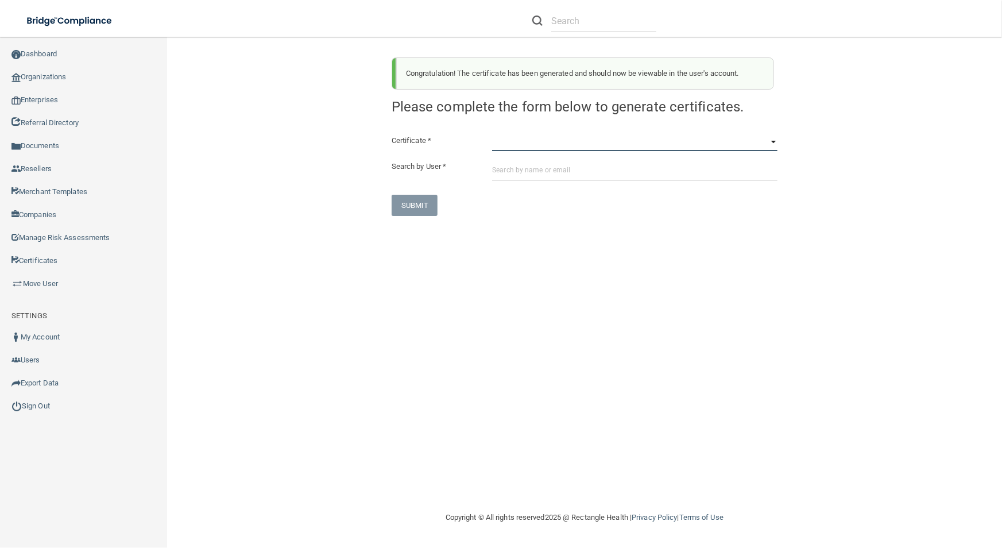
click at [562, 137] on select "HIPAA Officer Certification Training OSHA Bloodborne Pathogens OSHA [MEDICAL_DA…" at bounding box center [634, 142] width 285 height 17
select select "3"
click at [492, 134] on select "HIPAA Officer Certification Training OSHA Bloodborne Pathogens OSHA [MEDICAL_DA…" at bounding box center [634, 142] width 285 height 17
click at [556, 177] on input "text" at bounding box center [634, 170] width 285 height 21
paste input "[PERSON_NAME][EMAIL_ADDRESS][PERSON_NAME][DOMAIN_NAME]"
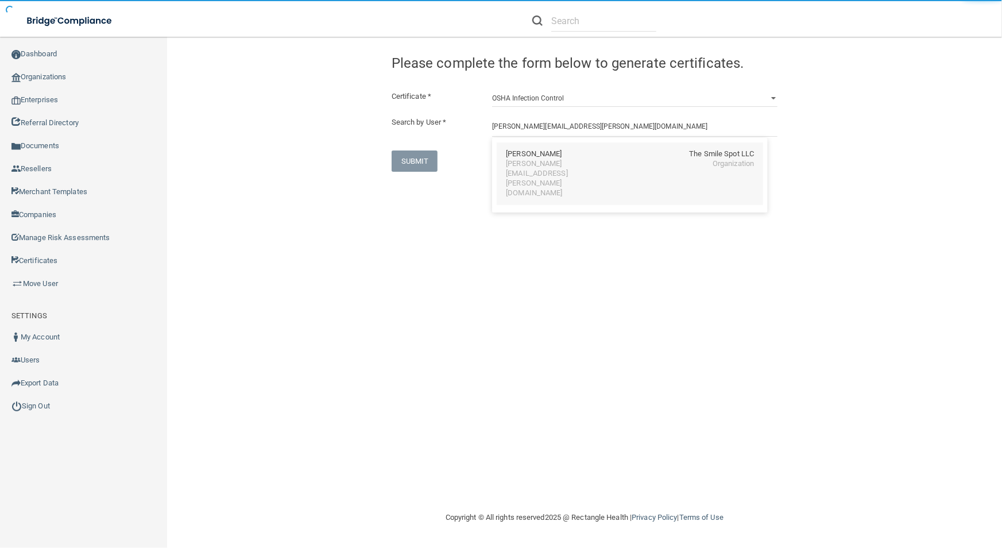
click at [548, 153] on div "[PERSON_NAME] The Smile Spot LLC [PERSON_NAME][EMAIL_ADDRESS][PERSON_NAME][DOMA…" at bounding box center [630, 173] width 266 height 63
type input "[PERSON_NAME]"
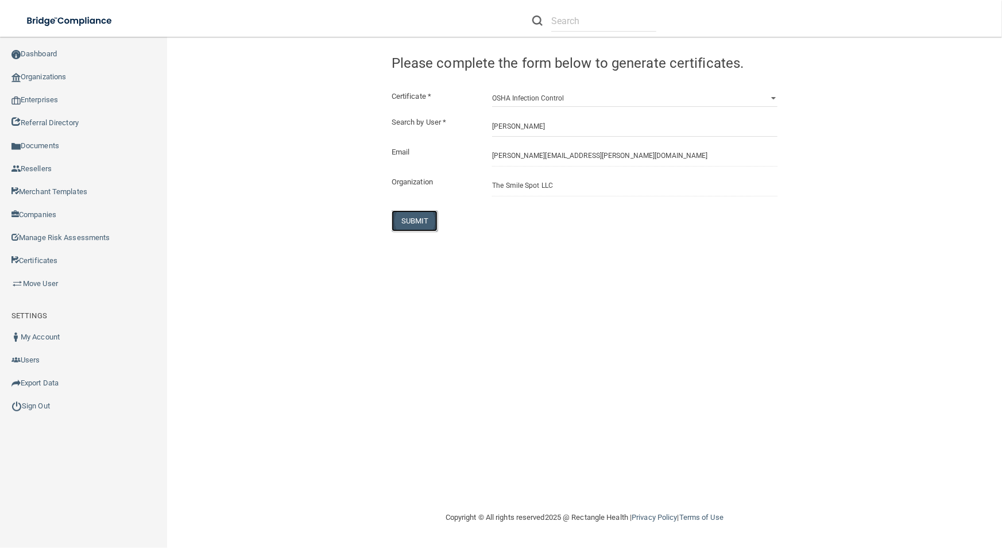
click at [428, 220] on button "SUBMIT" at bounding box center [415, 220] width 47 height 21
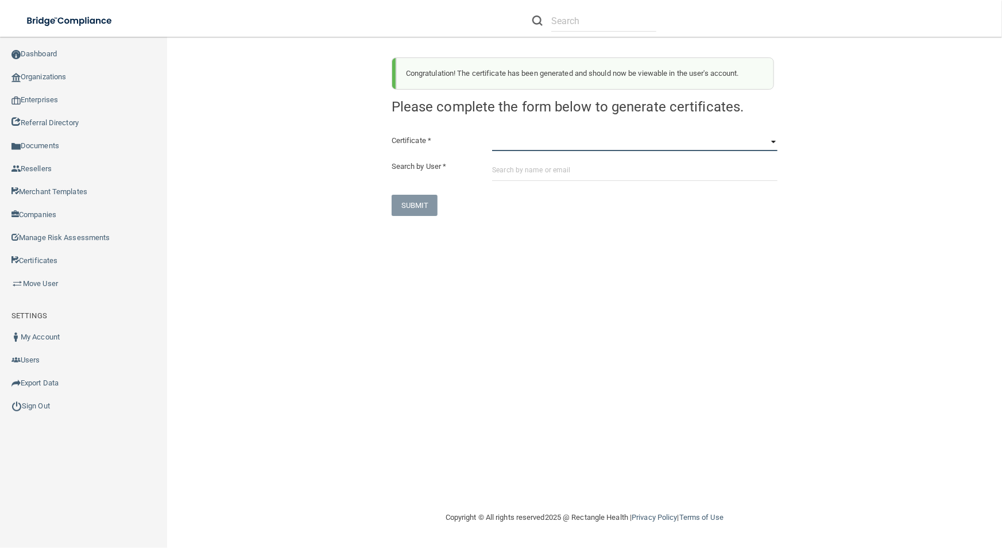
click at [535, 141] on select "HIPAA Officer Certification Training OSHA Bloodborne Pathogens OSHA [MEDICAL_DA…" at bounding box center [634, 142] width 285 height 17
select select "4"
click at [492, 134] on select "HIPAA Officer Certification Training OSHA Bloodborne Pathogens OSHA [MEDICAL_DA…" at bounding box center [634, 142] width 285 height 17
click at [555, 168] on input "text" at bounding box center [634, 170] width 285 height 21
paste input "[PERSON_NAME][EMAIL_ADDRESS][PERSON_NAME][DOMAIN_NAME]"
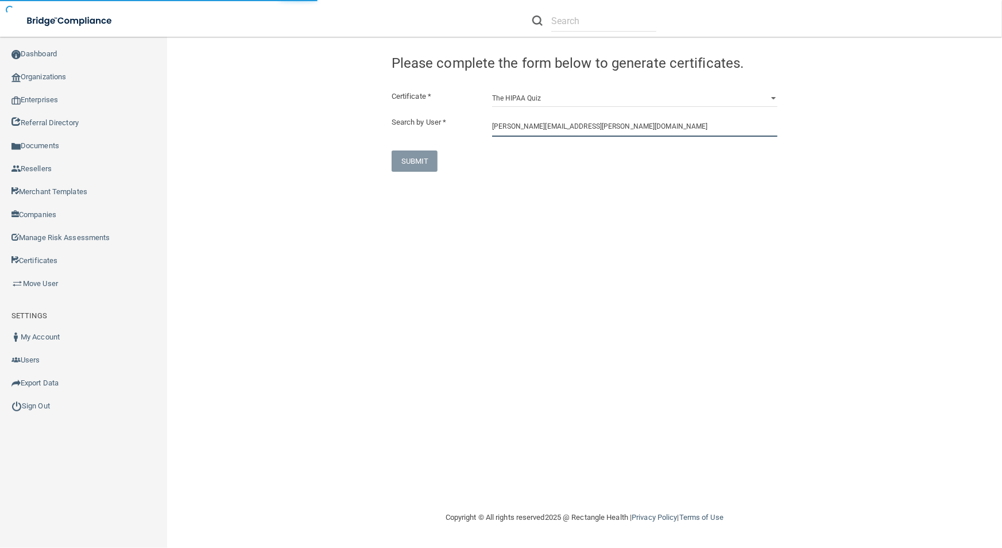
click at [554, 133] on input "[PERSON_NAME][EMAIL_ADDRESS][PERSON_NAME][DOMAIN_NAME]" at bounding box center [634, 125] width 285 height 21
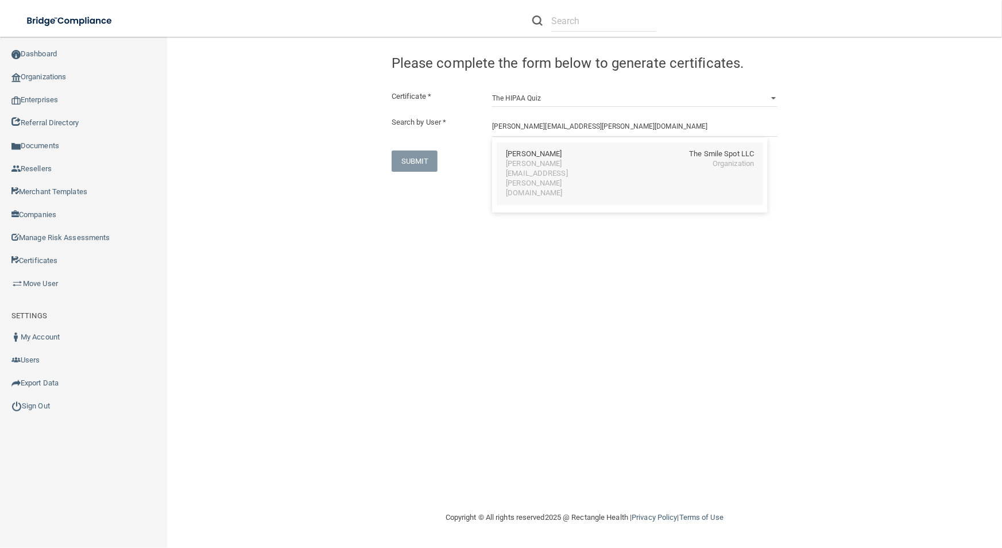
click at [554, 152] on div "[PERSON_NAME] The Smile Spot LLC" at bounding box center [630, 154] width 248 height 10
type input "[PERSON_NAME]"
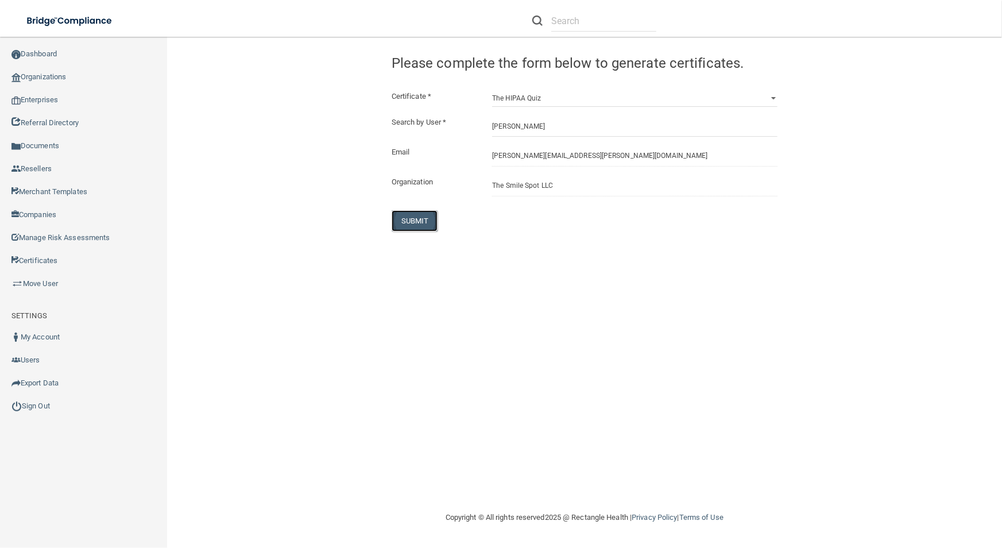
click at [411, 224] on button "SUBMIT" at bounding box center [415, 220] width 47 height 21
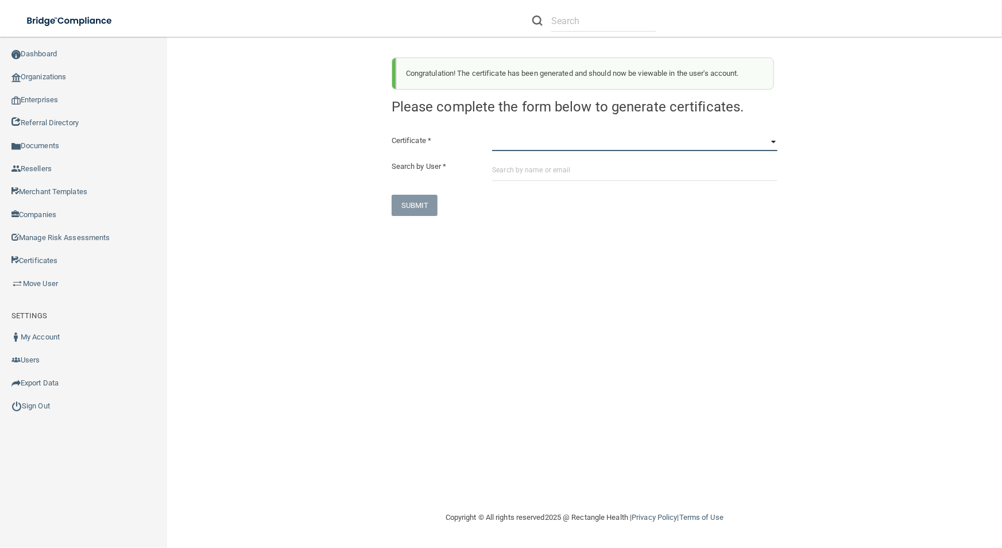
click at [544, 140] on select "HIPAA Officer Certification Training OSHA Bloodborne Pathogens OSHA [MEDICAL_DA…" at bounding box center [634, 142] width 285 height 17
select select "0"
click at [492, 134] on select "HIPAA Officer Certification Training OSHA Bloodborne Pathogens OSHA [MEDICAL_DA…" at bounding box center [634, 142] width 285 height 17
click at [539, 171] on input "text" at bounding box center [634, 170] width 285 height 21
paste input "[PERSON_NAME][EMAIL_ADDRESS][PERSON_NAME][DOMAIN_NAME]"
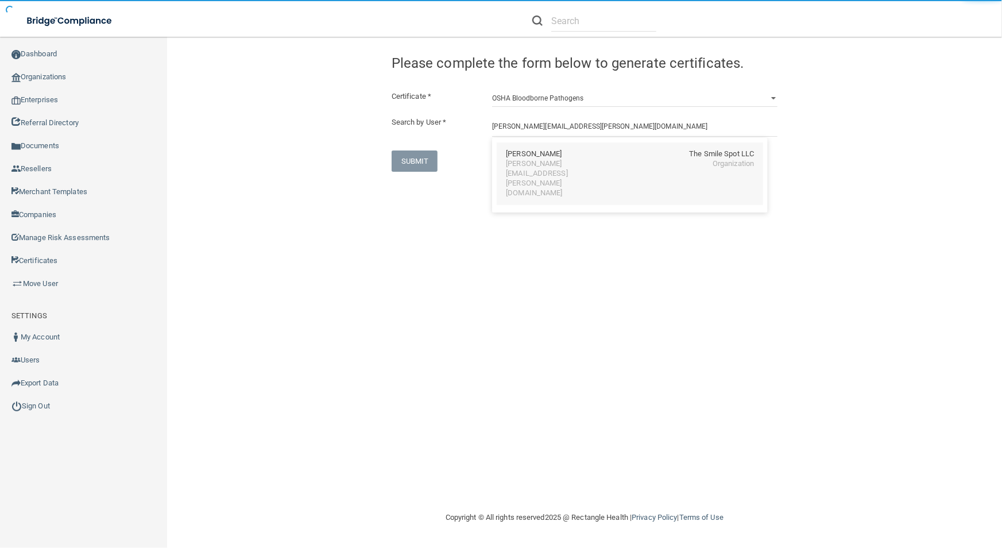
click at [550, 161] on div "[PERSON_NAME][EMAIL_ADDRESS][PERSON_NAME][DOMAIN_NAME]" at bounding box center [555, 178] width 99 height 39
type input "[PERSON_NAME]"
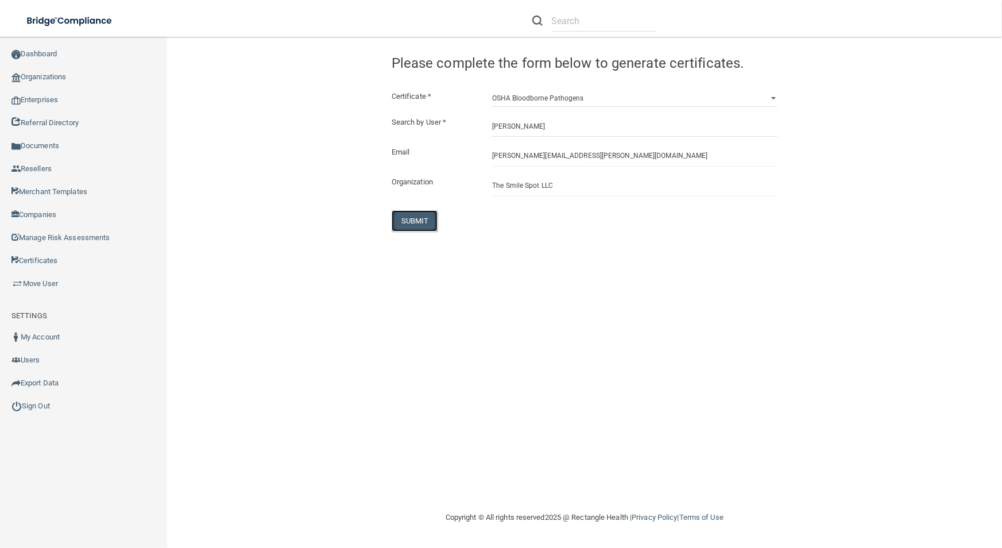
click at [420, 221] on button "SUBMIT" at bounding box center [415, 220] width 47 height 21
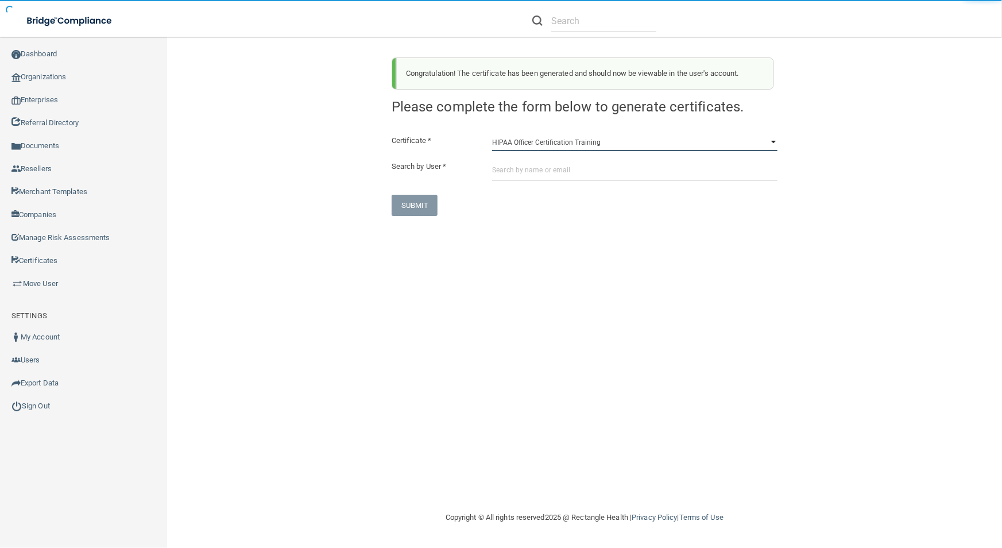
click at [521, 143] on select "HIPAA Officer Certification Training OSHA Bloodborne Pathogens OSHA [MEDICAL_DA…" at bounding box center [634, 142] width 285 height 17
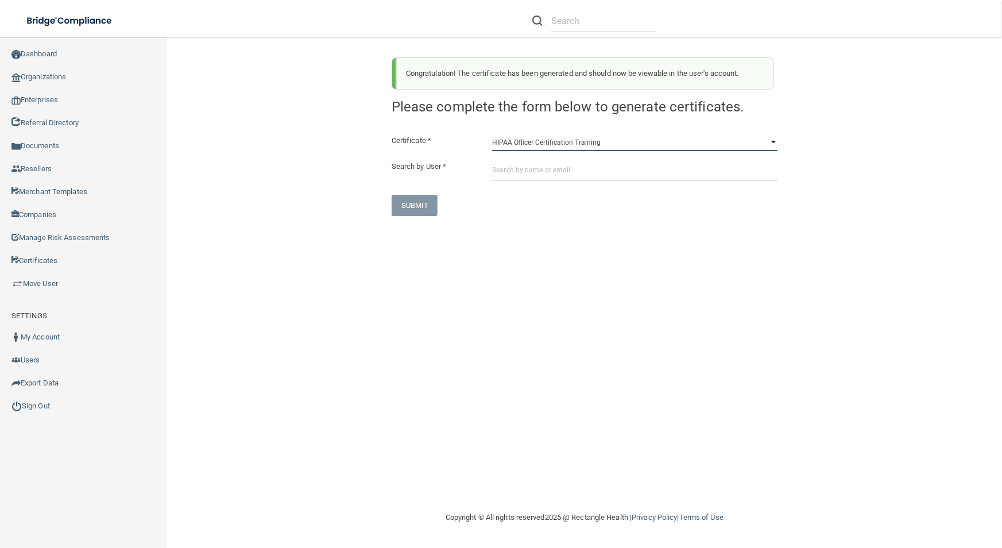
select select "1"
click at [492, 134] on select "HIPAA Officer Certification Training OSHA Bloodborne Pathogens OSHA [MEDICAL_DA…" at bounding box center [634, 142] width 285 height 17
click at [526, 161] on input "text" at bounding box center [634, 170] width 285 height 21
paste input "[PERSON_NAME][EMAIL_ADDRESS][PERSON_NAME][DOMAIN_NAME]"
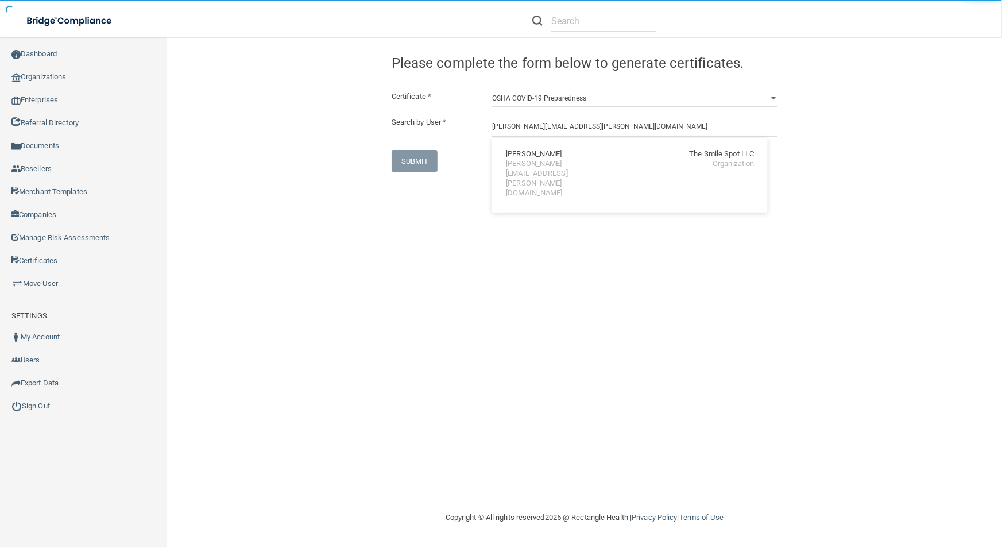
click at [526, 161] on div "[PERSON_NAME][EMAIL_ADDRESS][PERSON_NAME][DOMAIN_NAME]" at bounding box center [555, 178] width 99 height 39
type input "[PERSON_NAME]"
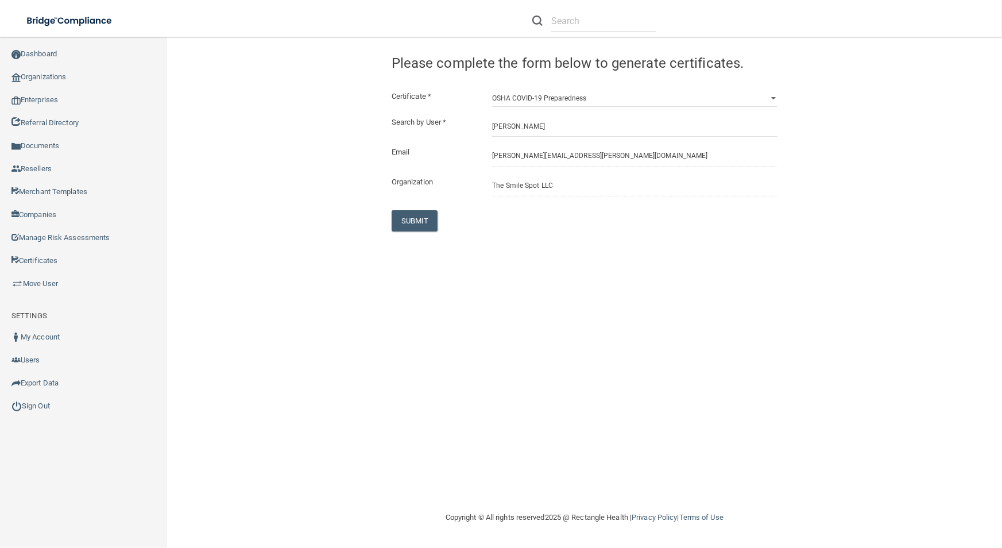
click at [389, 227] on div "SUBMIT" at bounding box center [450, 220] width 134 height 21
click at [412, 220] on button "SUBMIT" at bounding box center [415, 220] width 47 height 21
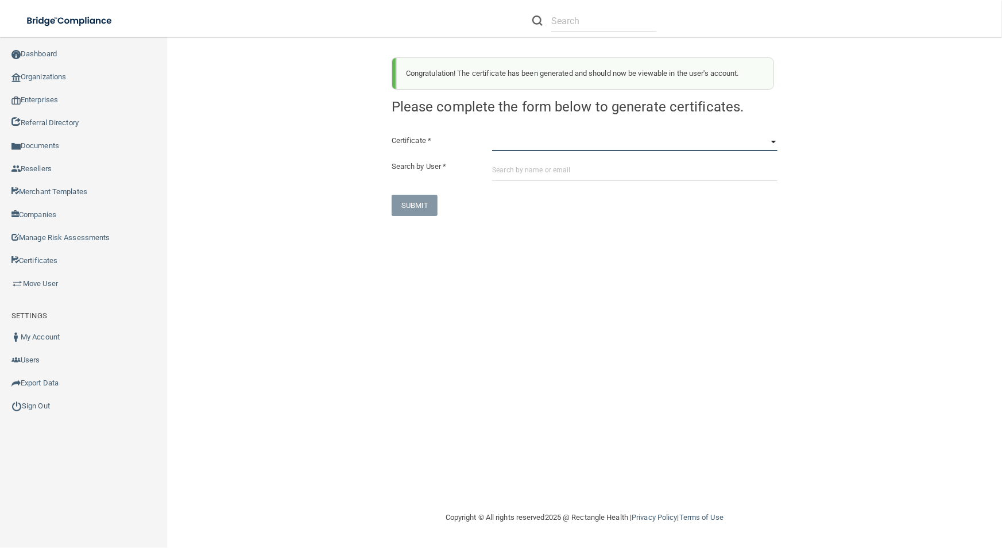
click at [580, 148] on select "HIPAA Officer Certification Training OSHA Bloodborne Pathogens OSHA [MEDICAL_DA…" at bounding box center [634, 142] width 285 height 17
select select "3"
click at [492, 134] on select "HIPAA Officer Certification Training OSHA Bloodborne Pathogens OSHA [MEDICAL_DA…" at bounding box center [634, 142] width 285 height 17
click at [573, 175] on input "text" at bounding box center [634, 170] width 285 height 21
paste input "[PERSON_NAME][EMAIL_ADDRESS][PERSON_NAME][DOMAIN_NAME]"
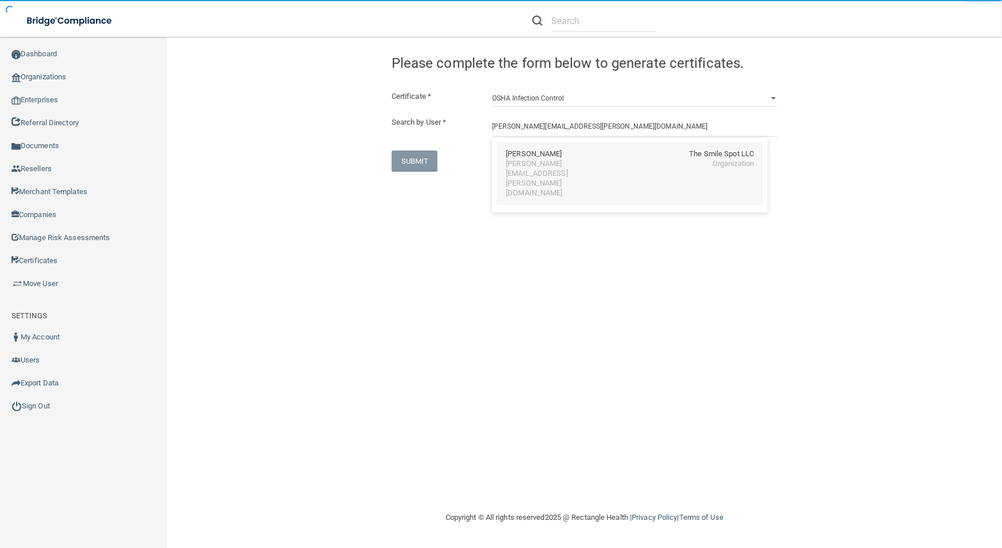
click at [510, 154] on div "[PERSON_NAME]" at bounding box center [534, 154] width 56 height 10
type input "[PERSON_NAME]"
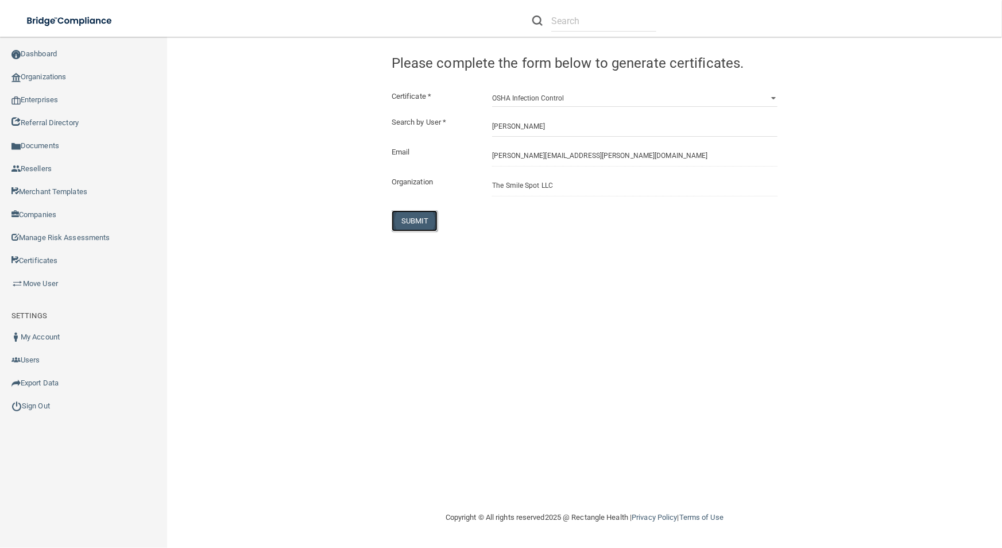
click at [421, 219] on button "SUBMIT" at bounding box center [415, 220] width 47 height 21
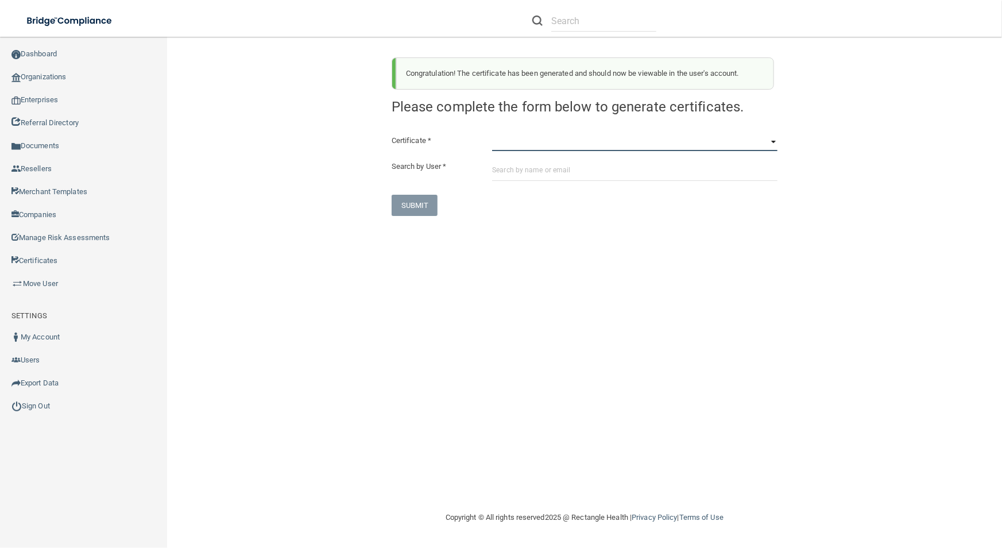
click at [533, 146] on select "HIPAA Officer Certification Training OSHA Bloodborne Pathogens OSHA [MEDICAL_DA…" at bounding box center [634, 142] width 285 height 17
select select "4"
click at [492, 134] on select "HIPAA Officer Certification Training OSHA Bloodborne Pathogens OSHA [MEDICAL_DA…" at bounding box center [634, 142] width 285 height 17
click at [522, 172] on input "text" at bounding box center [634, 170] width 285 height 21
paste input "[PERSON_NAME][EMAIL_ADDRESS][PERSON_NAME][DOMAIN_NAME]"
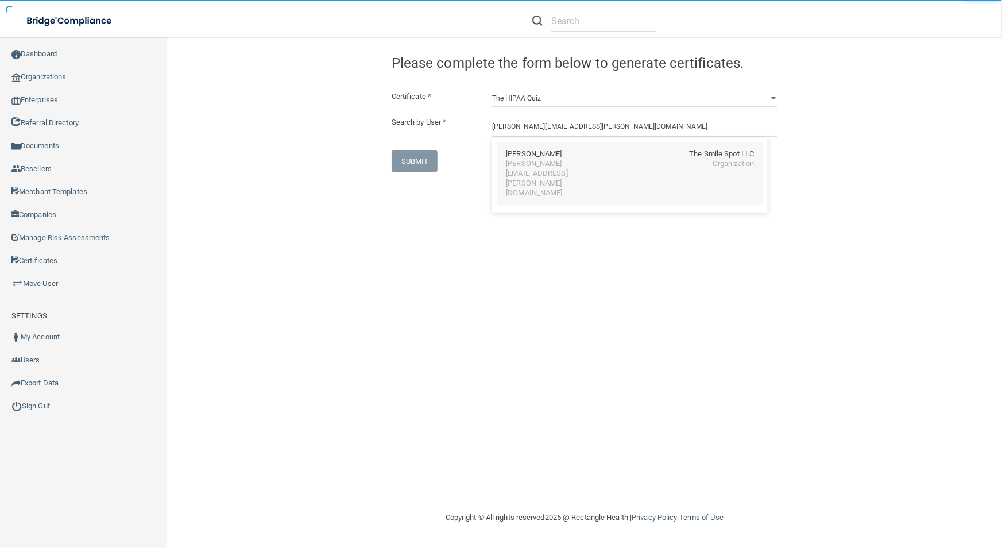
click at [584, 164] on div "[PERSON_NAME][EMAIL_ADDRESS][PERSON_NAME][DOMAIN_NAME]" at bounding box center [555, 178] width 99 height 39
type input "[PERSON_NAME]"
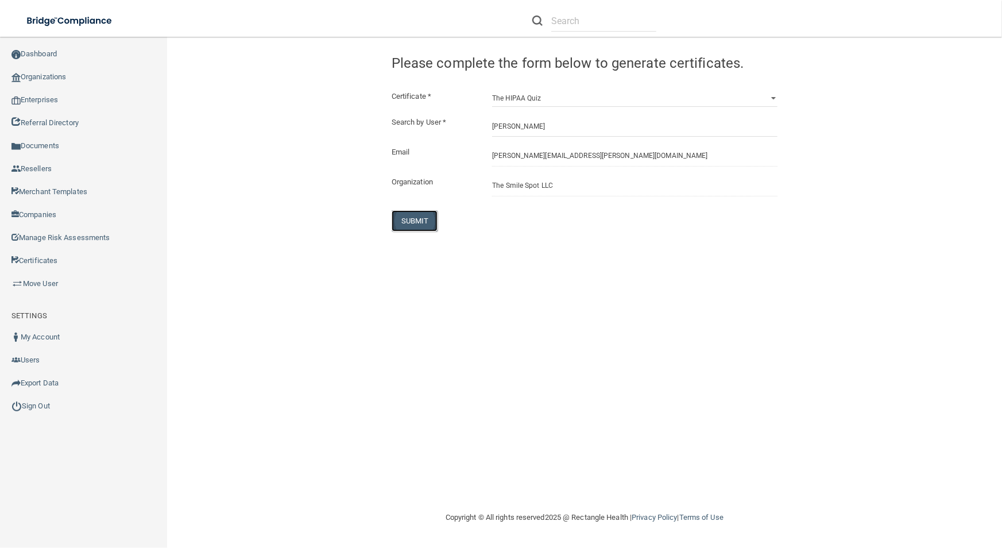
click at [415, 222] on button "SUBMIT" at bounding box center [415, 220] width 47 height 21
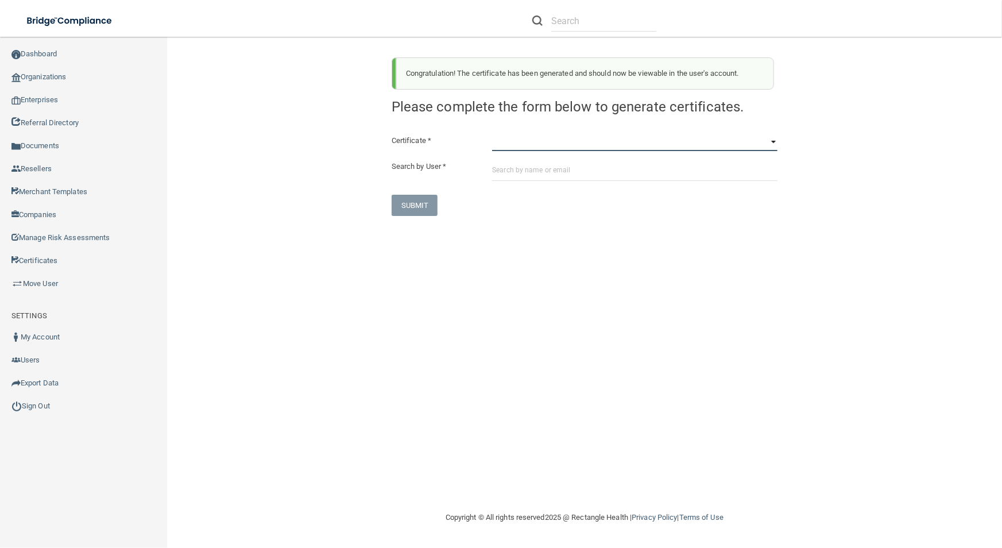
click at [536, 141] on select "HIPAA Officer Certification Training OSHA Bloodborne Pathogens OSHA [MEDICAL_DA…" at bounding box center [634, 142] width 285 height 17
select select "0"
click at [492, 134] on select "HIPAA Officer Certification Training OSHA Bloodborne Pathogens OSHA [MEDICAL_DA…" at bounding box center [634, 142] width 285 height 17
click at [534, 175] on input "text" at bounding box center [634, 170] width 285 height 21
paste input "[EMAIL_ADDRESS][PERSON_NAME][DOMAIN_NAME]"
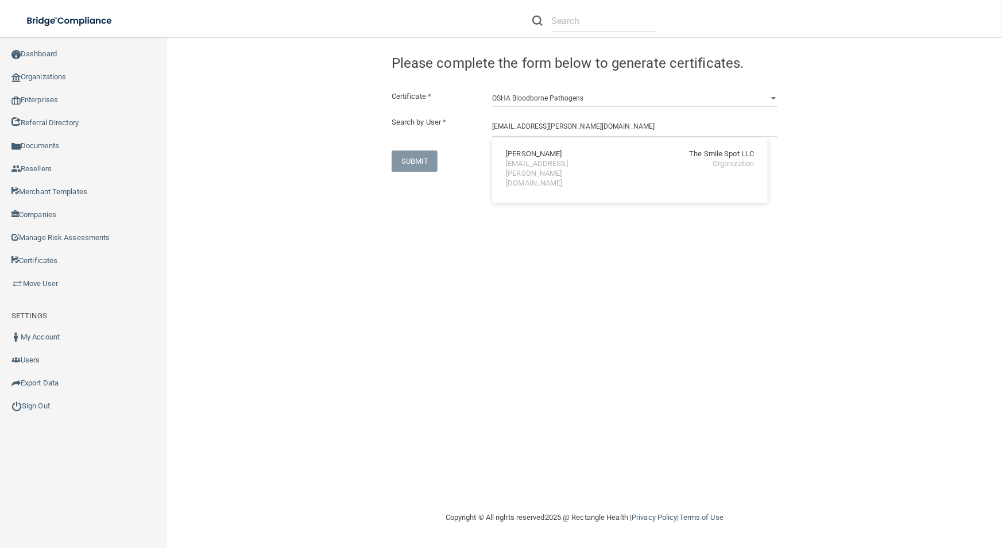
click at [534, 175] on div "[PERSON_NAME] The Smile Spot LLC [EMAIL_ADDRESS][PERSON_NAME][DOMAIN_NAME] Orga…" at bounding box center [630, 168] width 266 height 53
type input "[PERSON_NAME]"
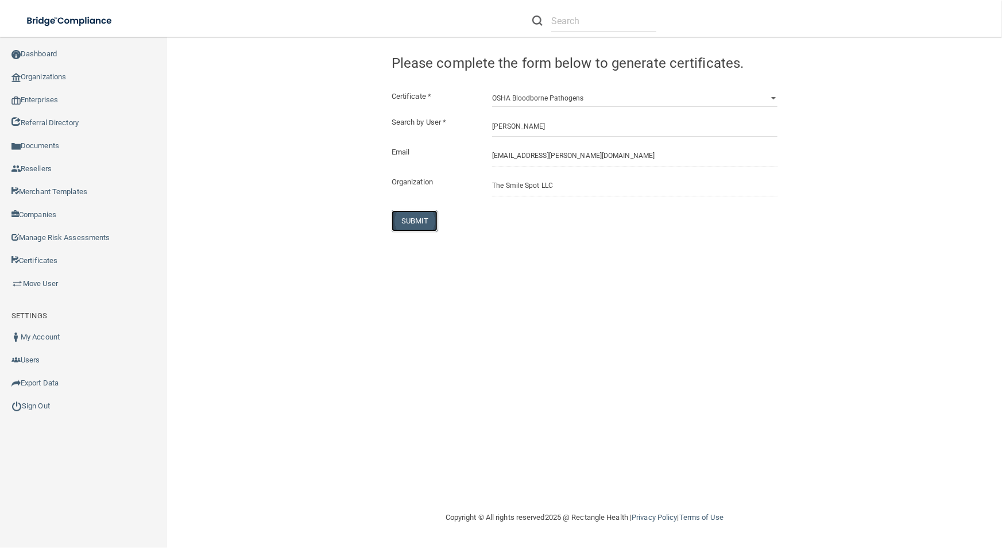
click at [398, 224] on button "SUBMIT" at bounding box center [415, 220] width 47 height 21
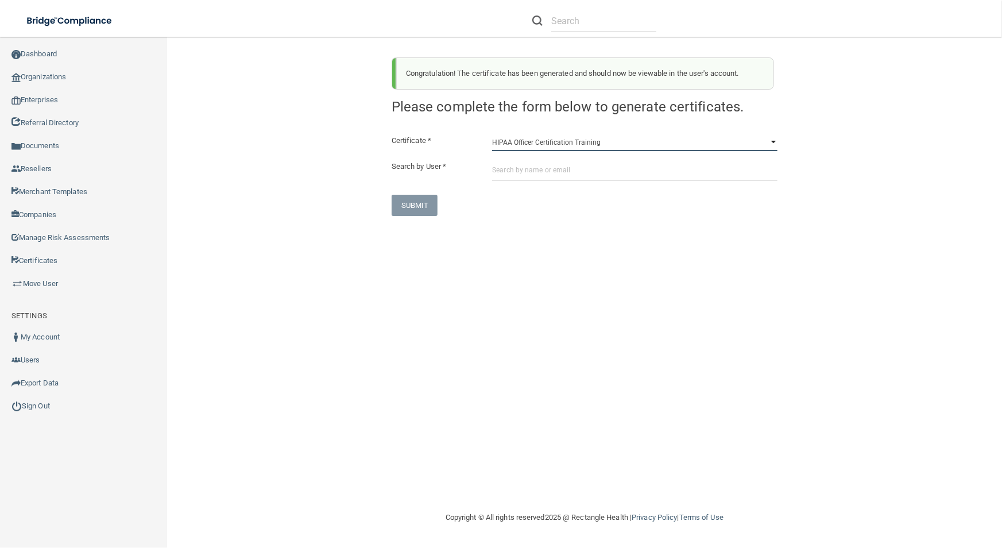
click at [567, 136] on select "HIPAA Officer Certification Training OSHA Bloodborne Pathogens OSHA [MEDICAL_DA…" at bounding box center [634, 142] width 285 height 17
select select "1"
click at [492, 134] on select "HIPAA Officer Certification Training OSHA Bloodborne Pathogens OSHA [MEDICAL_DA…" at bounding box center [634, 142] width 285 height 17
click at [563, 173] on input "text" at bounding box center [634, 170] width 285 height 21
click at [560, 172] on input "text" at bounding box center [634, 170] width 285 height 21
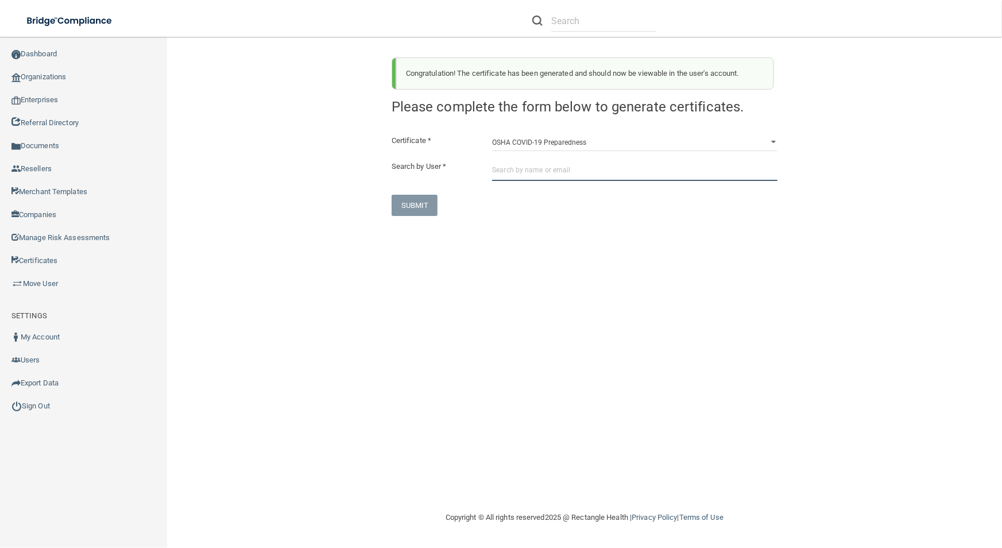
paste input "[EMAIL_ADDRESS][PERSON_NAME][DOMAIN_NAME]"
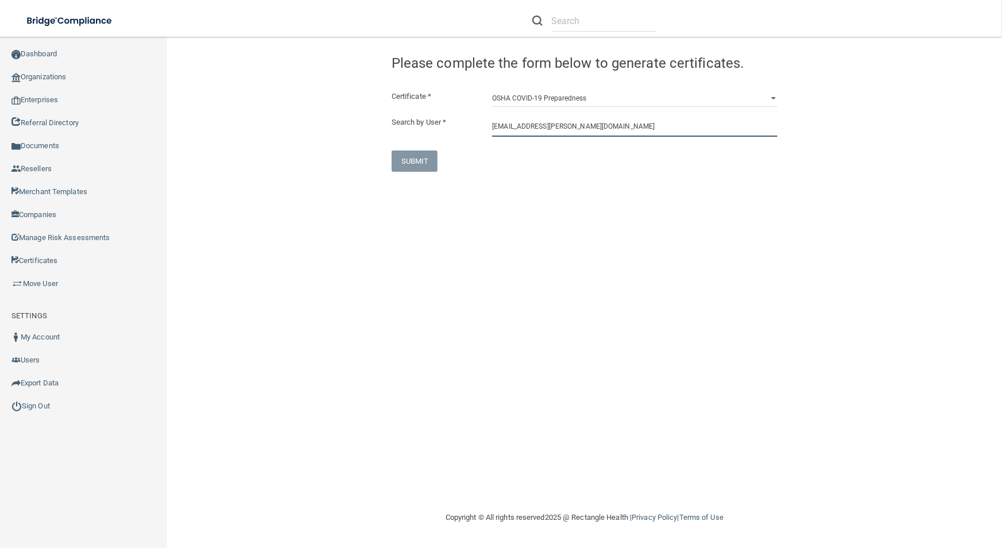
click at [562, 130] on input "[EMAIL_ADDRESS][PERSON_NAME][DOMAIN_NAME]" at bounding box center [634, 125] width 285 height 21
click at [561, 169] on div "[PERSON_NAME] The Smile Spot LLC [EMAIL_ADDRESS][PERSON_NAME][DOMAIN_NAME] Orga…" at bounding box center [630, 168] width 266 height 53
type input "[PERSON_NAME]"
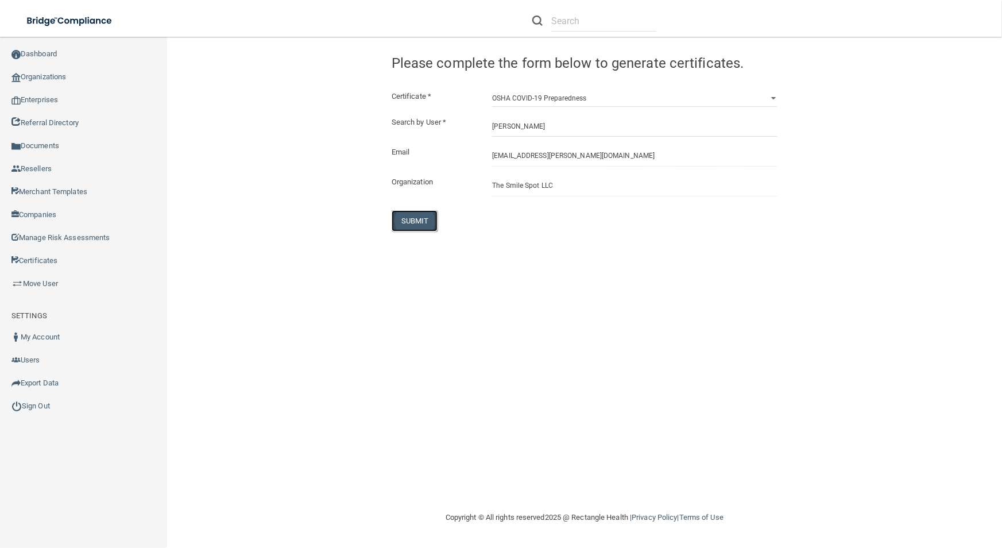
click at [414, 222] on button "SUBMIT" at bounding box center [415, 220] width 47 height 21
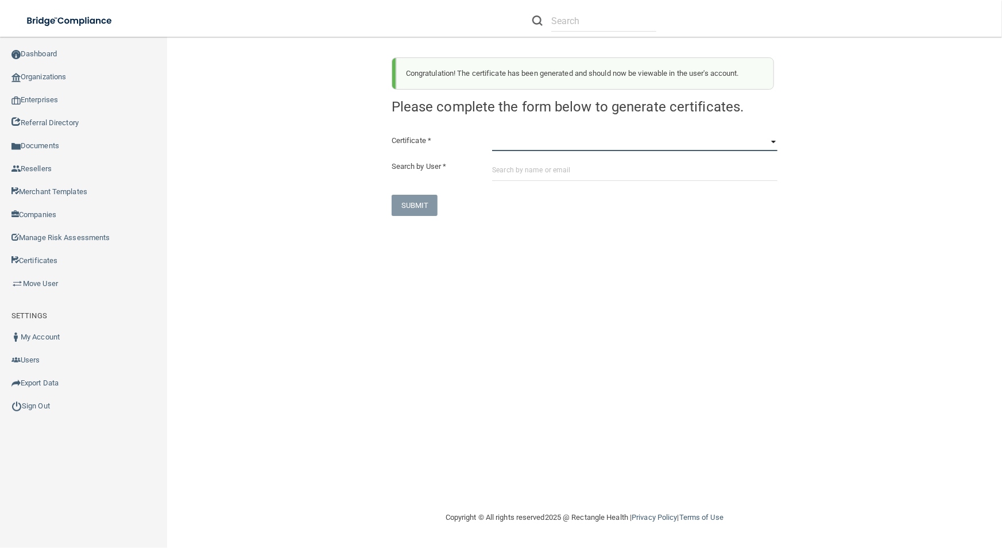
click at [529, 141] on select "HIPAA Officer Certification Training OSHA Bloodborne Pathogens OSHA [MEDICAL_DA…" at bounding box center [634, 142] width 285 height 17
select select "3"
click at [492, 134] on select "HIPAA Officer Certification Training OSHA Bloodborne Pathogens OSHA [MEDICAL_DA…" at bounding box center [634, 142] width 285 height 17
click at [534, 156] on div "Certificate * HIPAA Officer Certification Training OSHA Bloodborne Pathogens OS…" at bounding box center [585, 175] width 386 height 82
click at [534, 165] on input "text" at bounding box center [634, 170] width 285 height 21
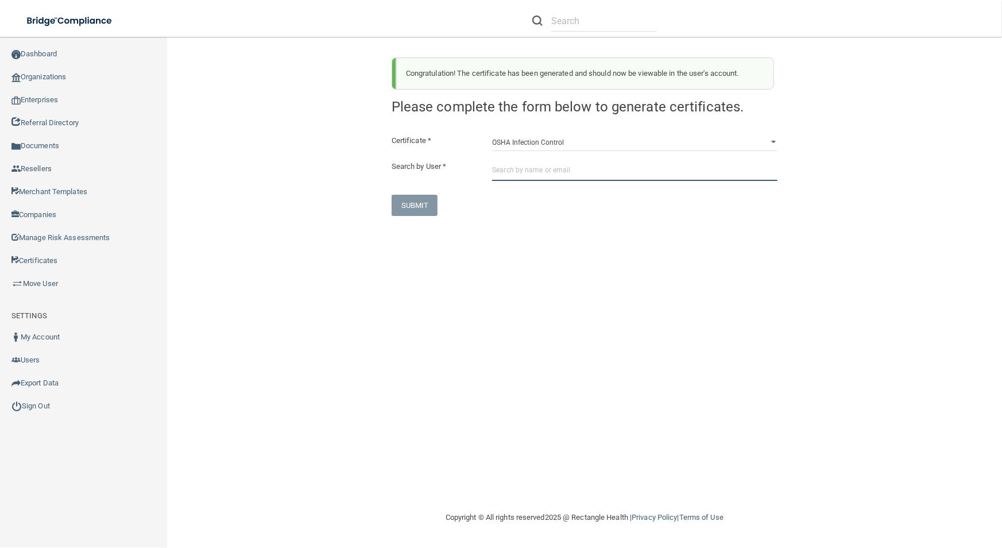
paste input "[EMAIL_ADDRESS][PERSON_NAME][DOMAIN_NAME]"
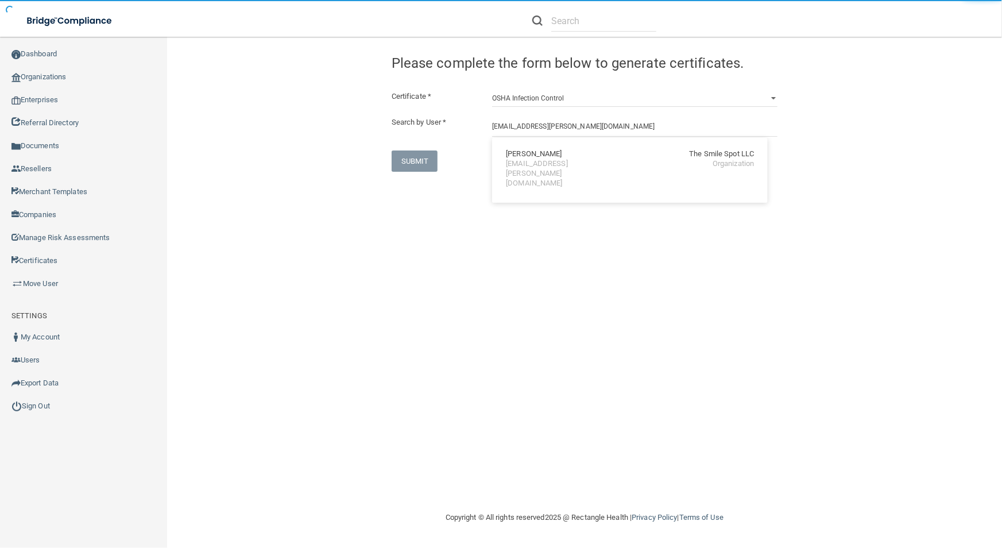
click at [534, 165] on div "[EMAIL_ADDRESS][PERSON_NAME][DOMAIN_NAME]" at bounding box center [555, 173] width 99 height 29
type input "[PERSON_NAME]"
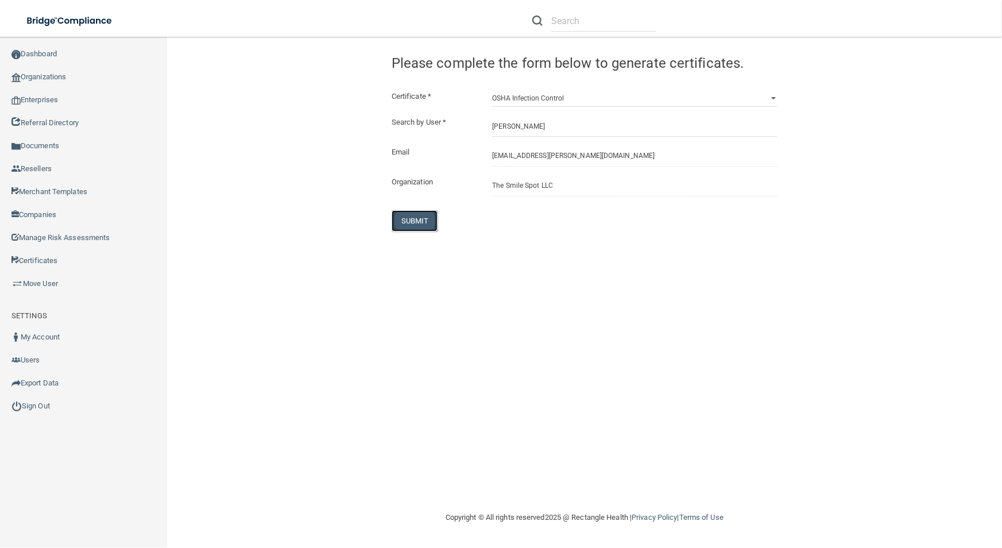
click at [428, 219] on button "SUBMIT" at bounding box center [415, 220] width 47 height 21
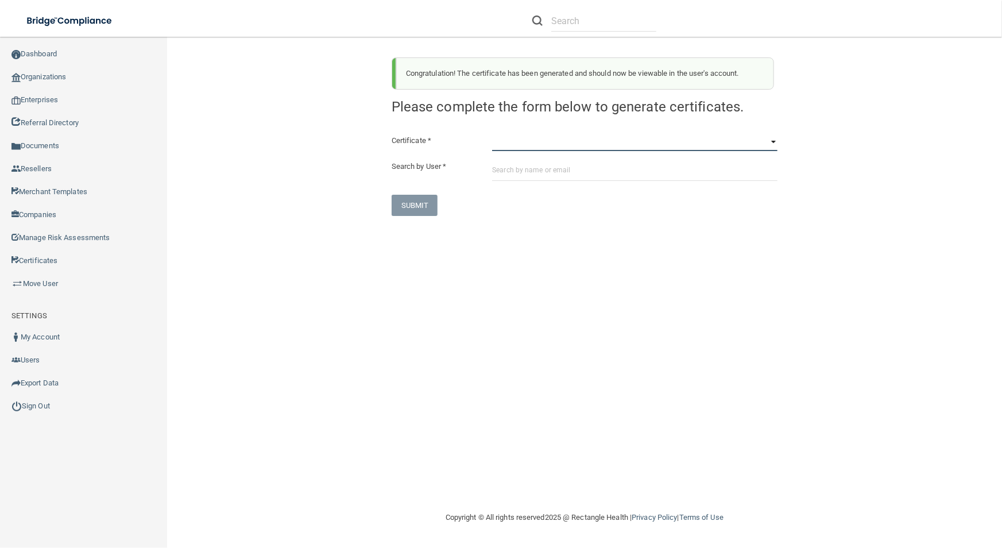
click at [583, 137] on select "HIPAA Officer Certification Training OSHA Bloodborne Pathogens OSHA [MEDICAL_DA…" at bounding box center [634, 142] width 285 height 17
select select "4"
click at [492, 134] on select "HIPAA Officer Certification Training OSHA Bloodborne Pathogens OSHA [MEDICAL_DA…" at bounding box center [634, 142] width 285 height 17
click at [548, 177] on input "text" at bounding box center [634, 170] width 285 height 21
paste input "[EMAIL_ADDRESS][PERSON_NAME][DOMAIN_NAME]"
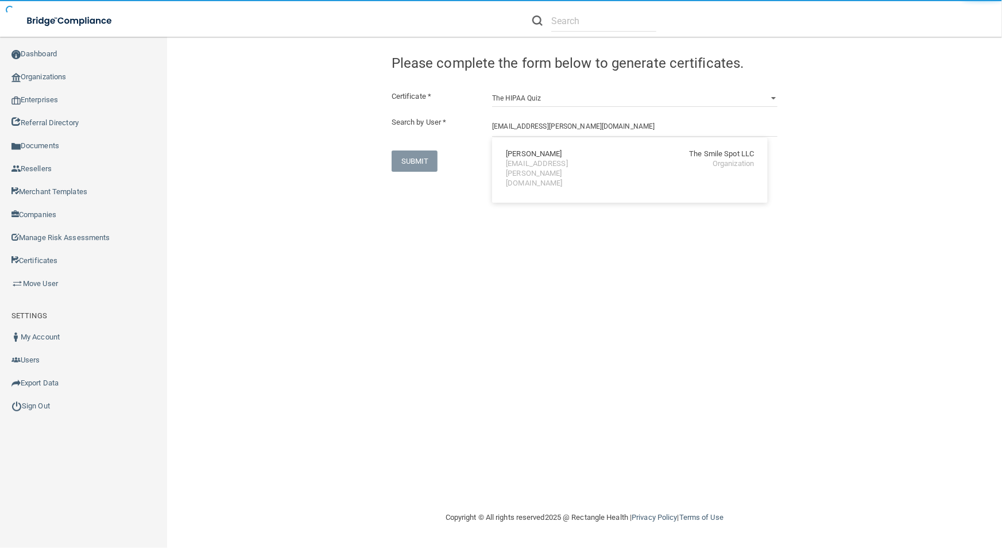
click at [549, 173] on div "[PERSON_NAME] The Smile Spot LLC [EMAIL_ADDRESS][PERSON_NAME][DOMAIN_NAME] Orga…" at bounding box center [630, 168] width 266 height 53
type input "[PERSON_NAME]"
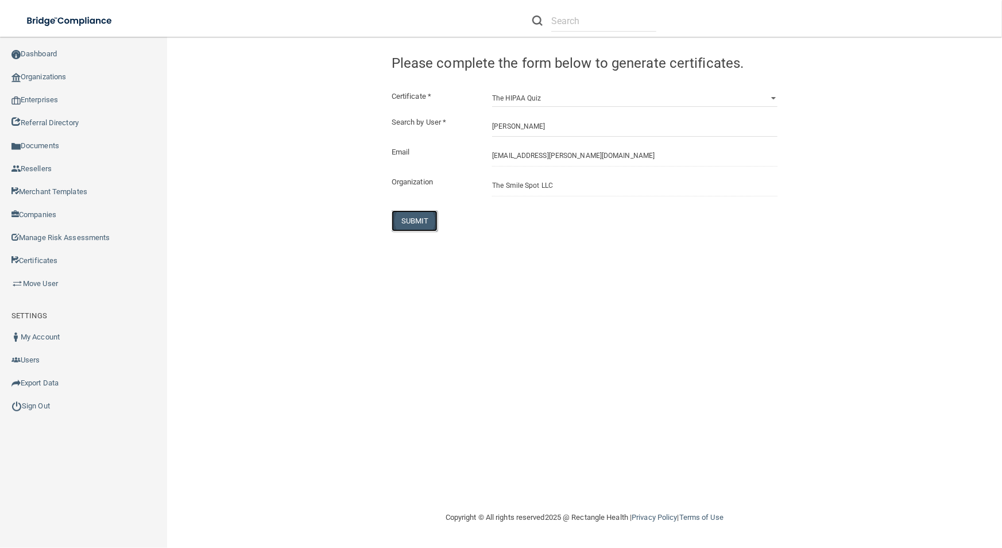
click at [397, 218] on button "SUBMIT" at bounding box center [415, 220] width 47 height 21
select select "?"
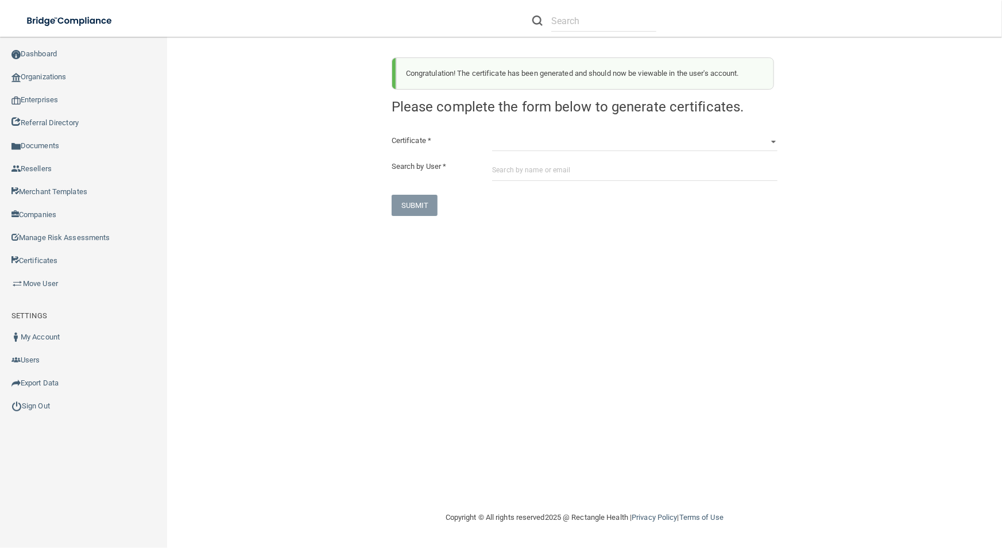
click at [580, 328] on div "Congratulation! The certificate has been generated and should now be viewable i…" at bounding box center [584, 273] width 789 height 451
click at [528, 167] on input "text" at bounding box center [634, 170] width 285 height 21
paste input "[EMAIL_ADDRESS][PERSON_NAME][DOMAIN_NAME]"
type input "[EMAIL_ADDRESS][PERSON_NAME][DOMAIN_NAME]"
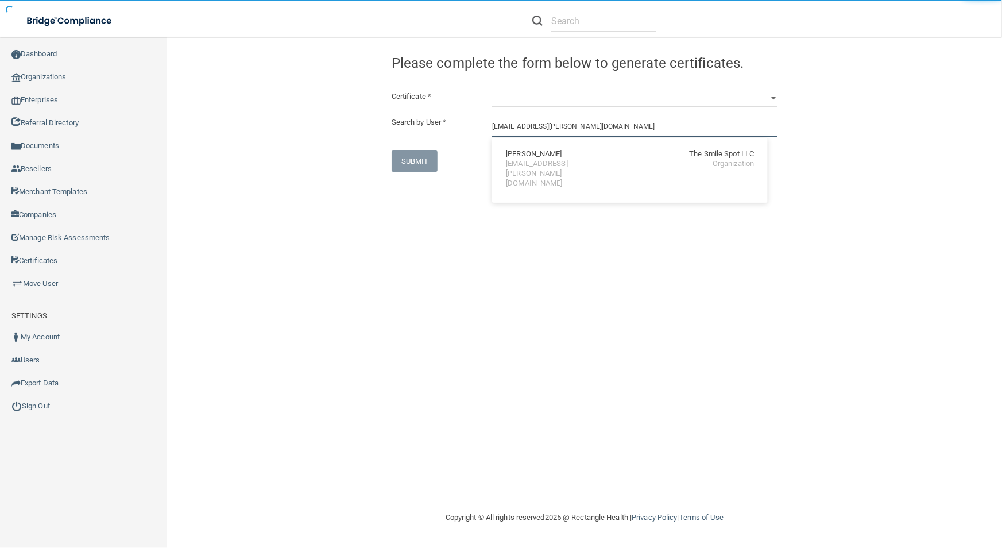
drag, startPoint x: 637, startPoint y: 131, endPoint x: 268, endPoint y: 126, distance: 369.8
click at [268, 126] on div "Congratulation! The certificate has been generated and should now be viewable i…" at bounding box center [584, 109] width 806 height 123
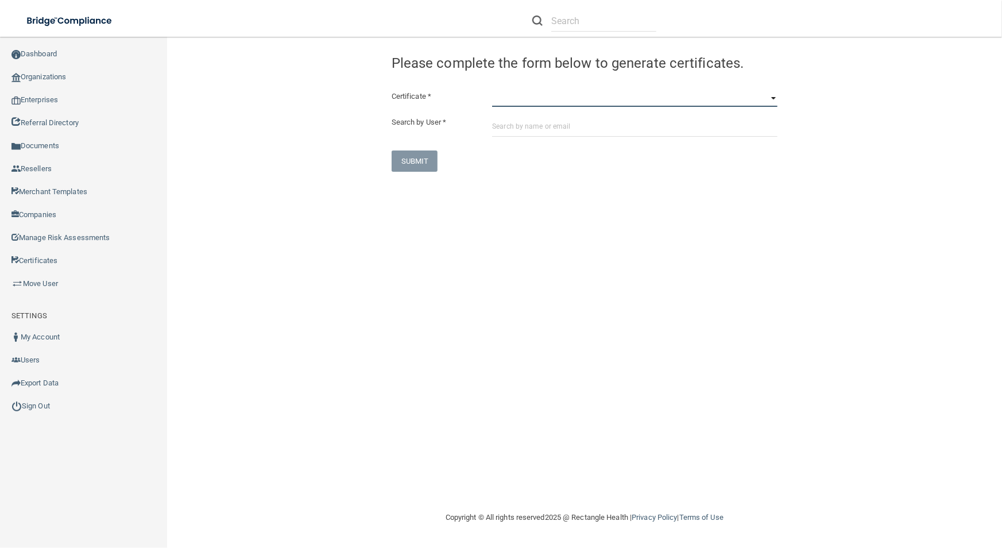
click at [597, 90] on select "HIPAA Officer Certification Training OSHA Bloodborne Pathogens OSHA [MEDICAL_DA…" at bounding box center [634, 98] width 285 height 17
select select "0"
click at [492, 90] on select "HIPAA Officer Certification Training OSHA Bloodborne Pathogens OSHA [MEDICAL_DA…" at bounding box center [634, 98] width 285 height 17
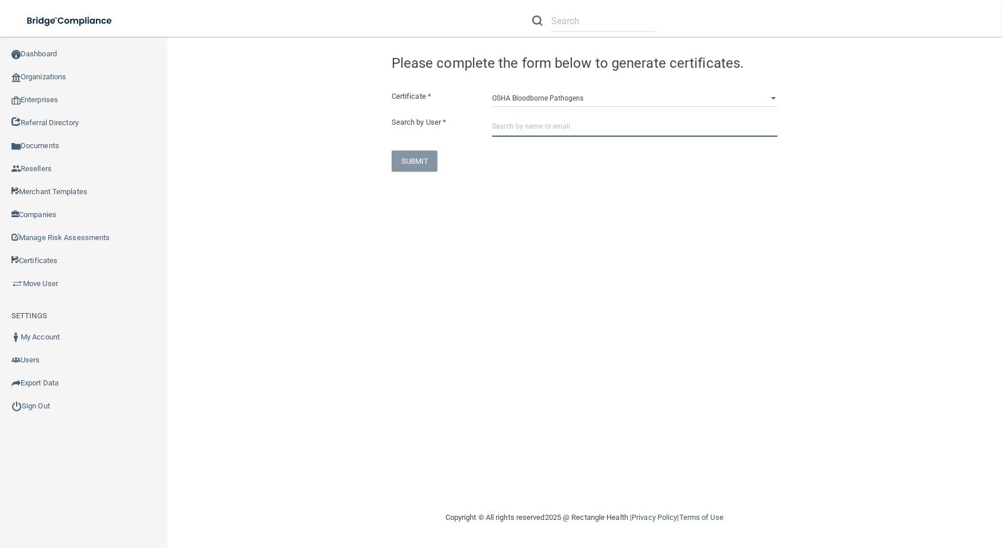
click at [602, 123] on input "text" at bounding box center [634, 125] width 285 height 21
paste input "[PERSON_NAME][EMAIL_ADDRESS][PERSON_NAME][DOMAIN_NAME]"
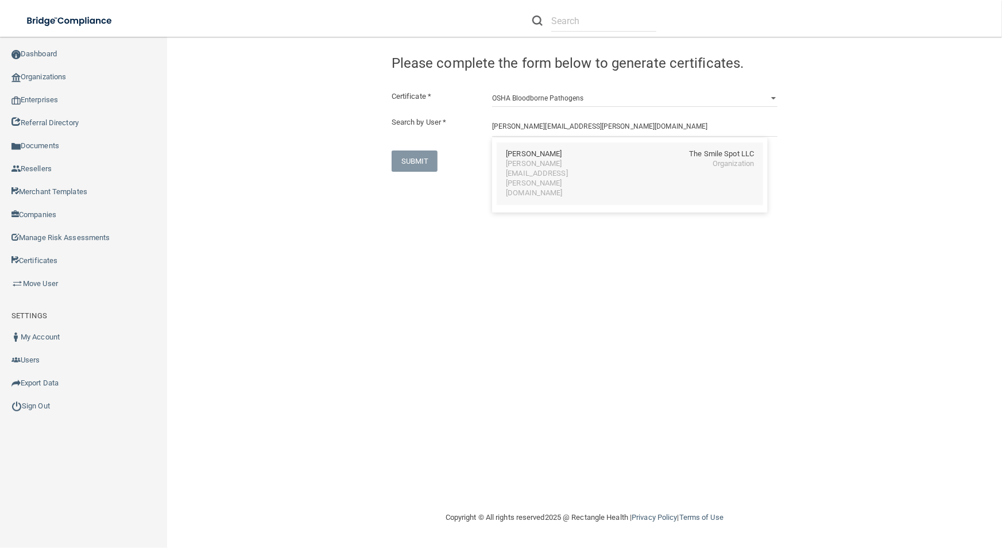
click at [638, 167] on div "[PERSON_NAME][EMAIL_ADDRESS][PERSON_NAME][DOMAIN_NAME] Organization" at bounding box center [630, 178] width 248 height 39
type input "[PERSON_NAME]"
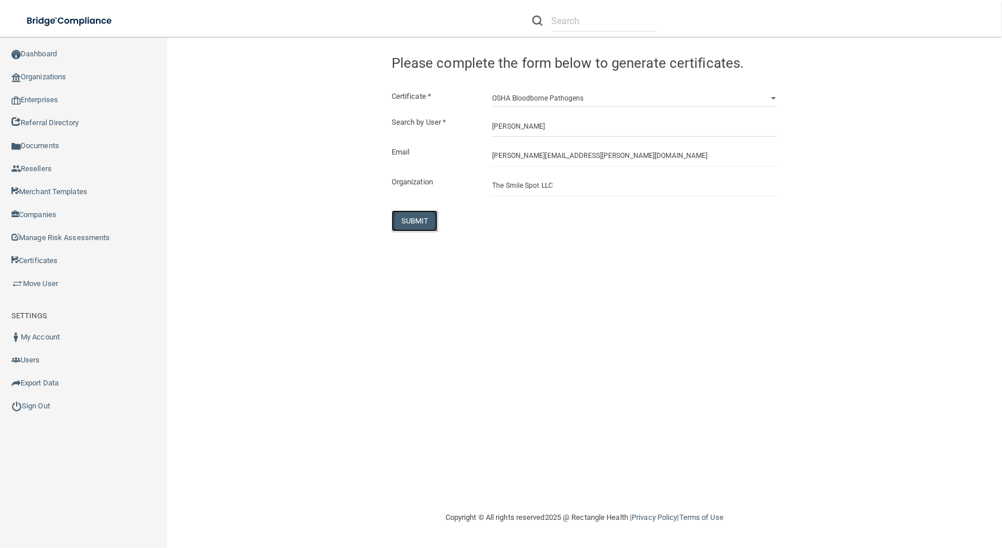
click at [417, 214] on button "SUBMIT" at bounding box center [415, 220] width 47 height 21
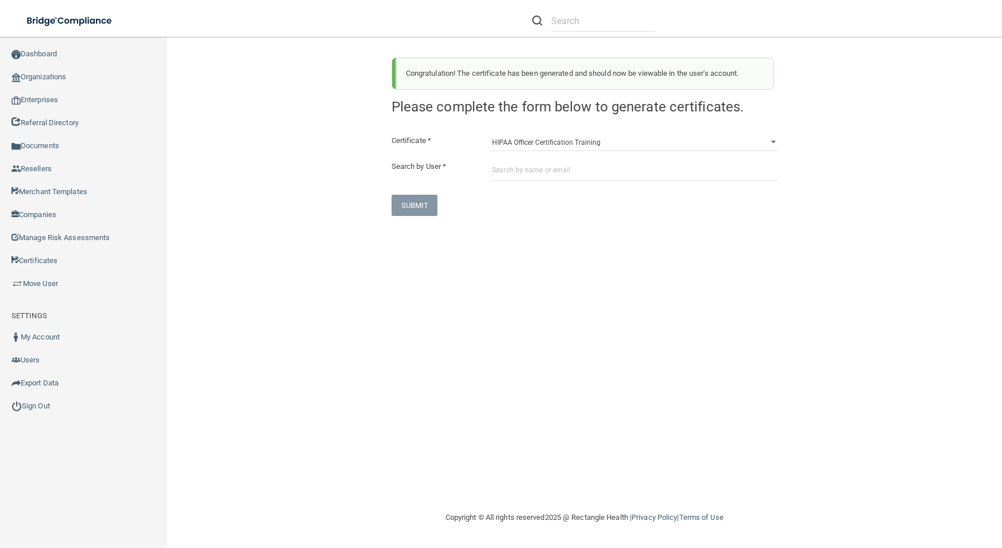
click at [529, 99] on h4 "Please complete the form below to generate certificates." at bounding box center [585, 107] width 386 height 17
click at [551, 141] on select "HIPAA Officer Certification Training OSHA Bloodborne Pathogens OSHA [MEDICAL_DA…" at bounding box center [634, 142] width 285 height 17
select select "1"
click at [492, 134] on select "HIPAA Officer Certification Training OSHA Bloodborne Pathogens OSHA [MEDICAL_DA…" at bounding box center [634, 142] width 285 height 17
click at [567, 180] on input "text" at bounding box center [634, 170] width 285 height 21
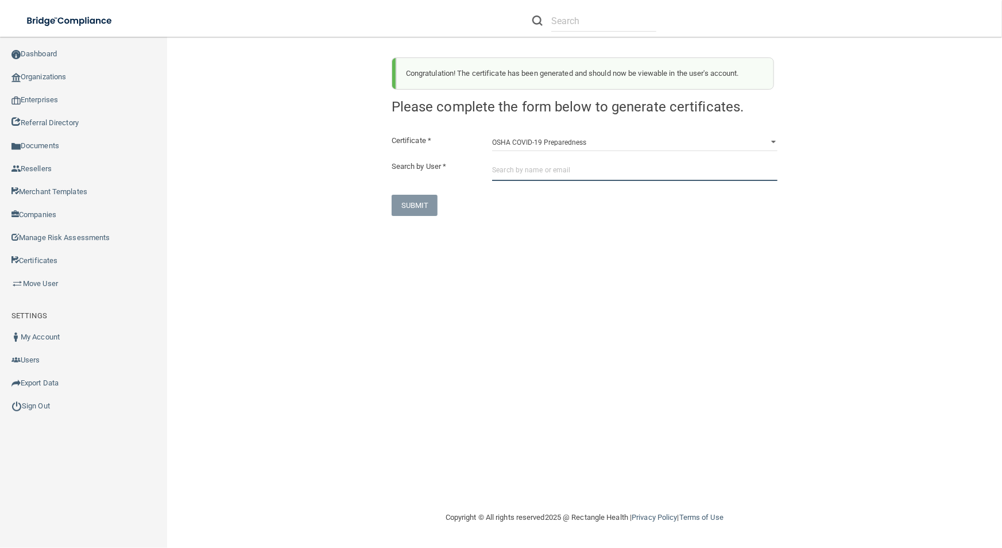
paste input "[PERSON_NAME][EMAIL_ADDRESS][PERSON_NAME][DOMAIN_NAME]"
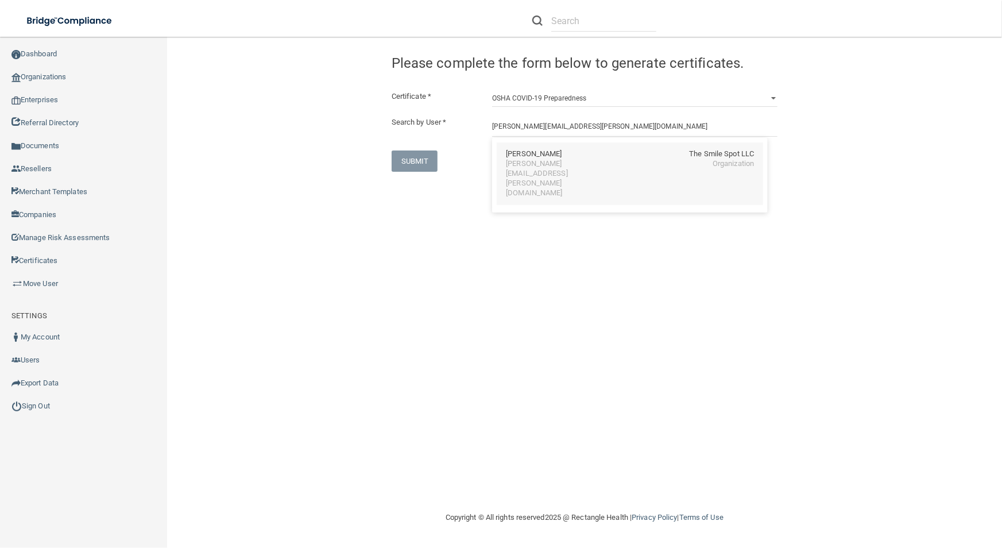
click at [605, 160] on div "[PERSON_NAME][EMAIL_ADDRESS][PERSON_NAME][DOMAIN_NAME]" at bounding box center [555, 178] width 99 height 39
type input "[PERSON_NAME]"
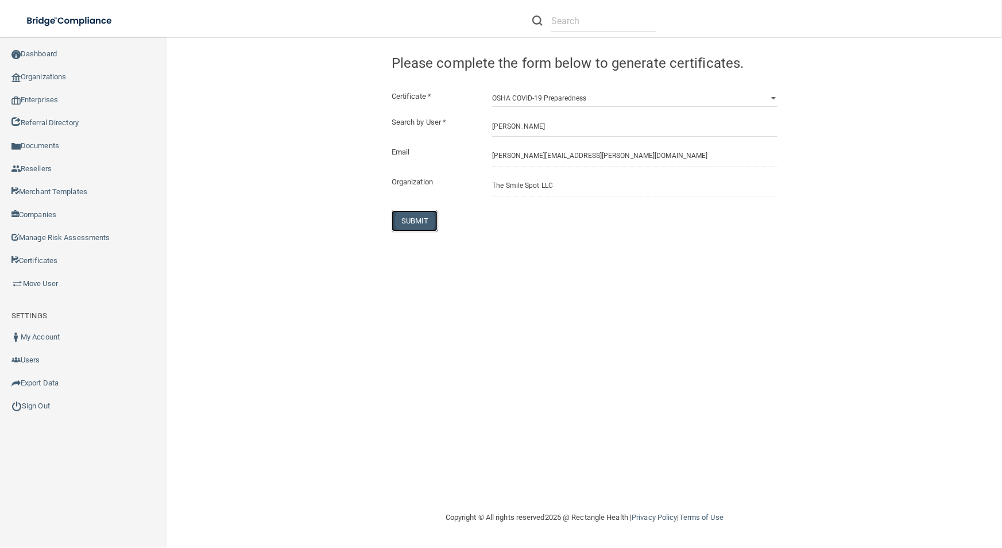
click at [427, 223] on button "SUBMIT" at bounding box center [415, 220] width 47 height 21
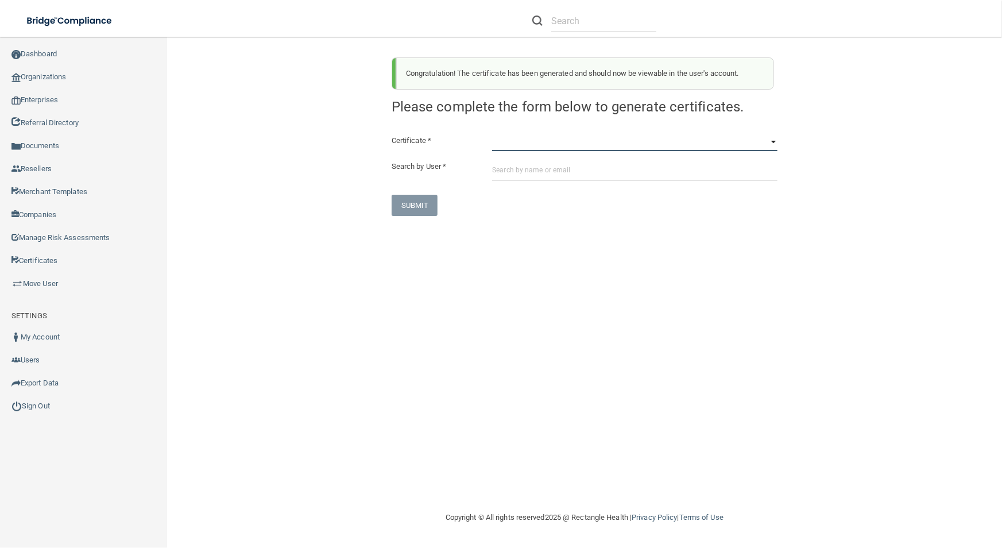
drag, startPoint x: 503, startPoint y: 148, endPoint x: 510, endPoint y: 150, distance: 8.0
click at [503, 148] on select "HIPAA Officer Certification Training OSHA Bloodborne Pathogens OSHA [MEDICAL_DA…" at bounding box center [634, 142] width 285 height 17
select select "3"
click at [492, 134] on select "HIPAA Officer Certification Training OSHA Bloodborne Pathogens OSHA [MEDICAL_DA…" at bounding box center [634, 142] width 285 height 17
click at [531, 176] on input "text" at bounding box center [634, 170] width 285 height 21
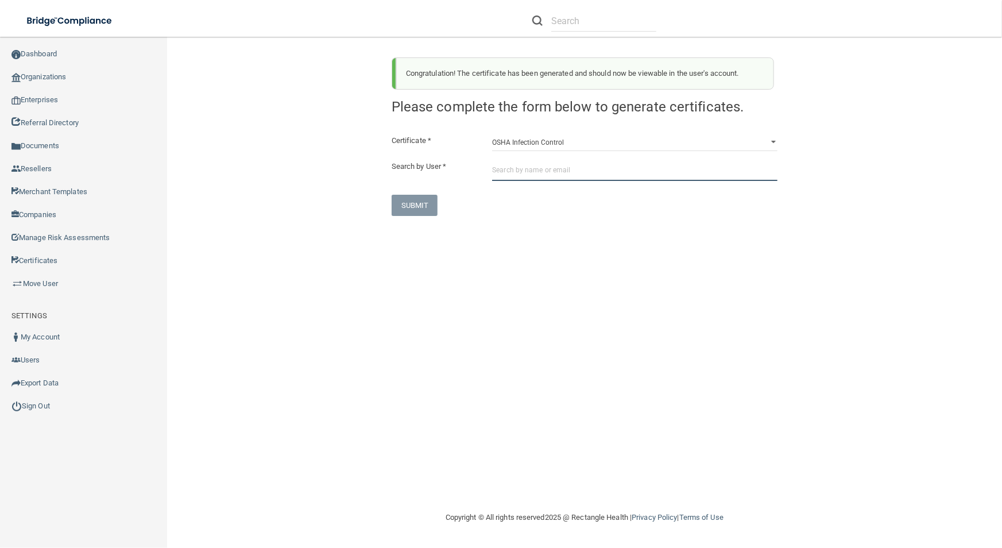
paste input "[PERSON_NAME][EMAIL_ADDRESS][PERSON_NAME][DOMAIN_NAME]"
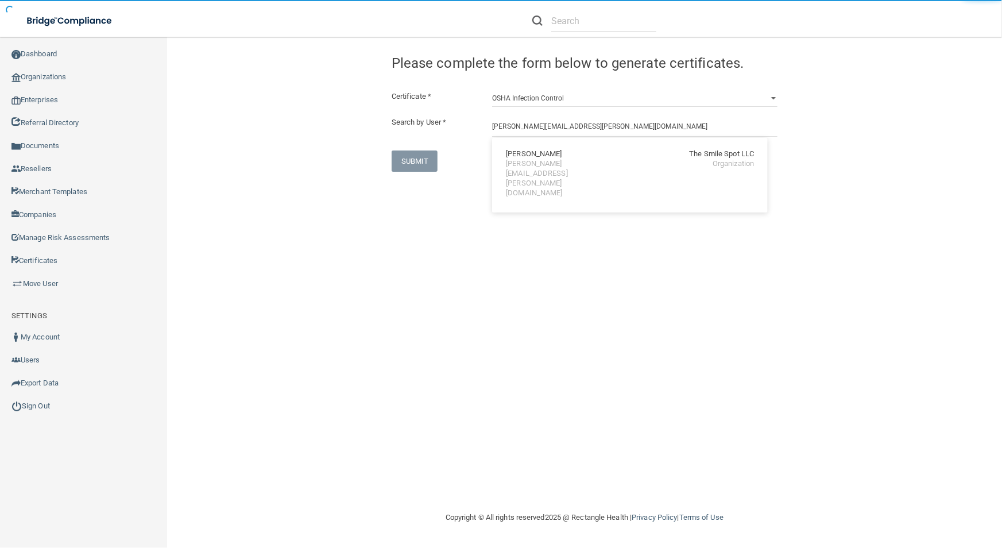
click at [571, 157] on div "[PERSON_NAME] The Smile Spot LLC" at bounding box center [630, 154] width 248 height 10
type input "[PERSON_NAME]"
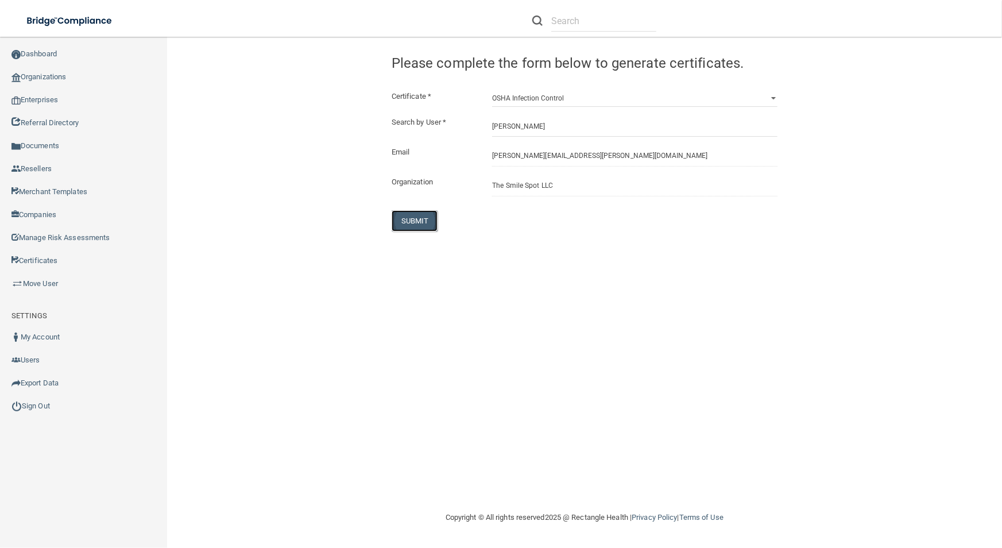
click at [416, 214] on button "SUBMIT" at bounding box center [415, 220] width 47 height 21
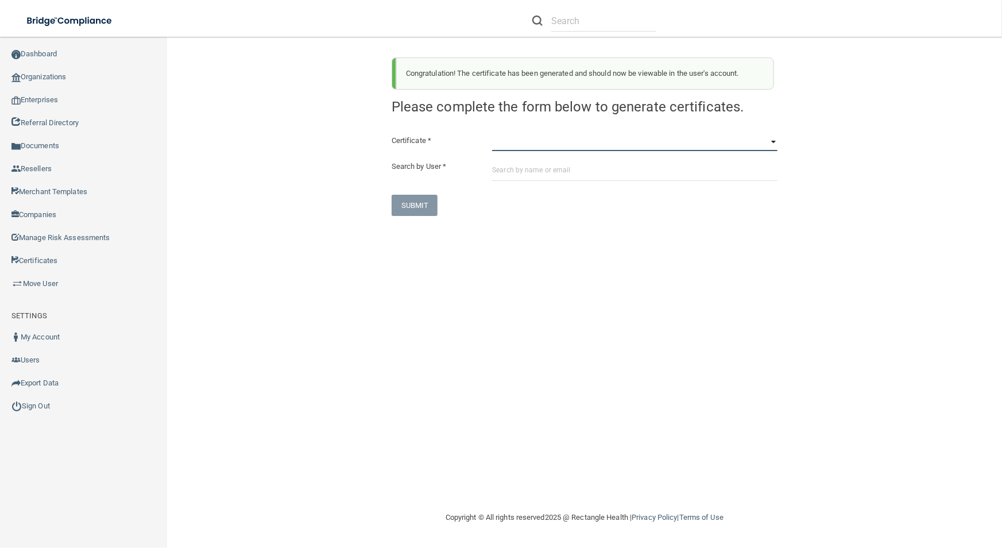
click at [569, 144] on select "HIPAA Officer Certification Training OSHA Bloodborne Pathogens OSHA [MEDICAL_DA…" at bounding box center [634, 142] width 285 height 17
select select "4"
click at [492, 134] on select "HIPAA Officer Certification Training OSHA Bloodborne Pathogens OSHA [MEDICAL_DA…" at bounding box center [634, 142] width 285 height 17
click at [580, 187] on div "Certificate * HIPAA Officer Certification Training OSHA Bloodborne Pathogens OS…" at bounding box center [585, 175] width 386 height 82
click at [580, 174] on input "text" at bounding box center [634, 170] width 285 height 21
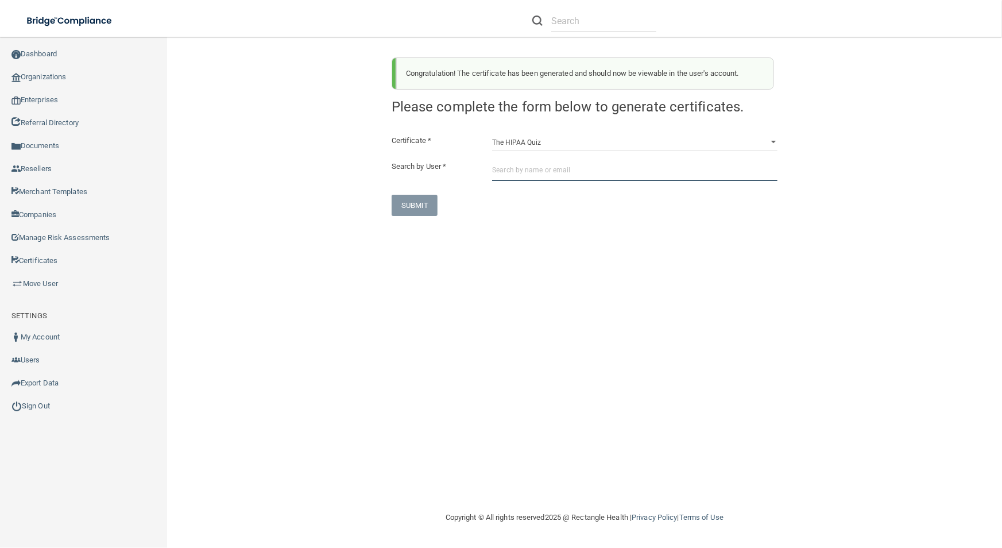
paste input "[PERSON_NAME][EMAIL_ADDRESS][PERSON_NAME][DOMAIN_NAME]"
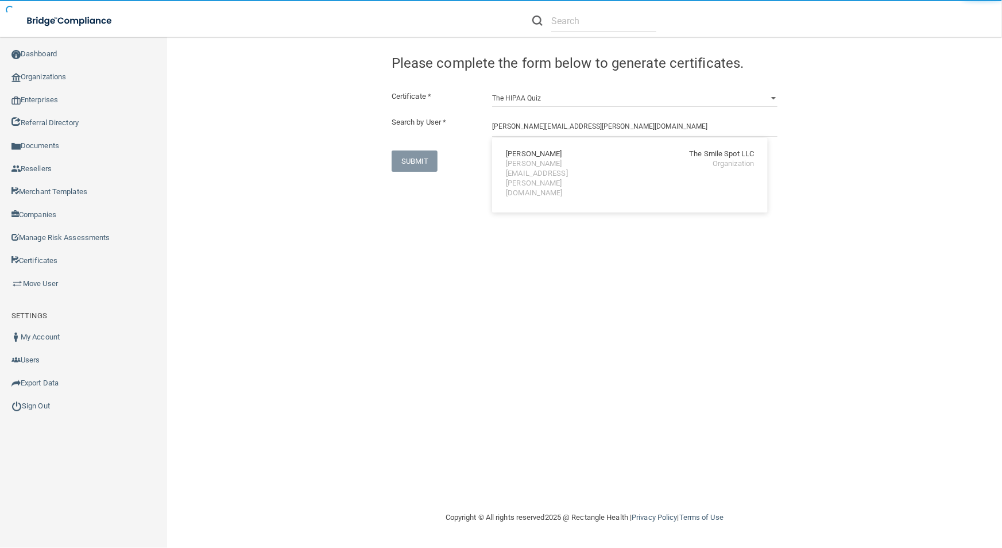
click at [545, 144] on div "[PERSON_NAME] The Smile Spot LLC [PERSON_NAME][EMAIL_ADDRESS][PERSON_NAME][DOMA…" at bounding box center [630, 173] width 266 height 63
type input "[PERSON_NAME]"
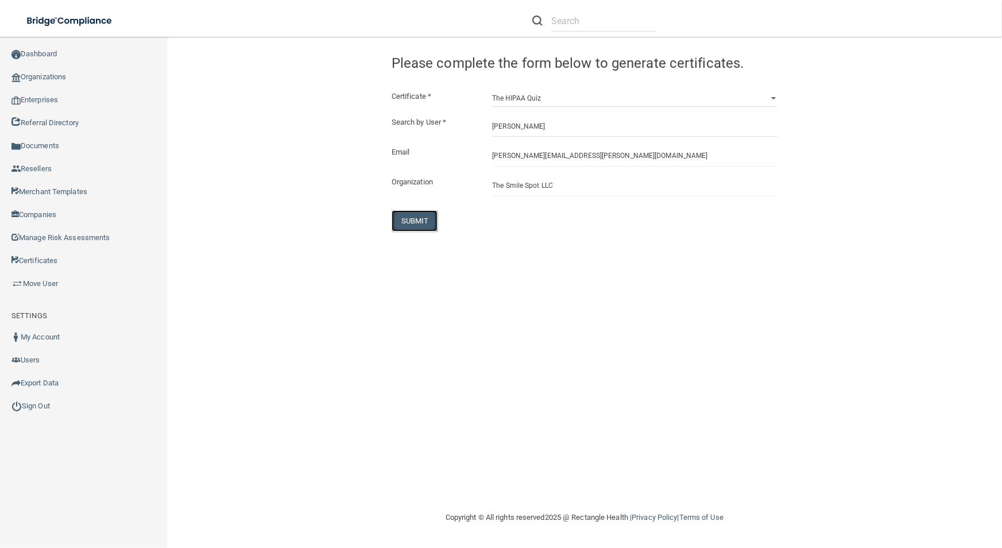
click at [397, 218] on button "SUBMIT" at bounding box center [415, 220] width 47 height 21
select select "?"
